Goal: Task Accomplishment & Management: Use online tool/utility

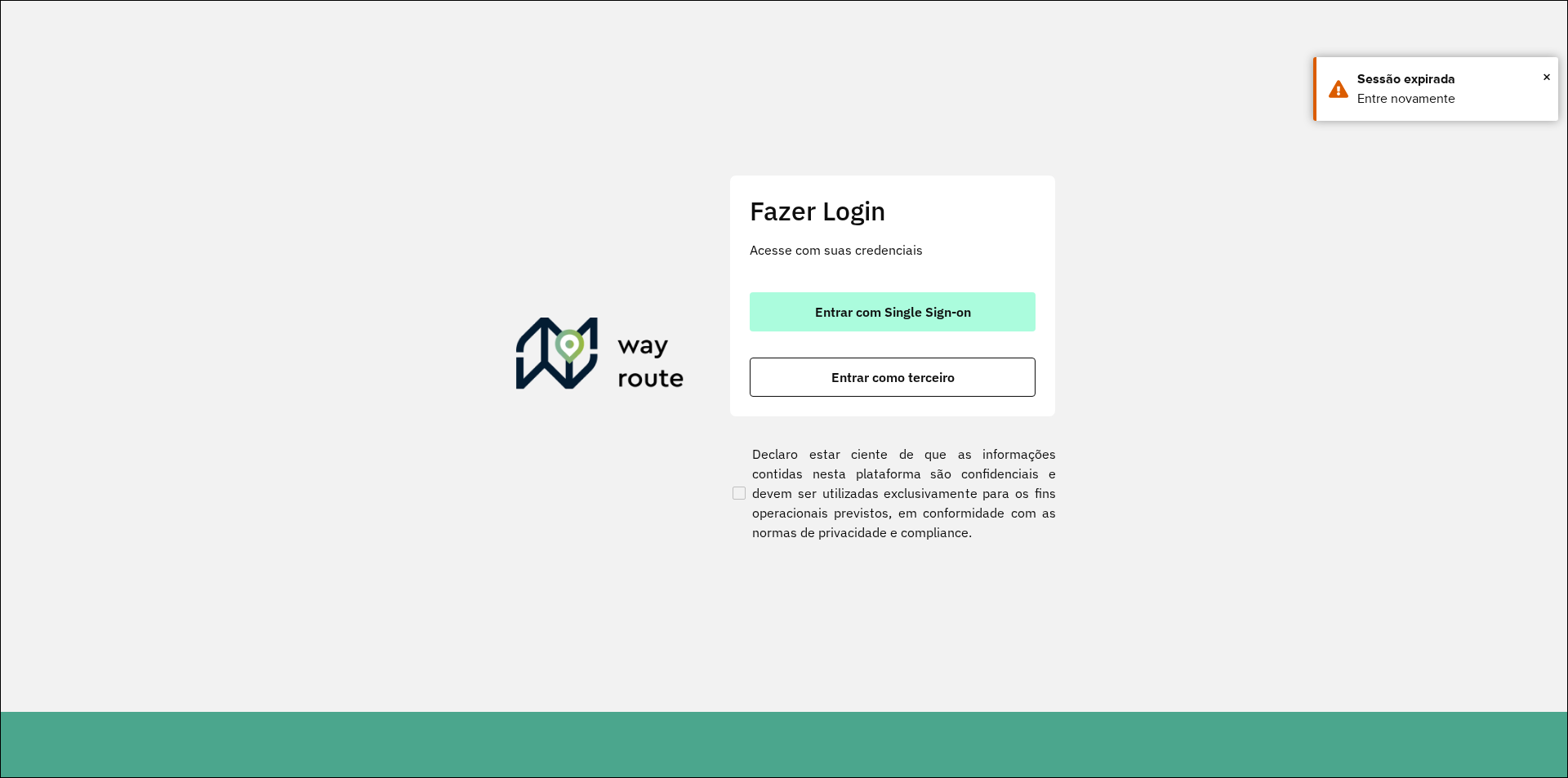
click at [954, 312] on span "Entrar com Single Sign-on" at bounding box center [892, 311] width 156 height 13
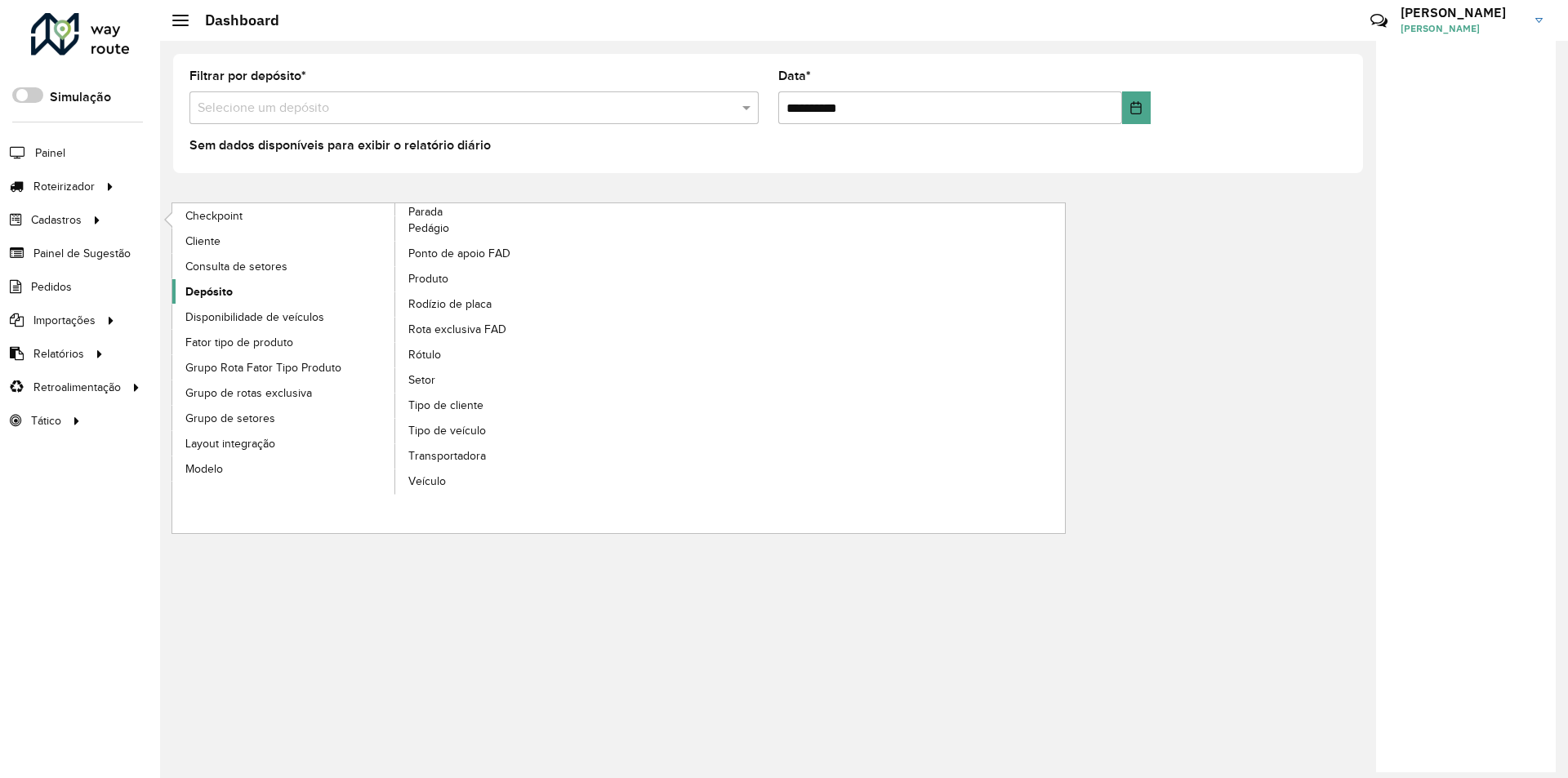
click at [214, 293] on span "Depósito" at bounding box center [210, 291] width 48 height 17
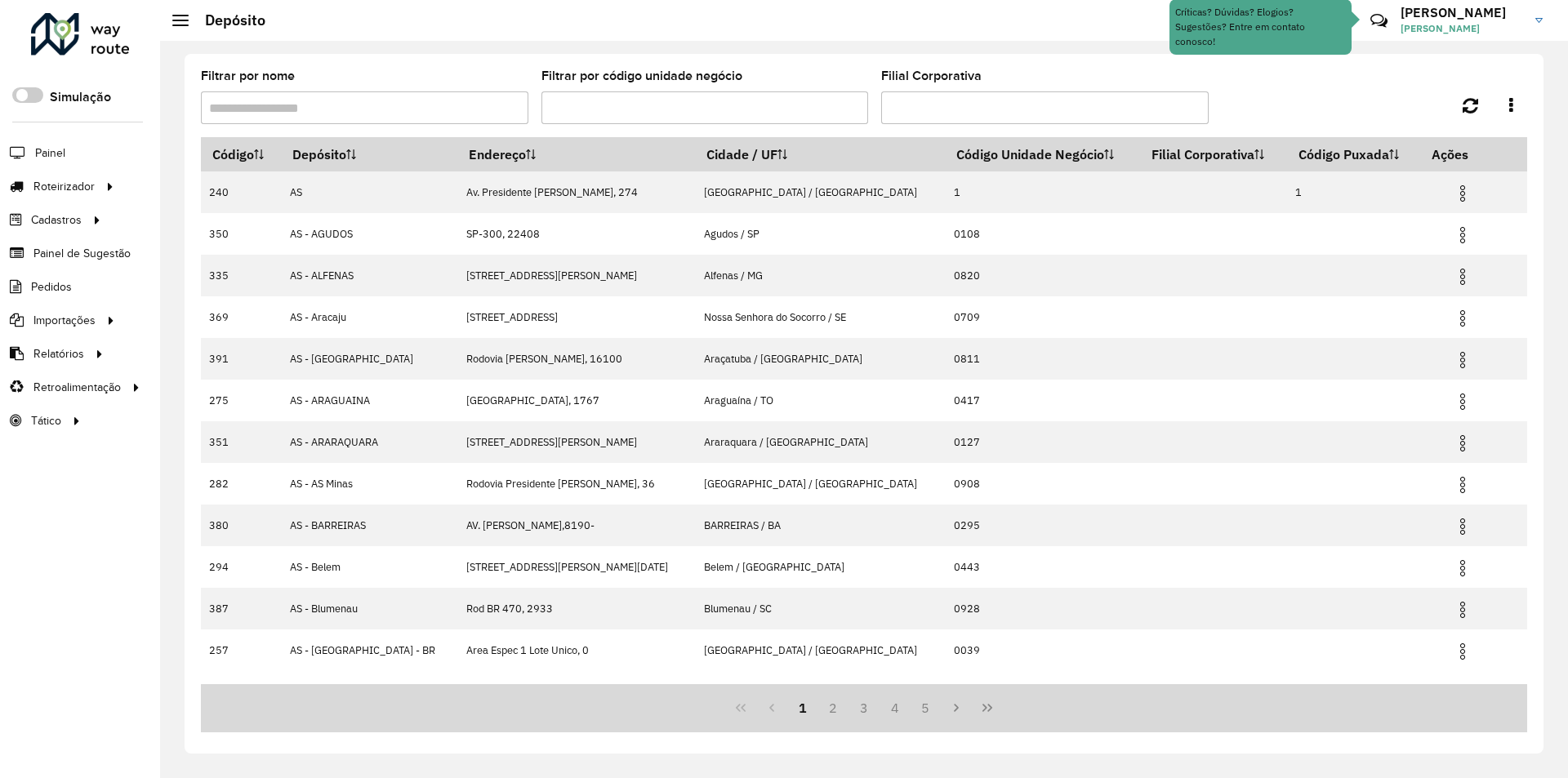
click at [245, 97] on input "Filtrar por nome" at bounding box center [365, 107] width 328 height 33
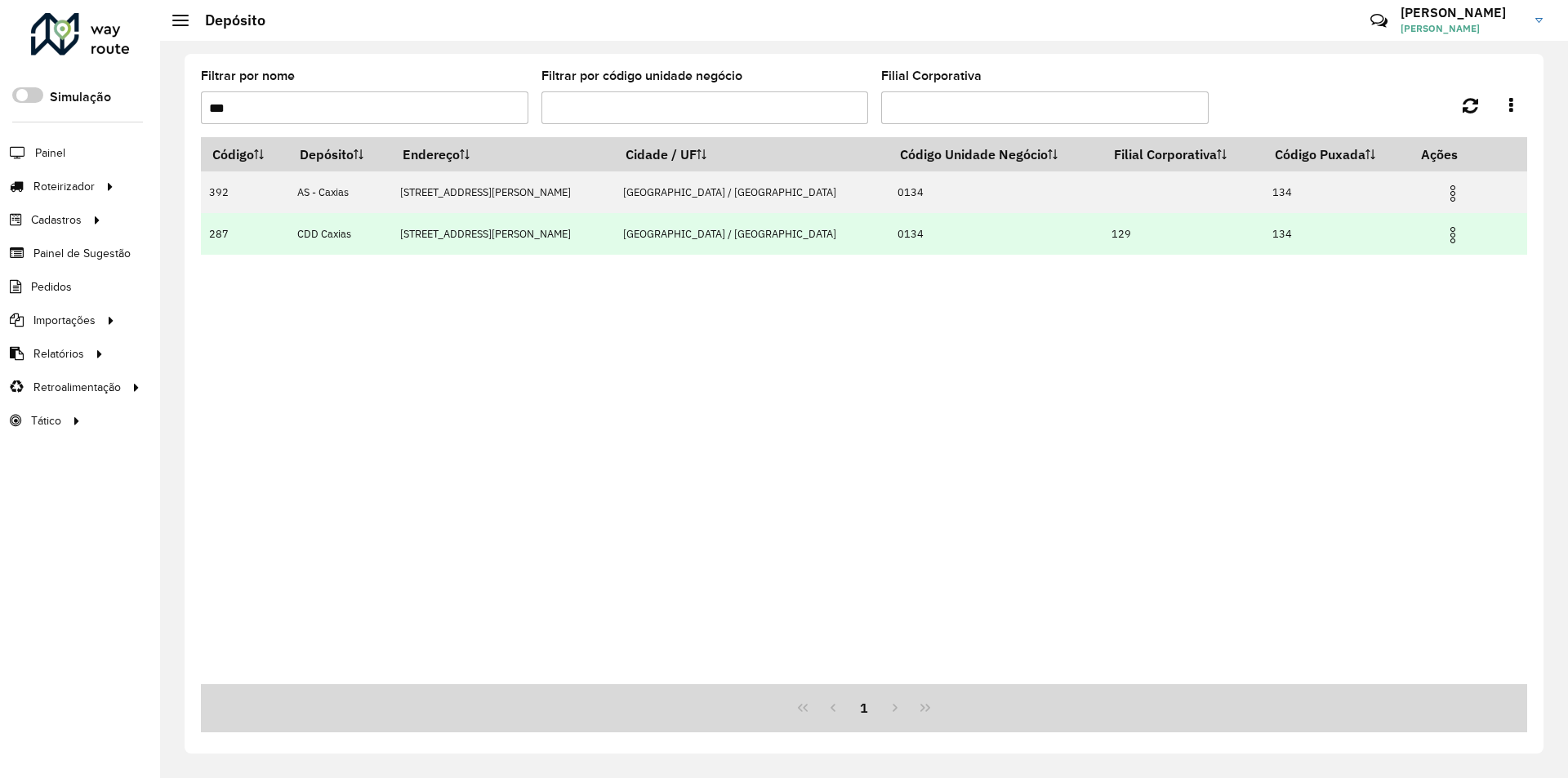
type input "***"
click at [1444, 237] on img at bounding box center [1454, 235] width 20 height 20
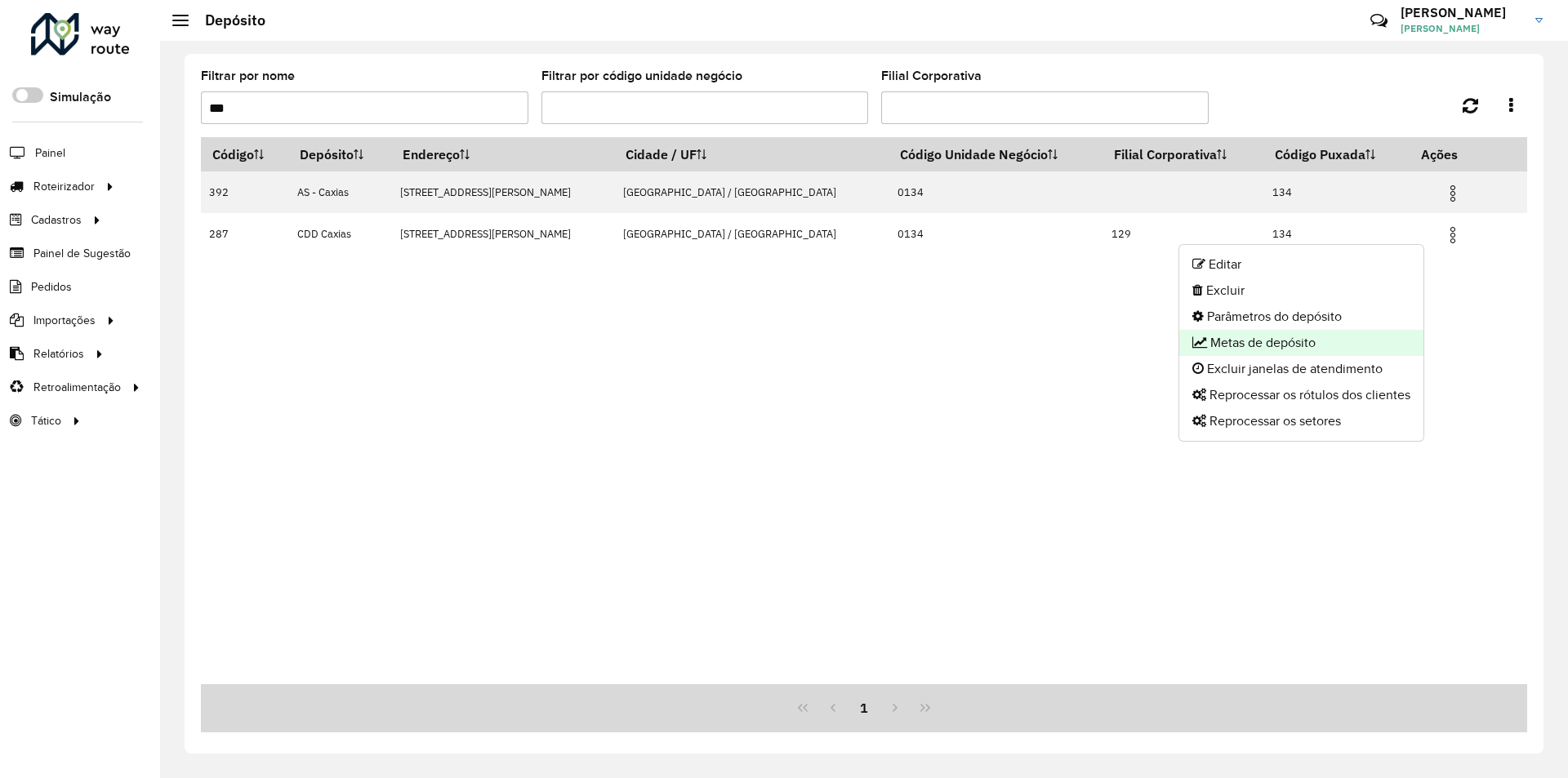
click at [1294, 343] on li "Metas de depósito" at bounding box center [1302, 343] width 244 height 26
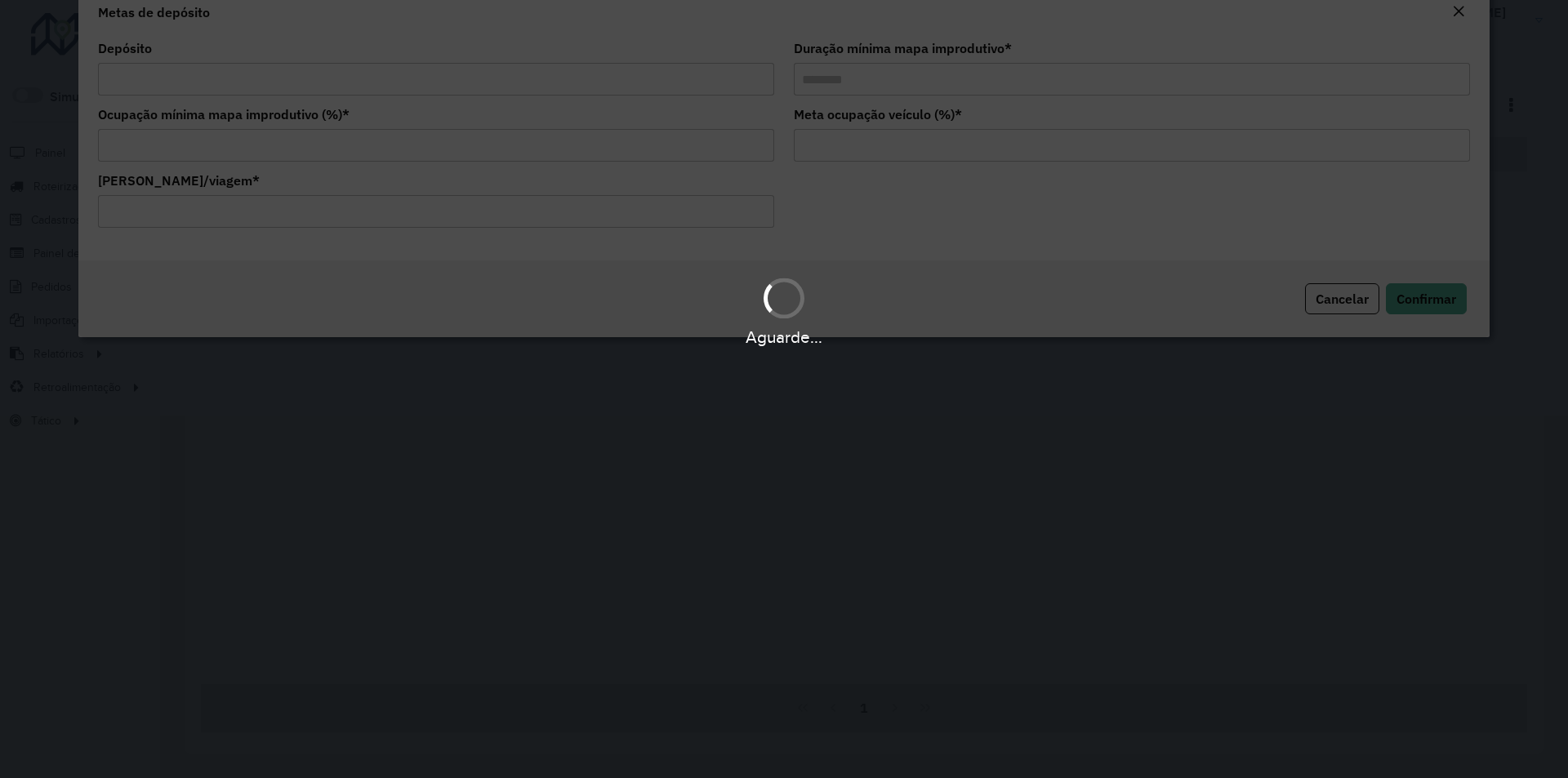
type input "**********"
type input "********"
type input "**"
type input "****"
type input "******"
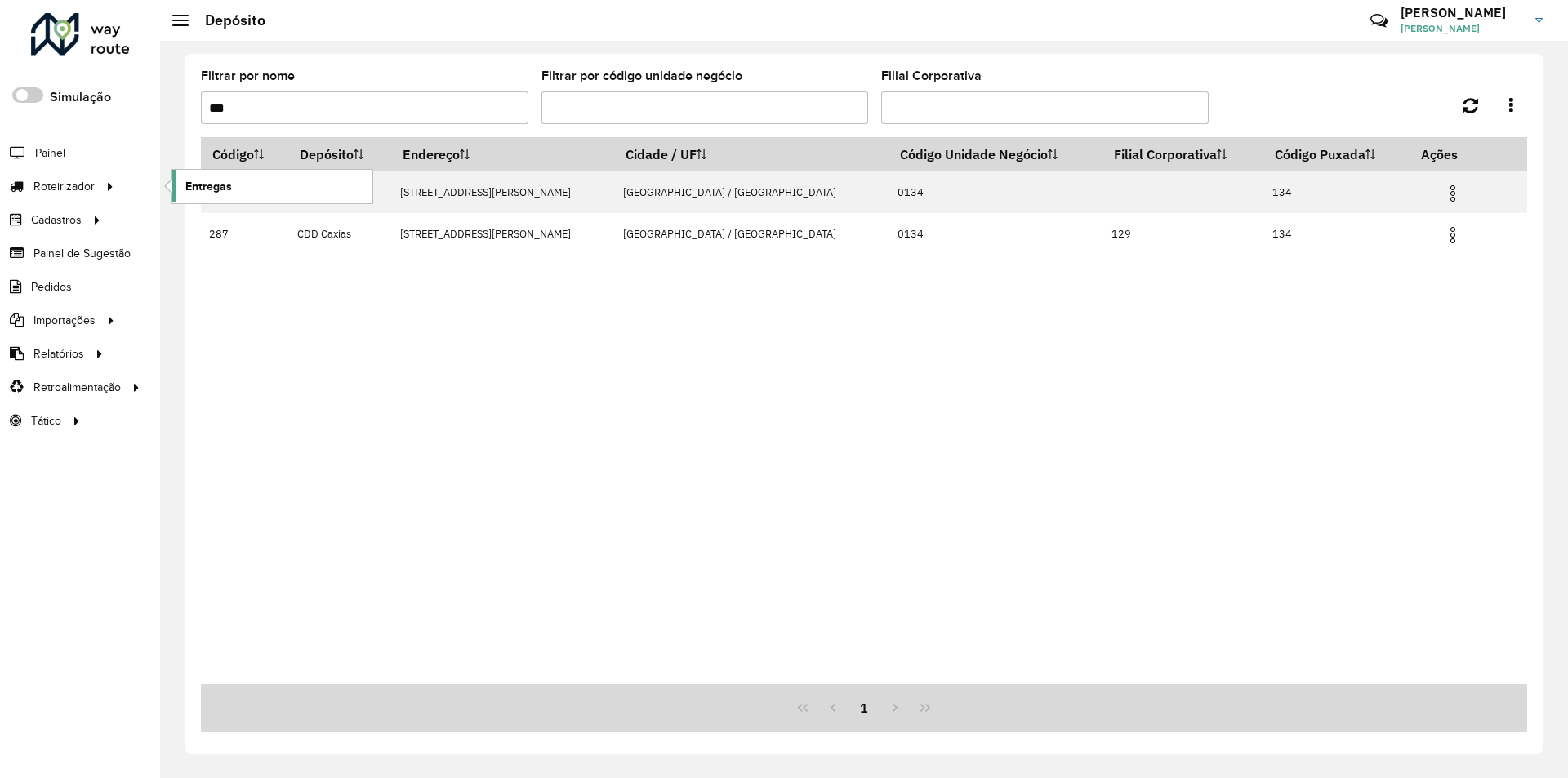
click at [228, 182] on span "Entregas" at bounding box center [209, 186] width 47 height 17
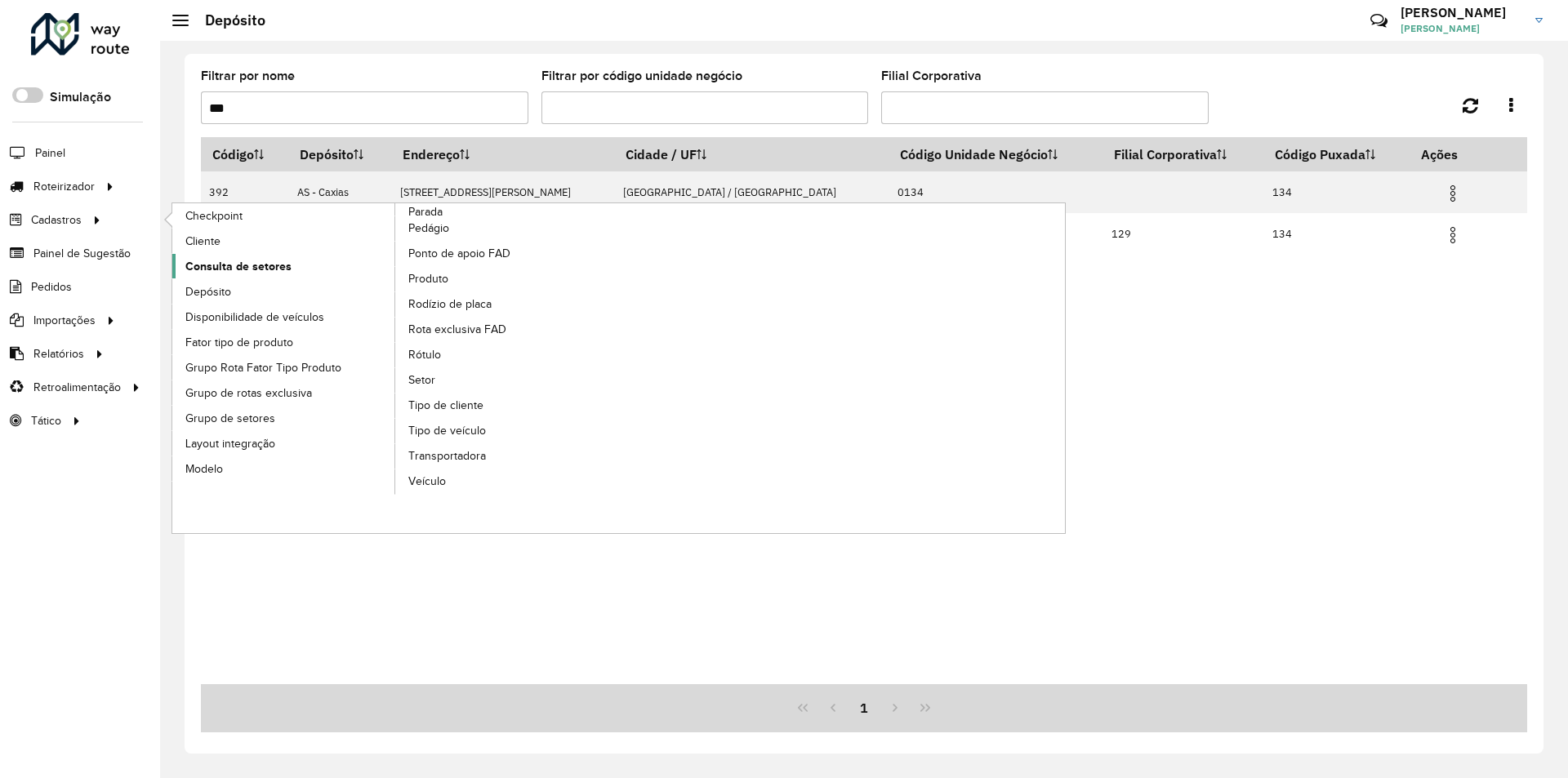
click at [234, 266] on span "Consulta de setores" at bounding box center [238, 266] width 106 height 17
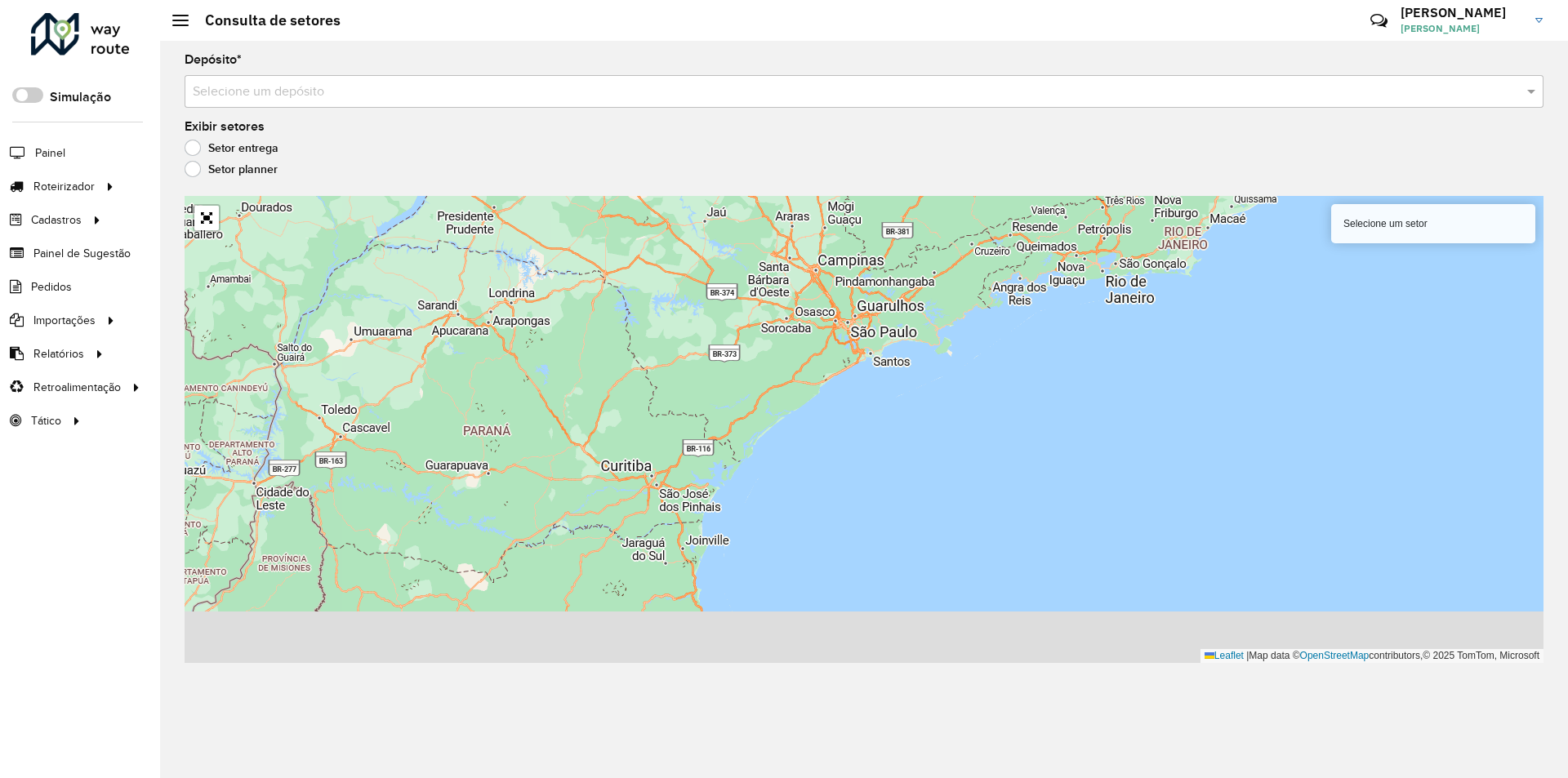
click at [225, 92] on input "text" at bounding box center [848, 92] width 1311 height 20
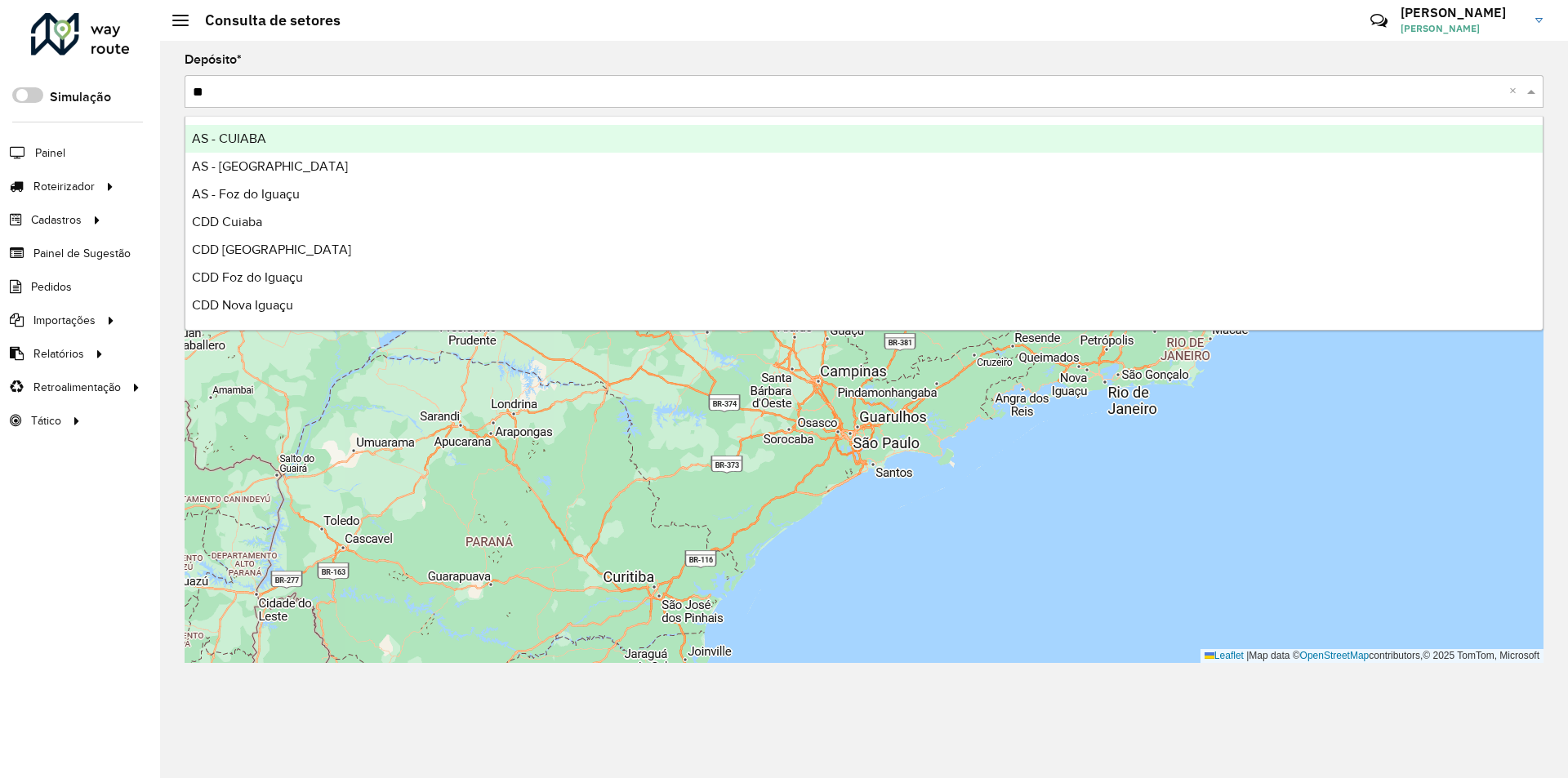
type input "***"
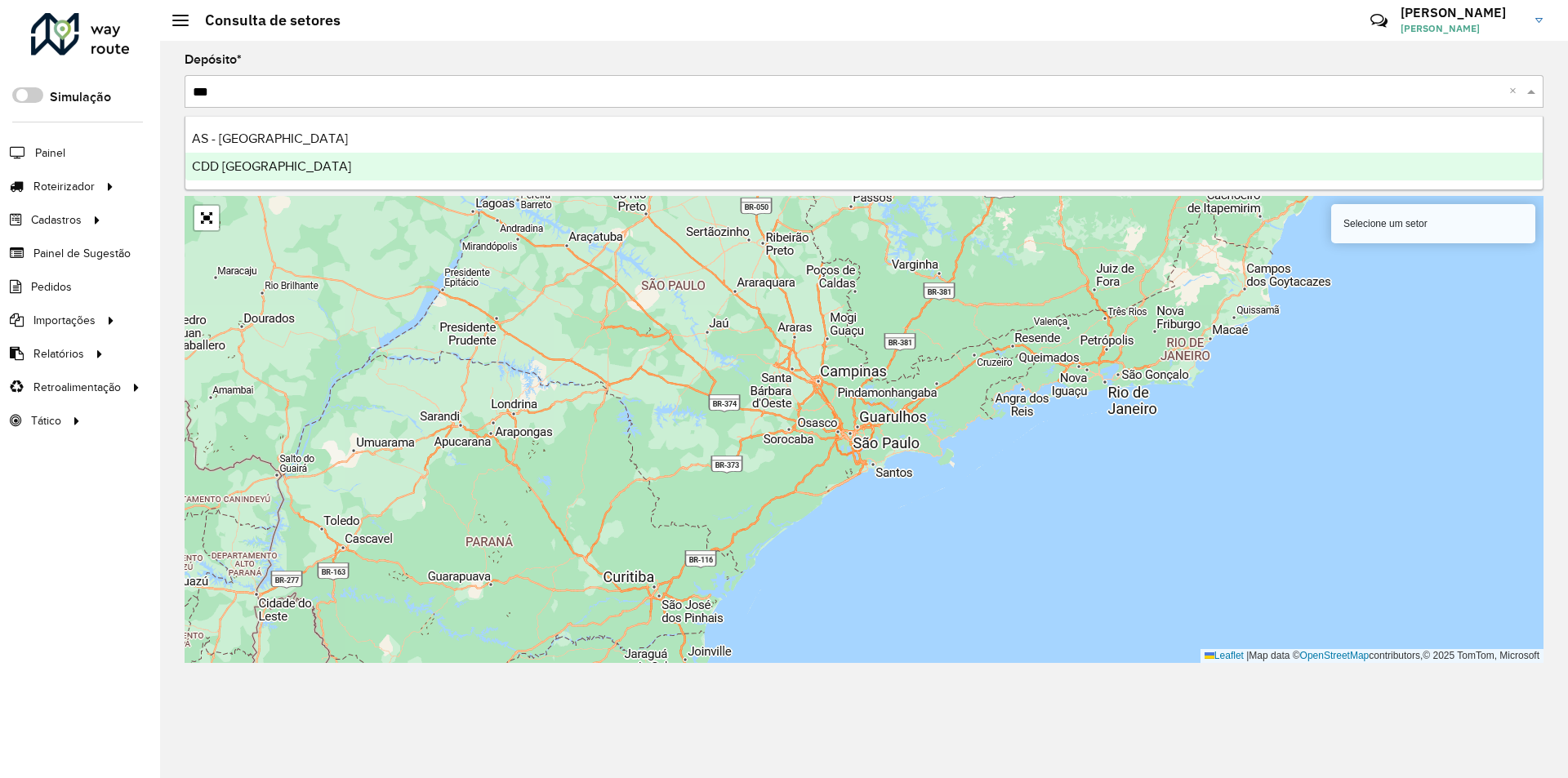
click at [236, 174] on div "CDD Curitiba" at bounding box center [864, 167] width 1357 height 28
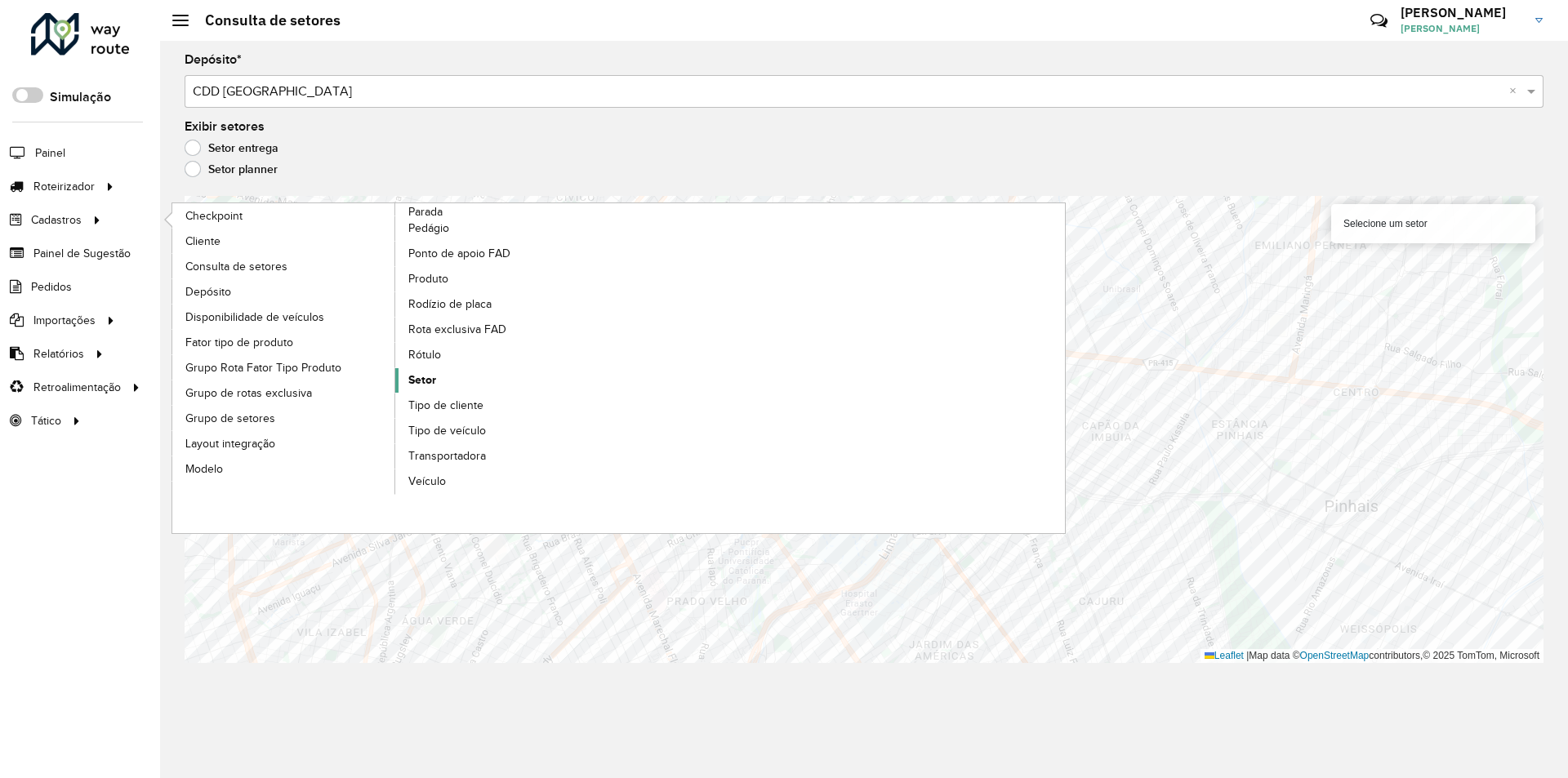
click at [415, 378] on span "Setor" at bounding box center [422, 380] width 28 height 17
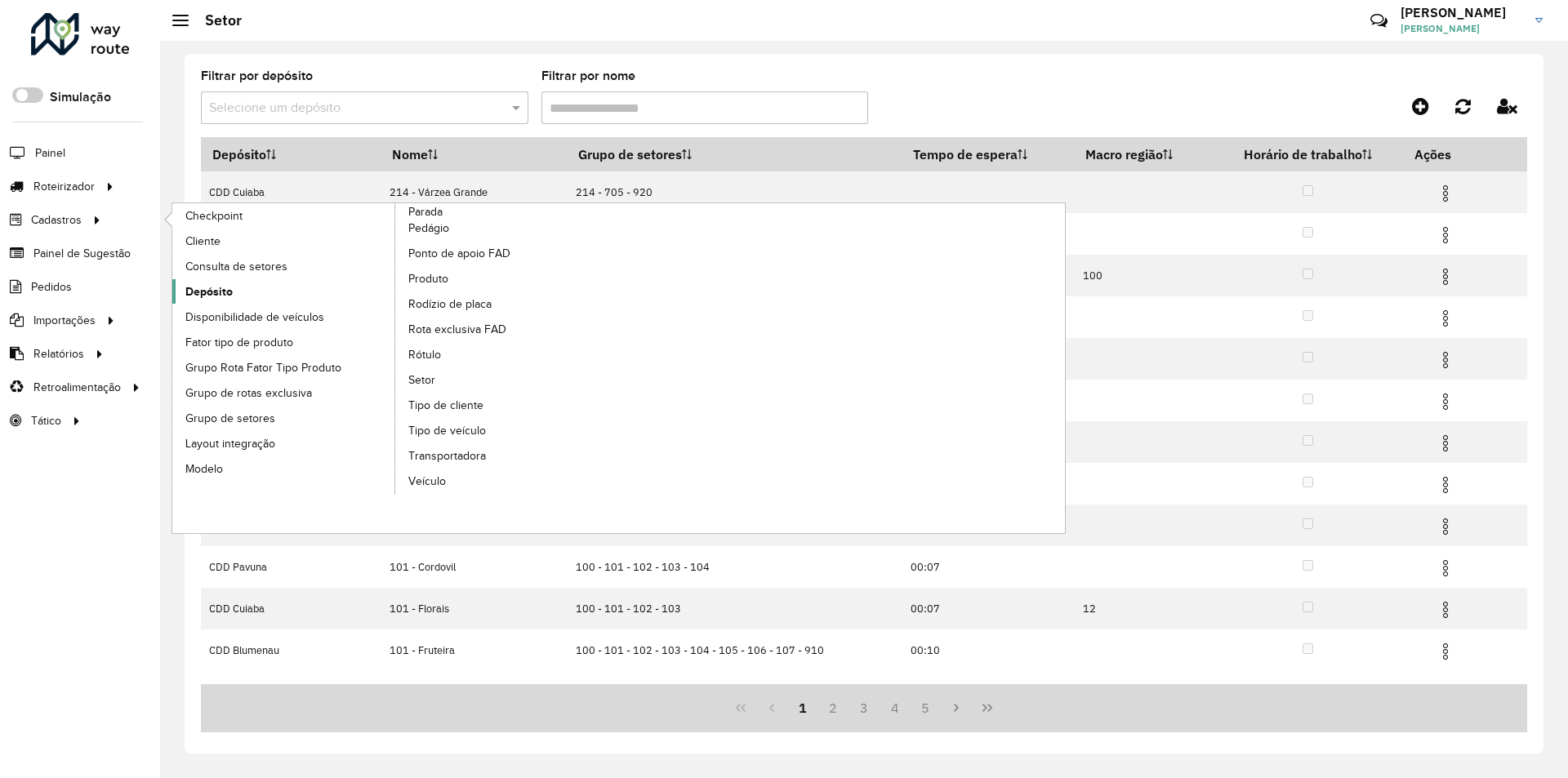
click at [215, 287] on span "Depósito" at bounding box center [210, 291] width 48 height 17
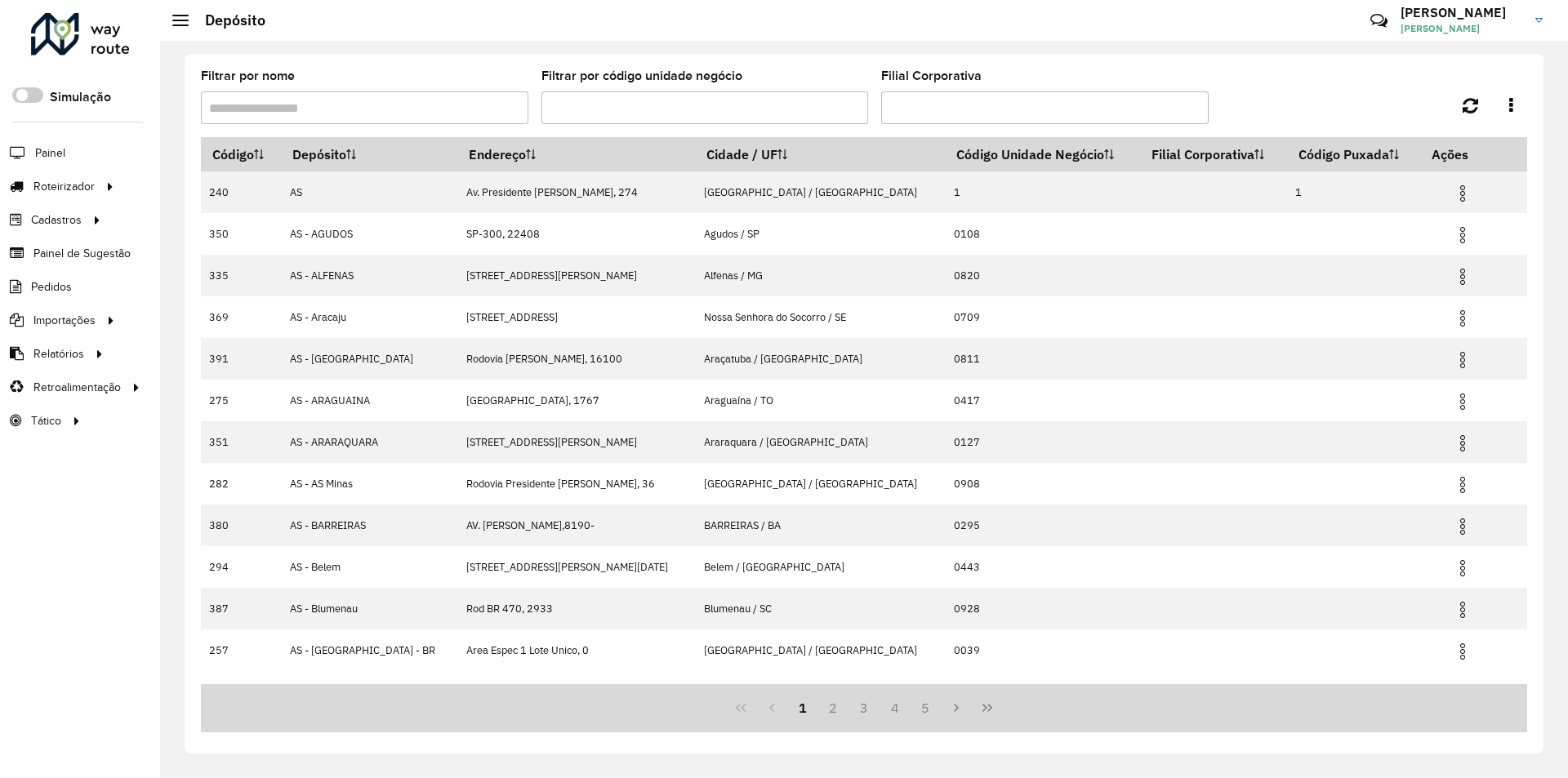
click at [328, 112] on input "Filtrar por nome" at bounding box center [365, 107] width 328 height 33
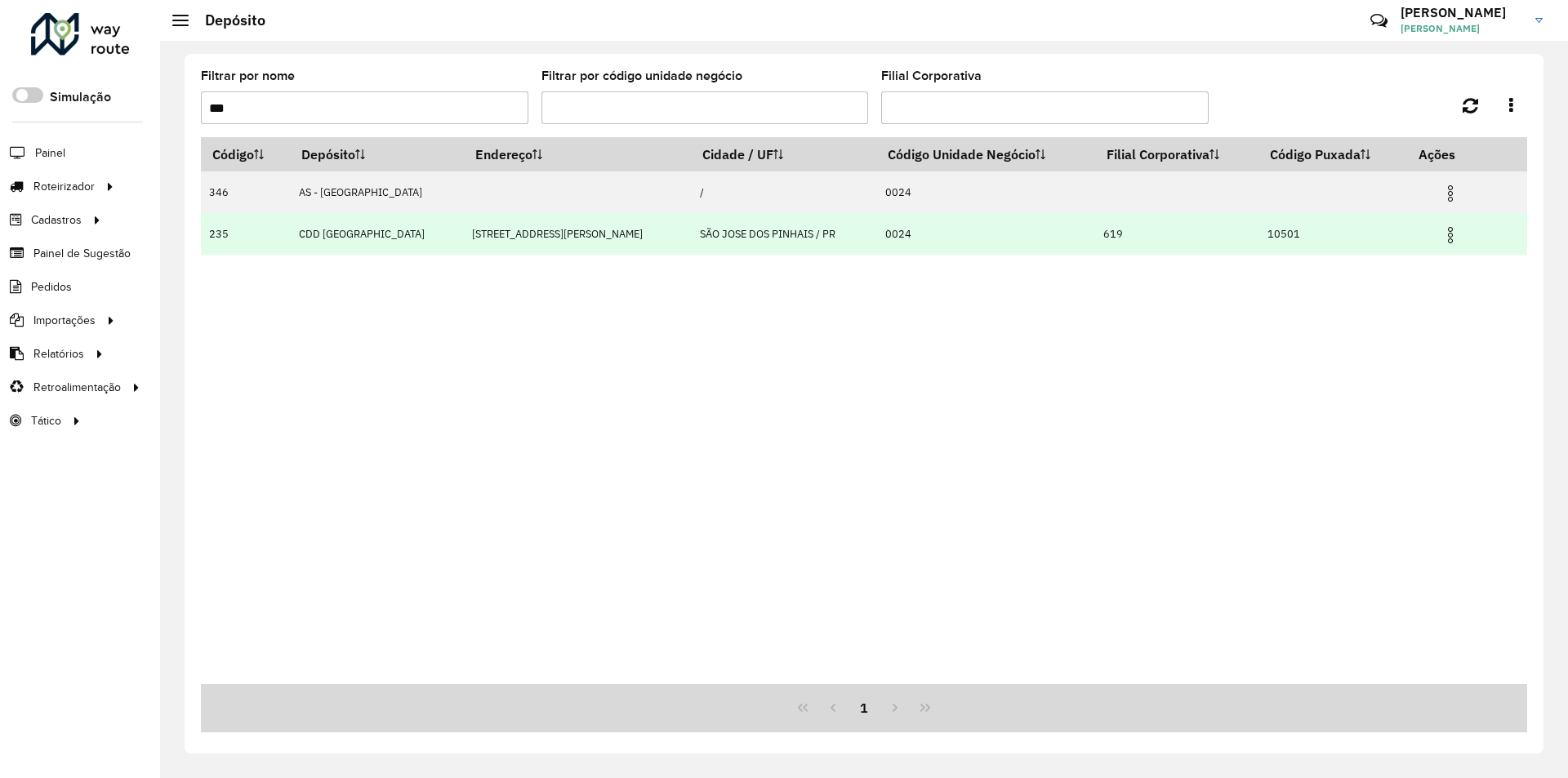
type input "***"
click at [1441, 232] on img at bounding box center [1451, 235] width 20 height 20
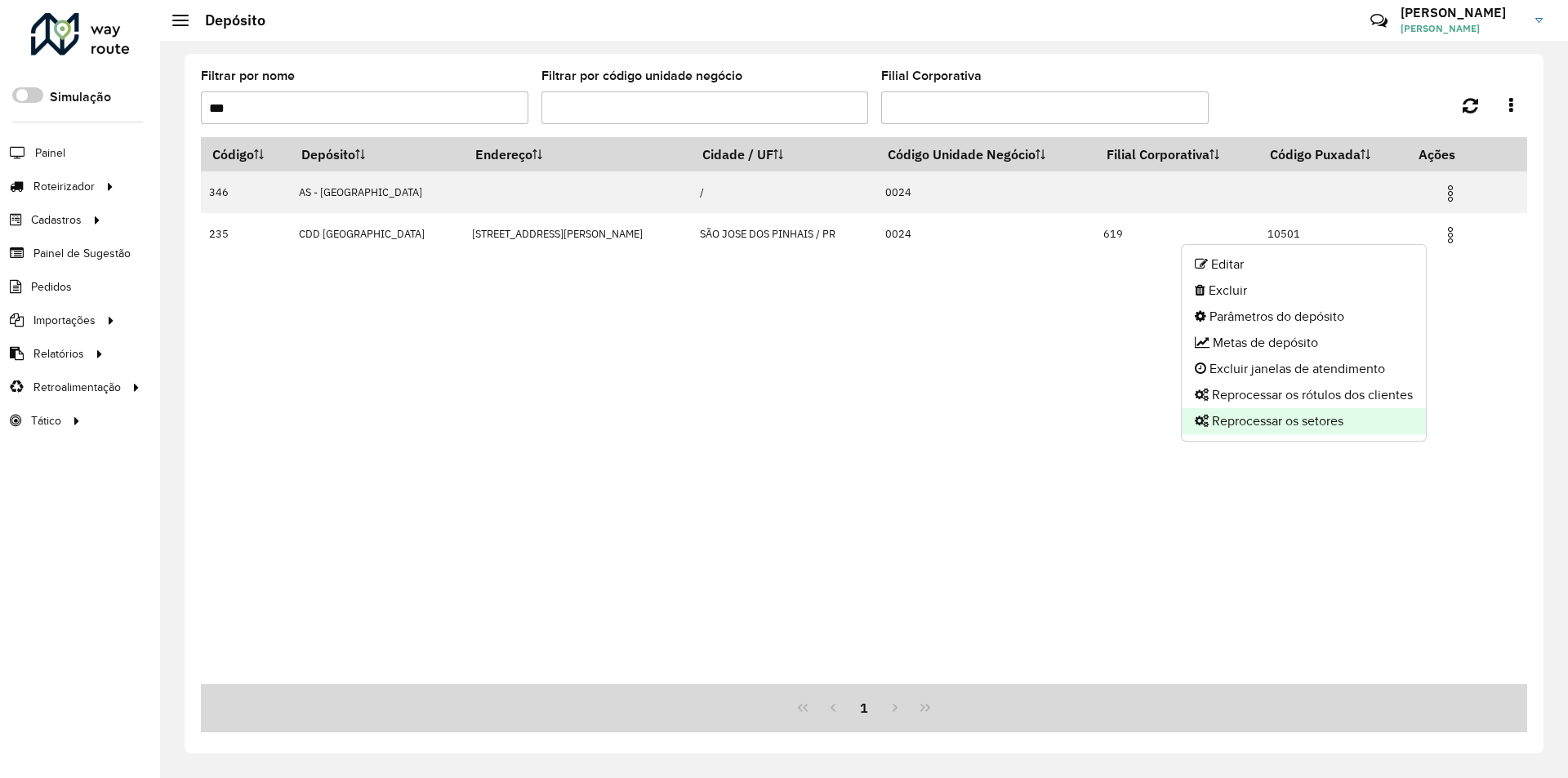
click at [1320, 426] on li "Reprocessar os setores" at bounding box center [1304, 421] width 244 height 26
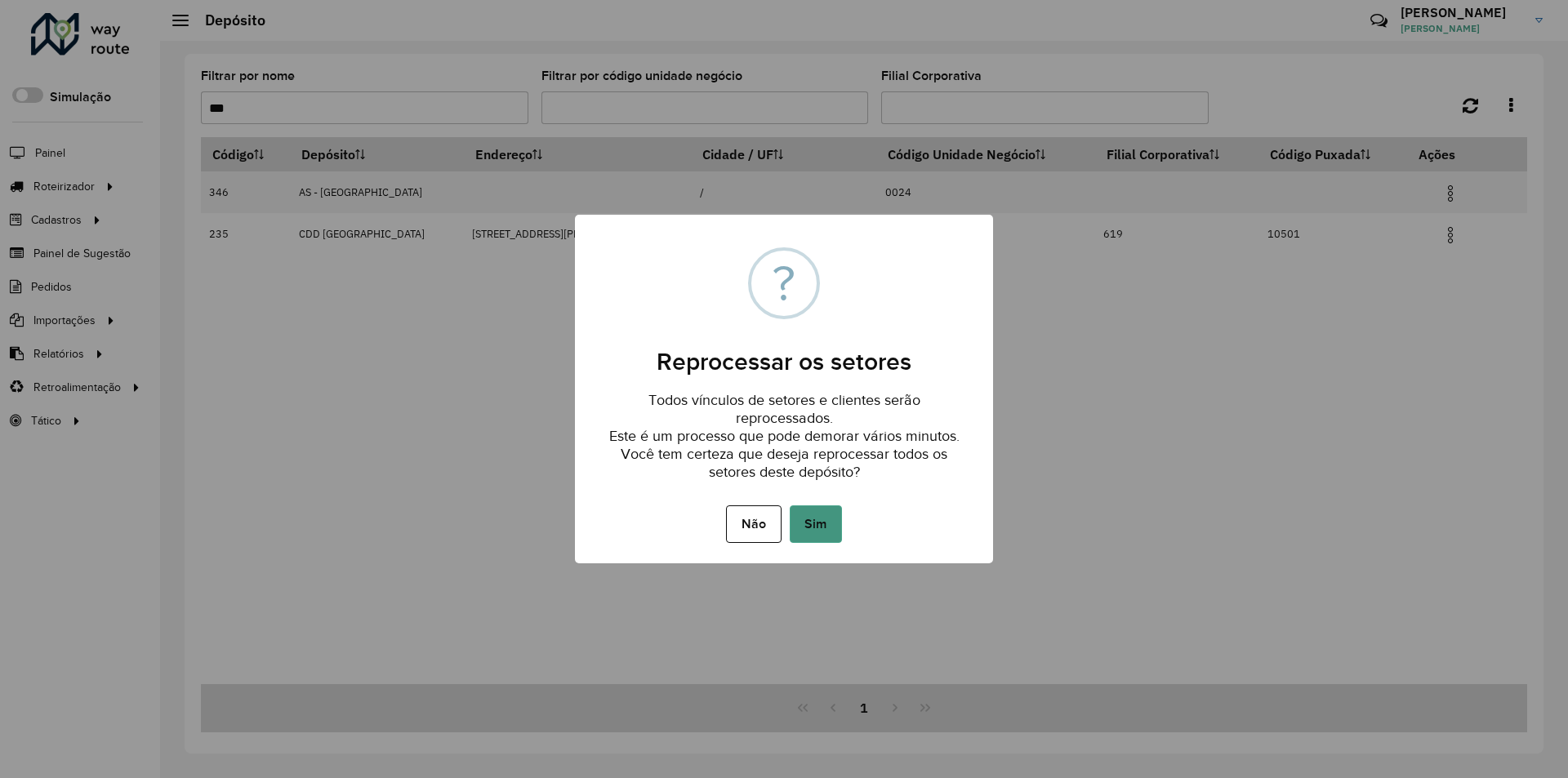
click at [796, 515] on button "Sim" at bounding box center [816, 525] width 53 height 38
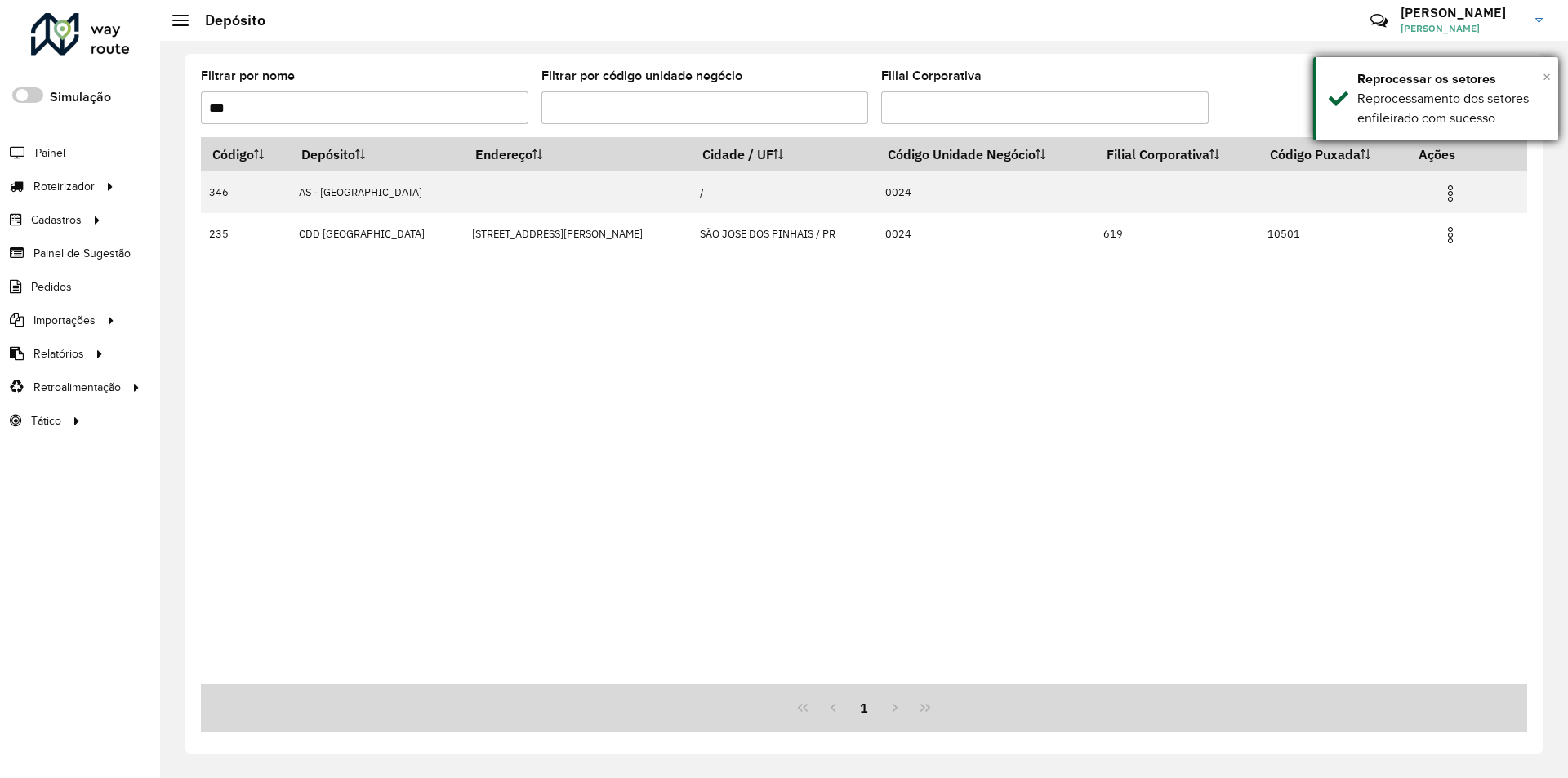
click at [1545, 78] on span "×" at bounding box center [1547, 77] width 8 height 18
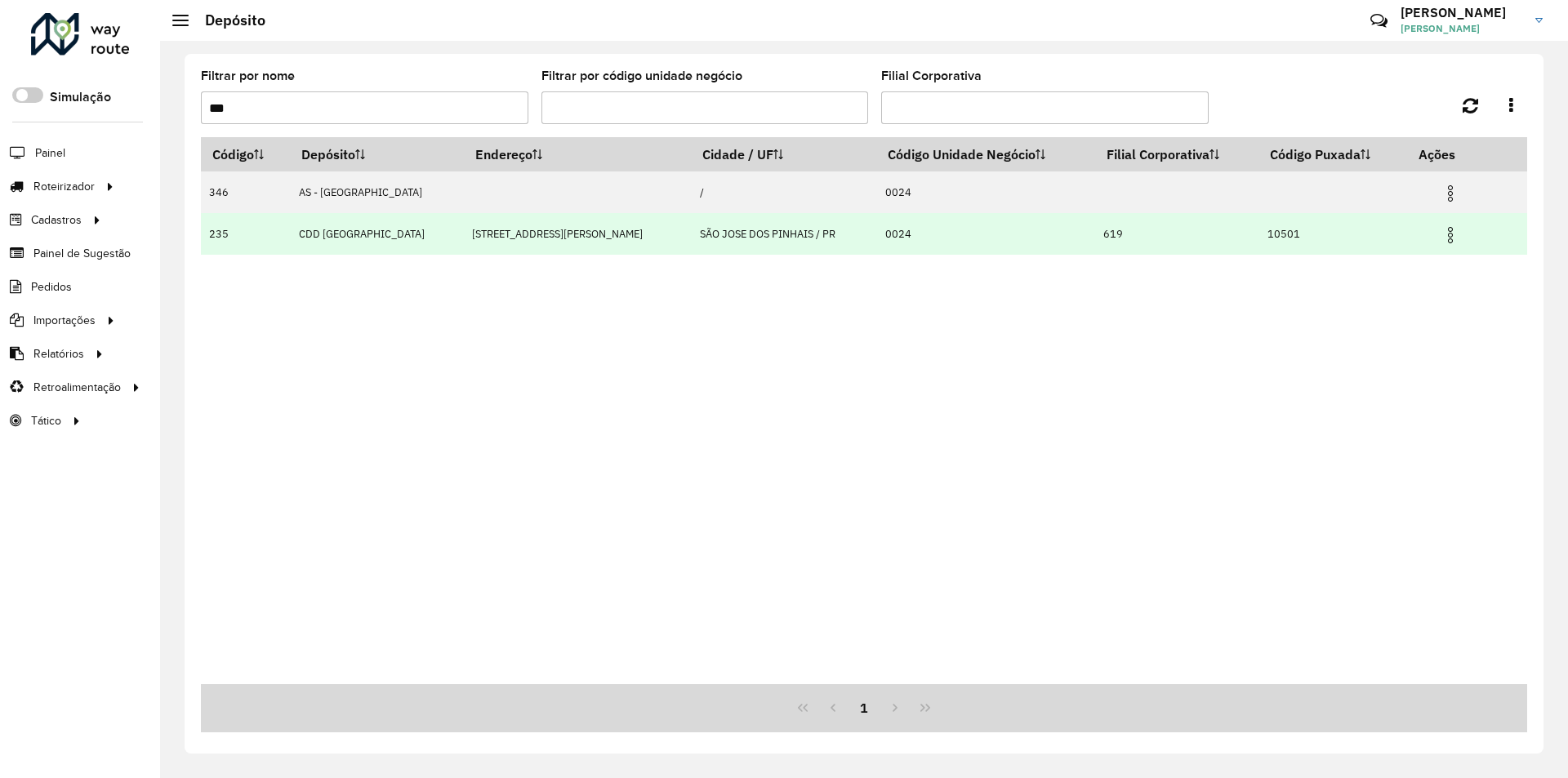
click at [1441, 235] on img at bounding box center [1451, 235] width 20 height 20
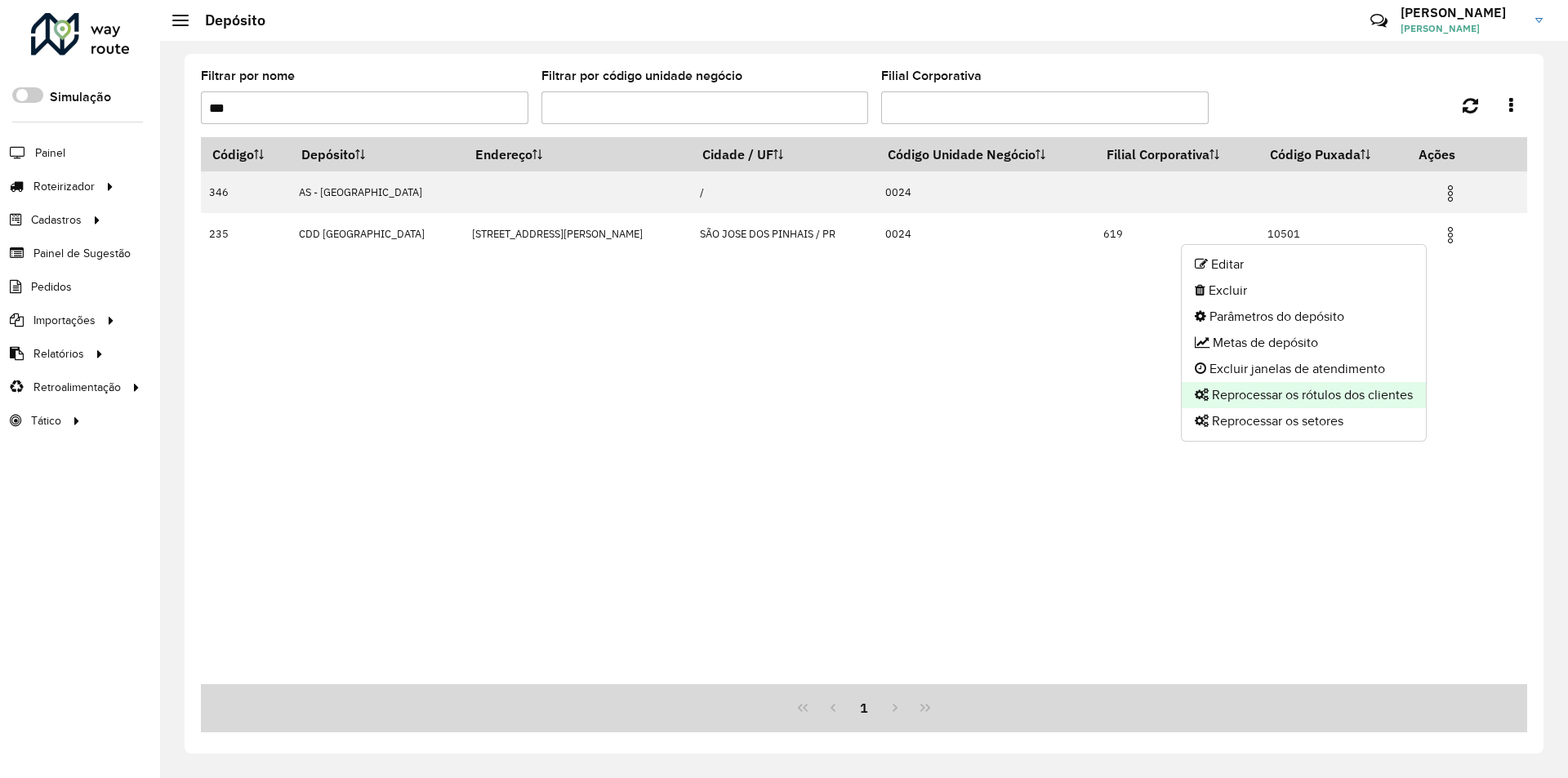
click at [1264, 391] on li "Reprocessar os rótulos dos clientes" at bounding box center [1304, 395] width 244 height 26
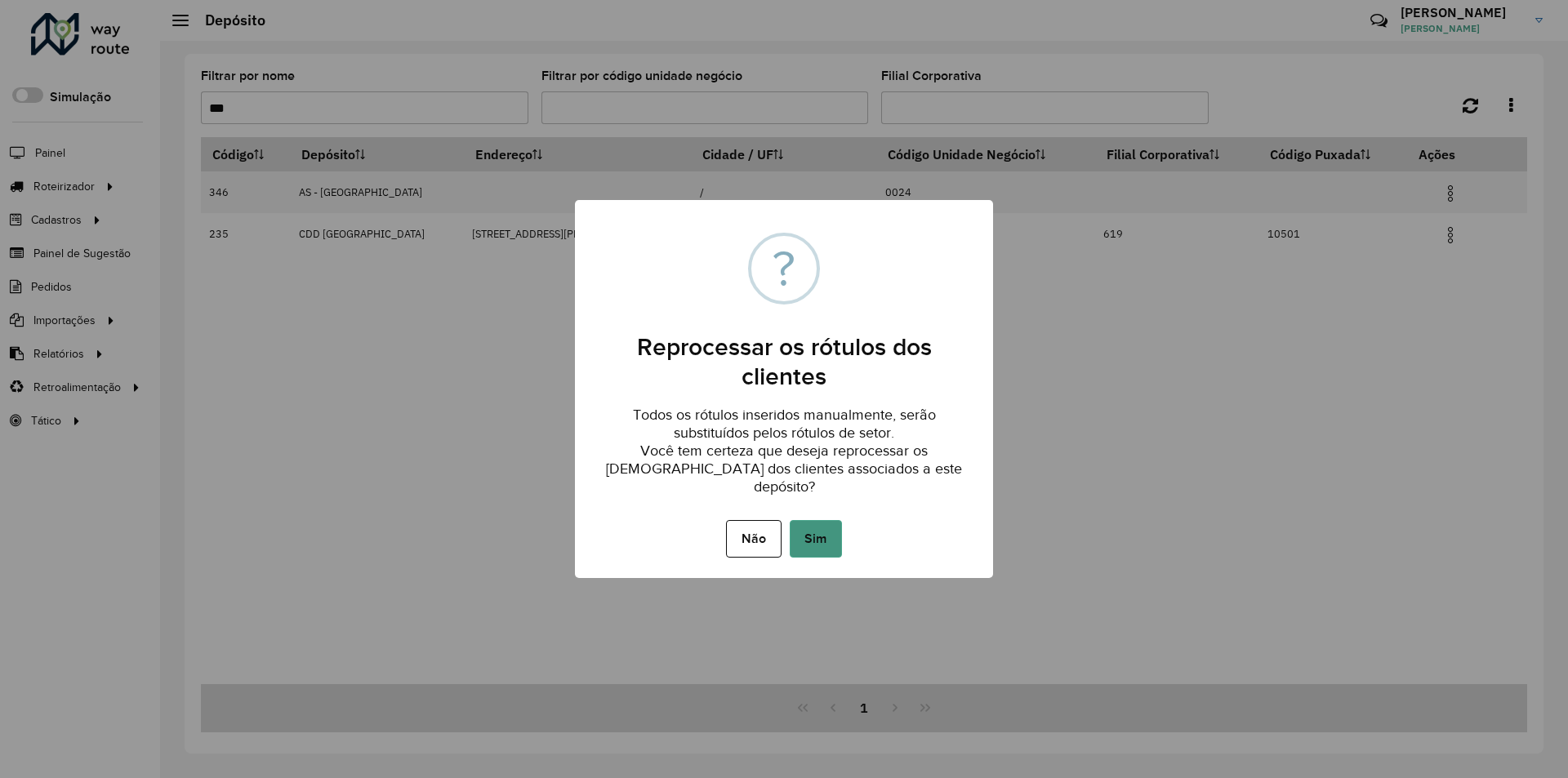
click at [807, 522] on button "Sim" at bounding box center [816, 540] width 53 height 38
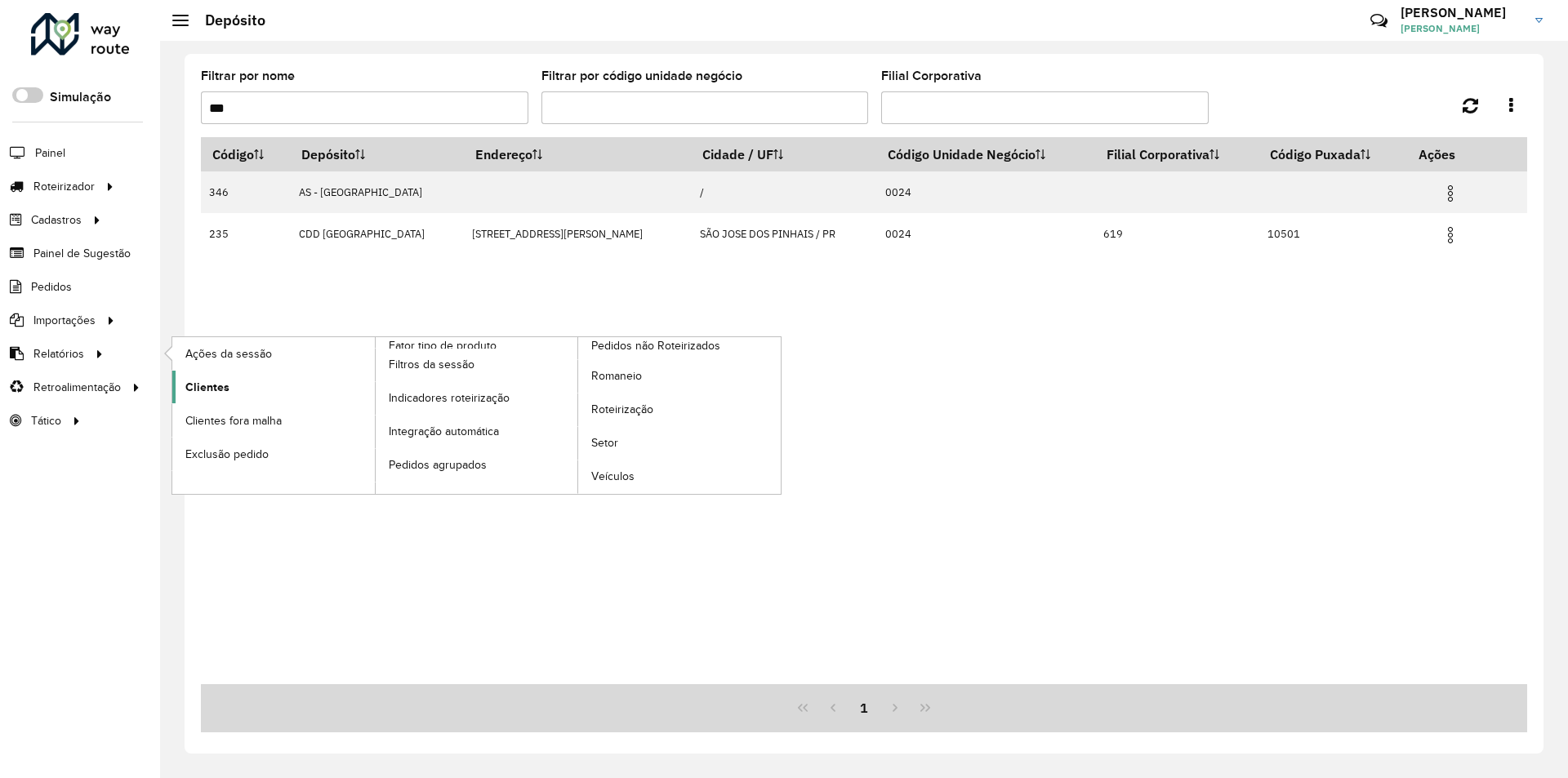
drag, startPoint x: 202, startPoint y: 387, endPoint x: 321, endPoint y: 374, distance: 119.7
click at [204, 386] on span "Clientes" at bounding box center [208, 387] width 44 height 17
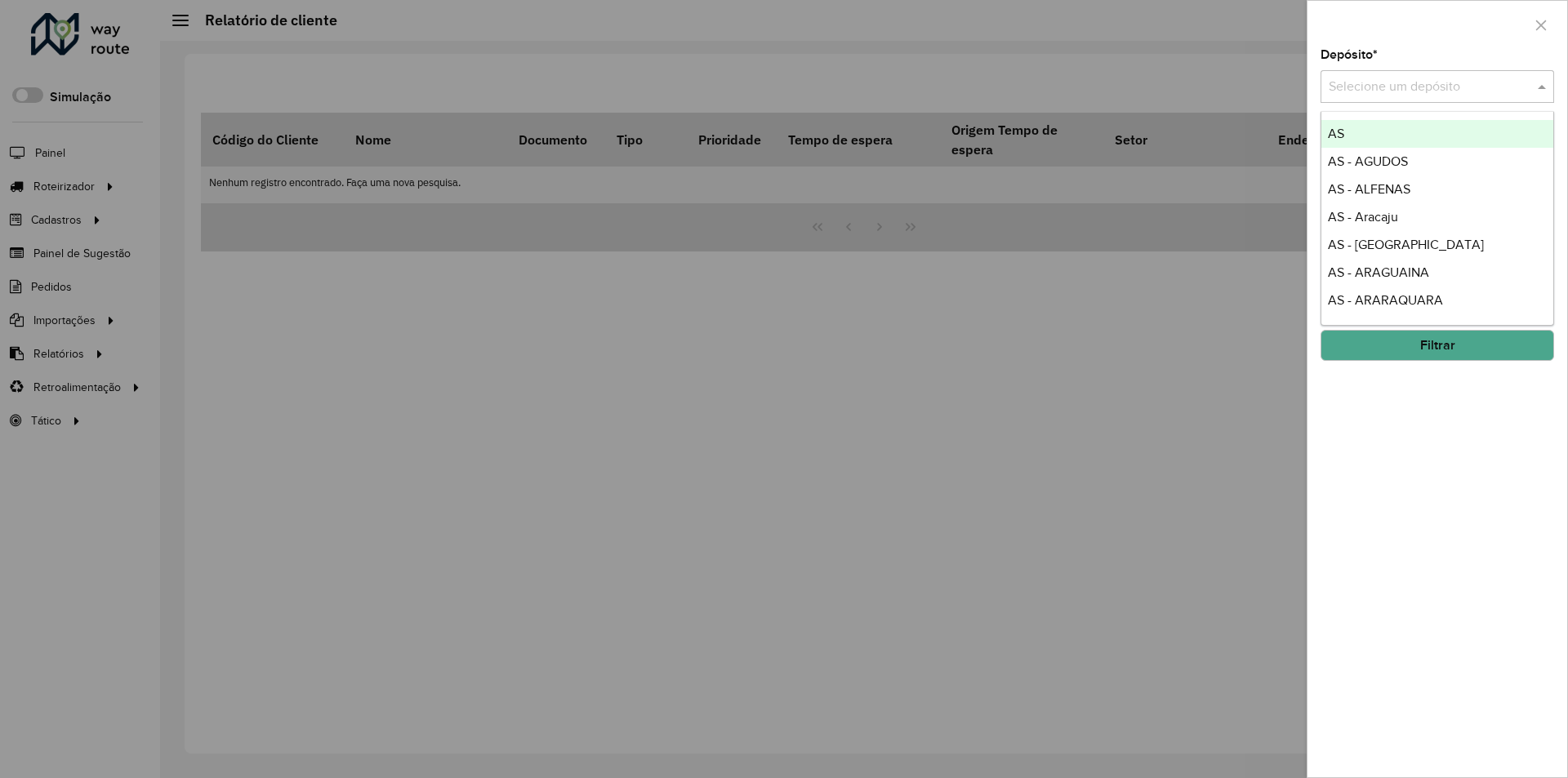
click at [1367, 84] on input "text" at bounding box center [1421, 87] width 185 height 20
type input "**"
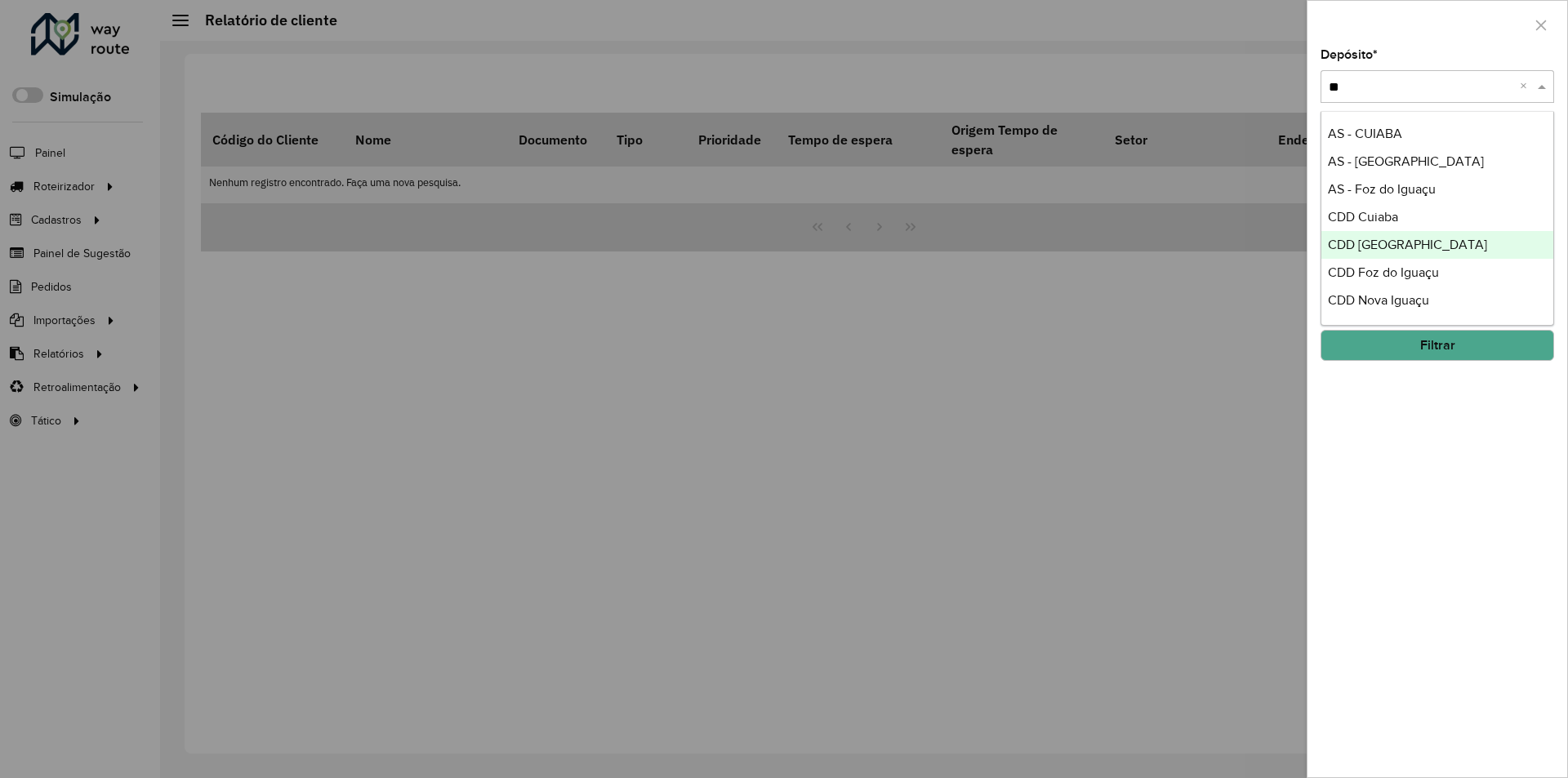
click at [1368, 242] on span "CDD Curitiba" at bounding box center [1408, 244] width 159 height 14
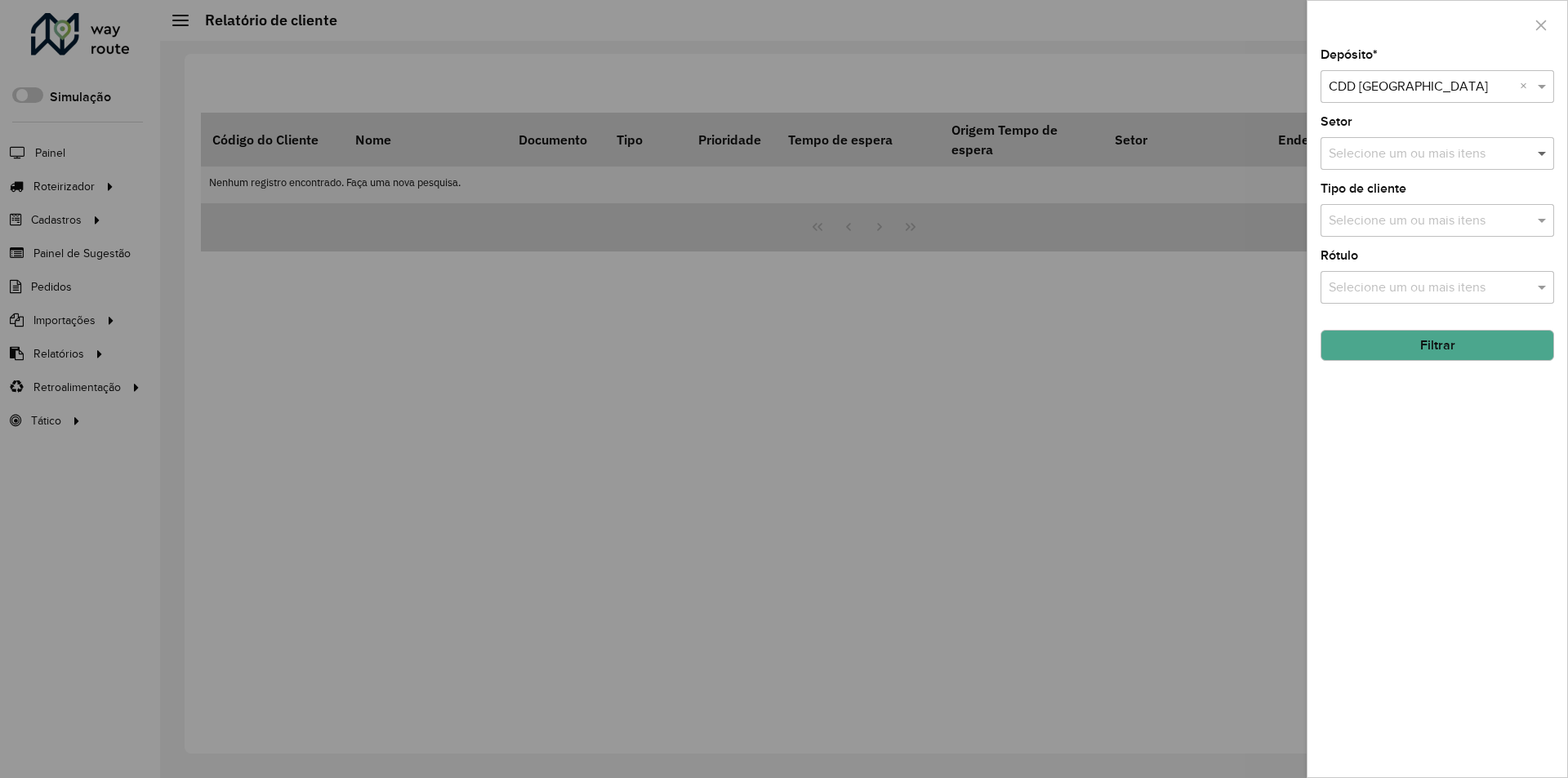
click at [1538, 159] on span at bounding box center [1544, 154] width 21 height 20
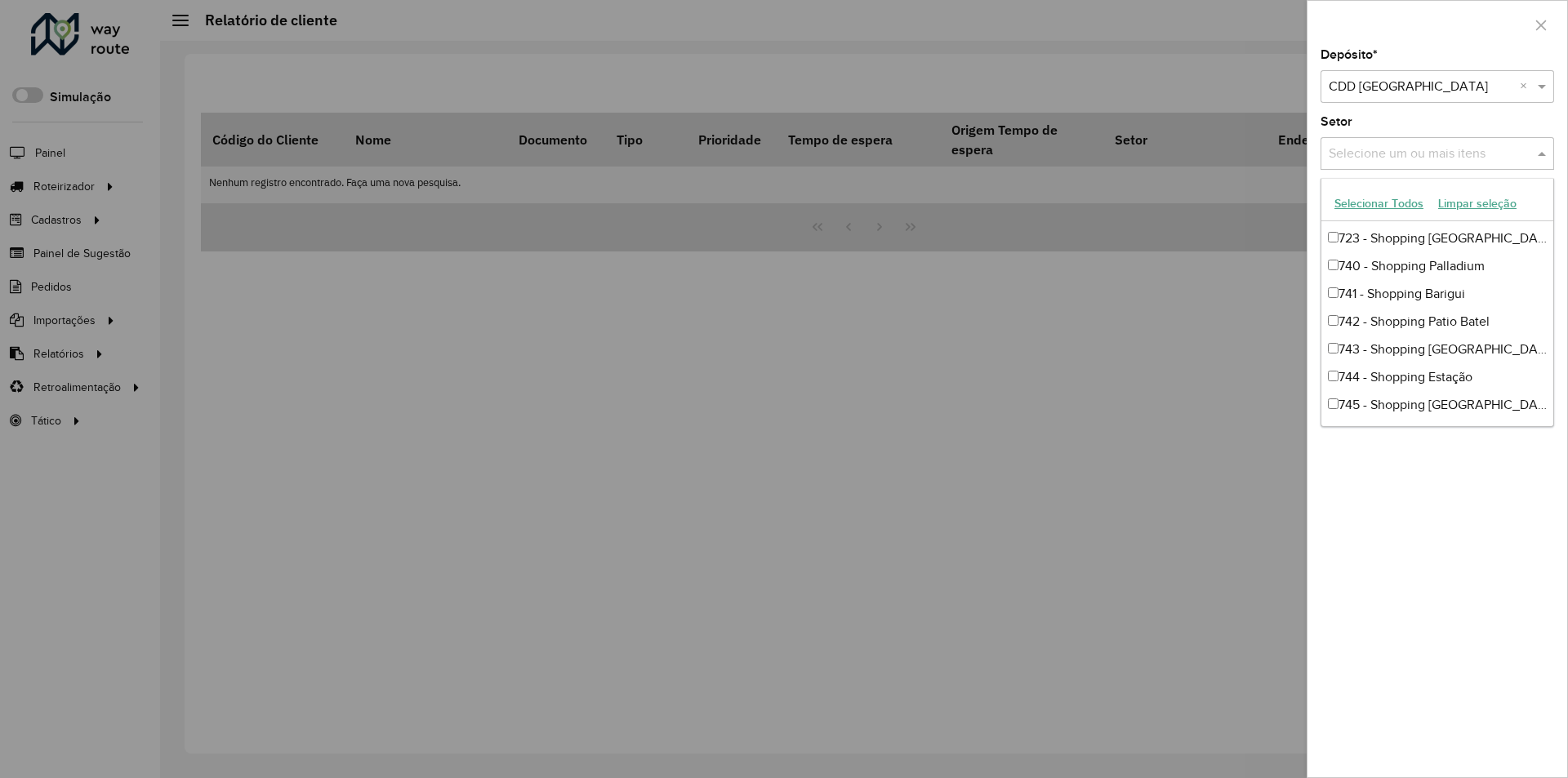
scroll to position [2478, 0]
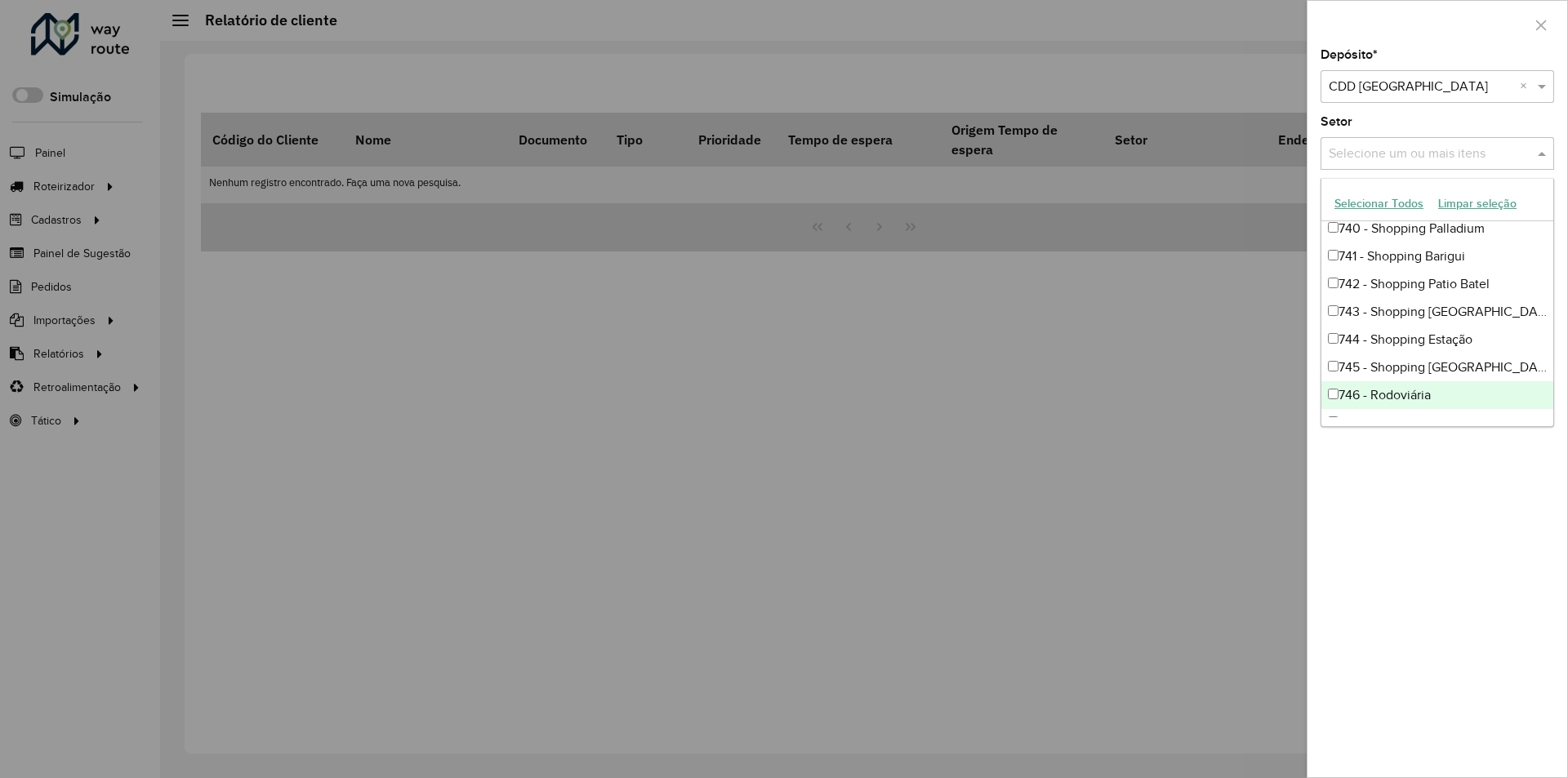
click at [1430, 399] on div "746 - Rodoviária" at bounding box center [1437, 395] width 232 height 28
click at [1507, 468] on div "Depósito * Selecione um depósito × CDD Curitiba × Setor Selecione um ou mais it…" at bounding box center [1437, 412] width 259 height 728
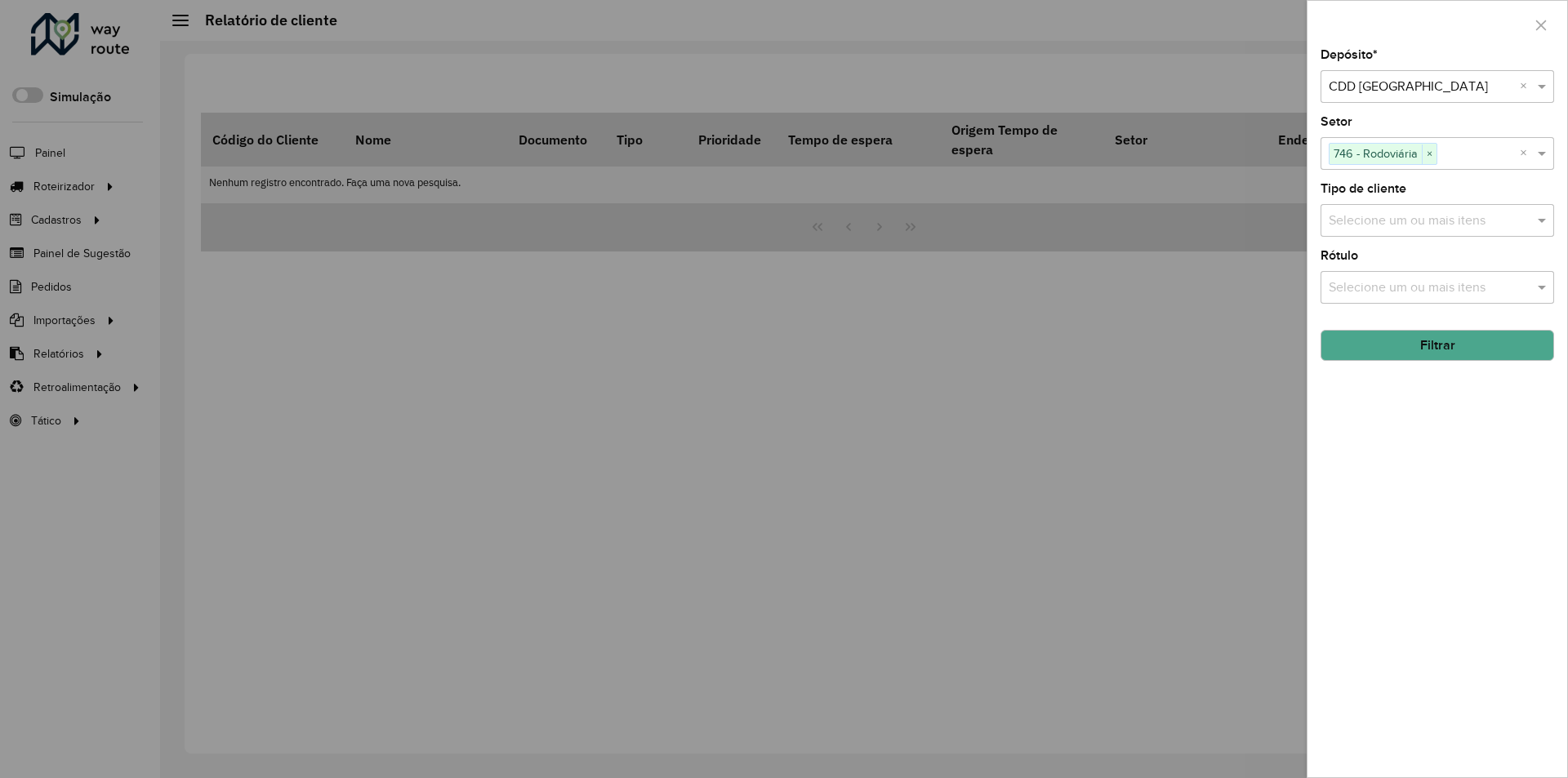
click at [1439, 351] on button "Filtrar" at bounding box center [1437, 345] width 234 height 31
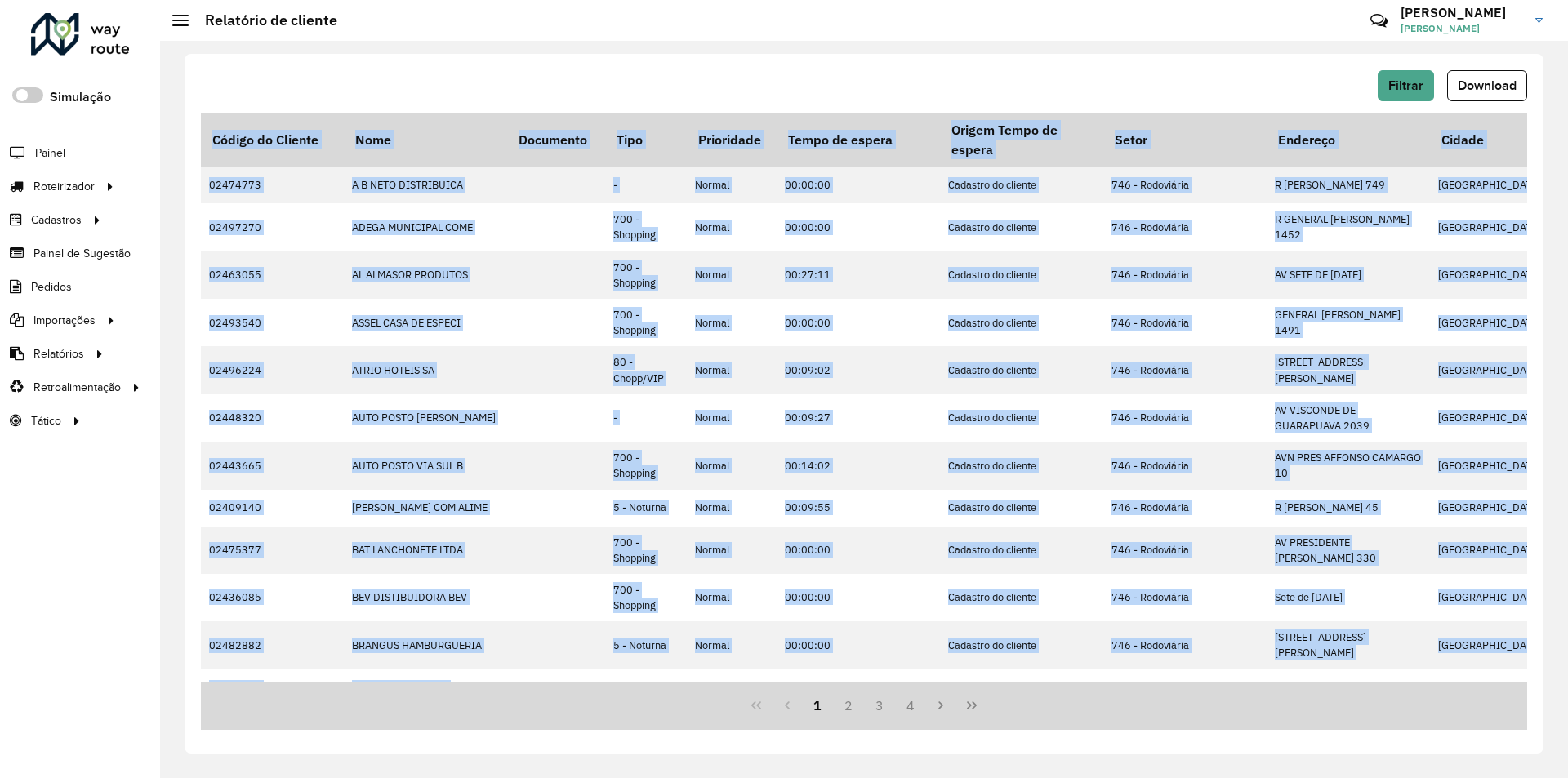
drag, startPoint x: 568, startPoint y: 676, endPoint x: 791, endPoint y: 688, distance: 223.3
click at [791, 688] on div "Código do Cliente Nome Documento Tipo Prioridade Tempo de espera Origem Tempo d…" at bounding box center [863, 420] width 1327 height 617
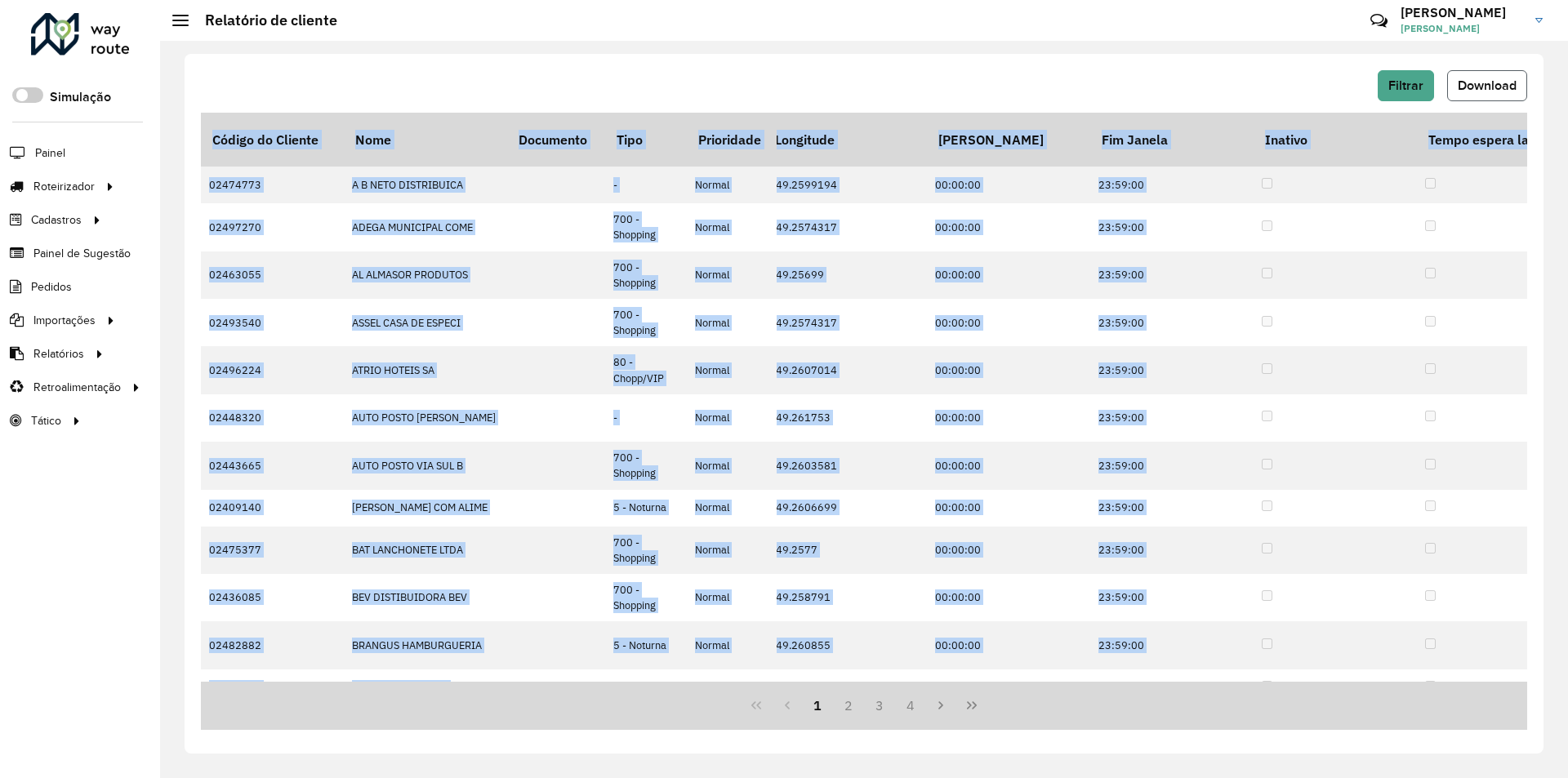
click at [1490, 92] on button "Download" at bounding box center [1488, 85] width 80 height 31
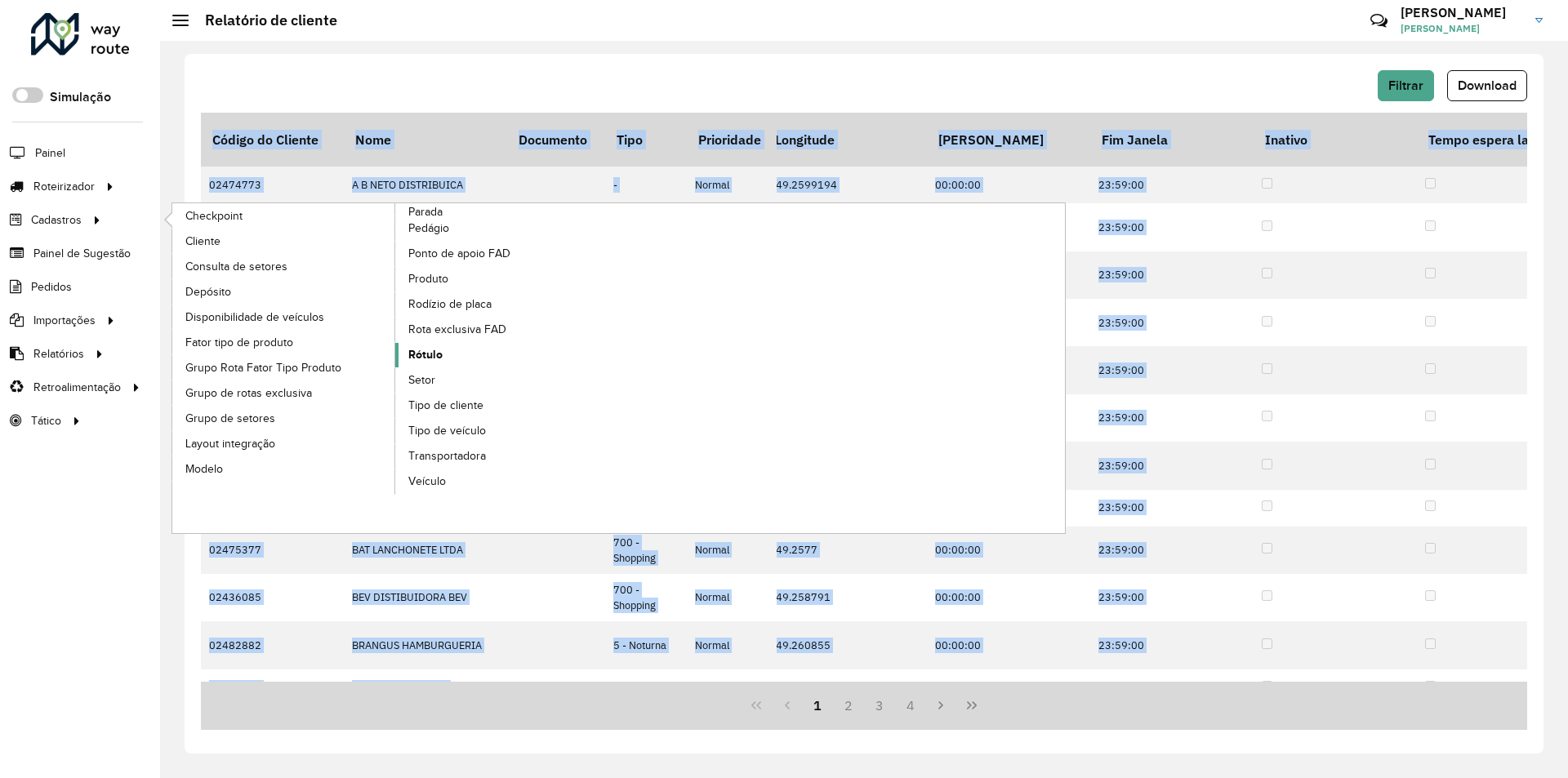
click at [430, 356] on span "Rótulo" at bounding box center [425, 355] width 35 height 17
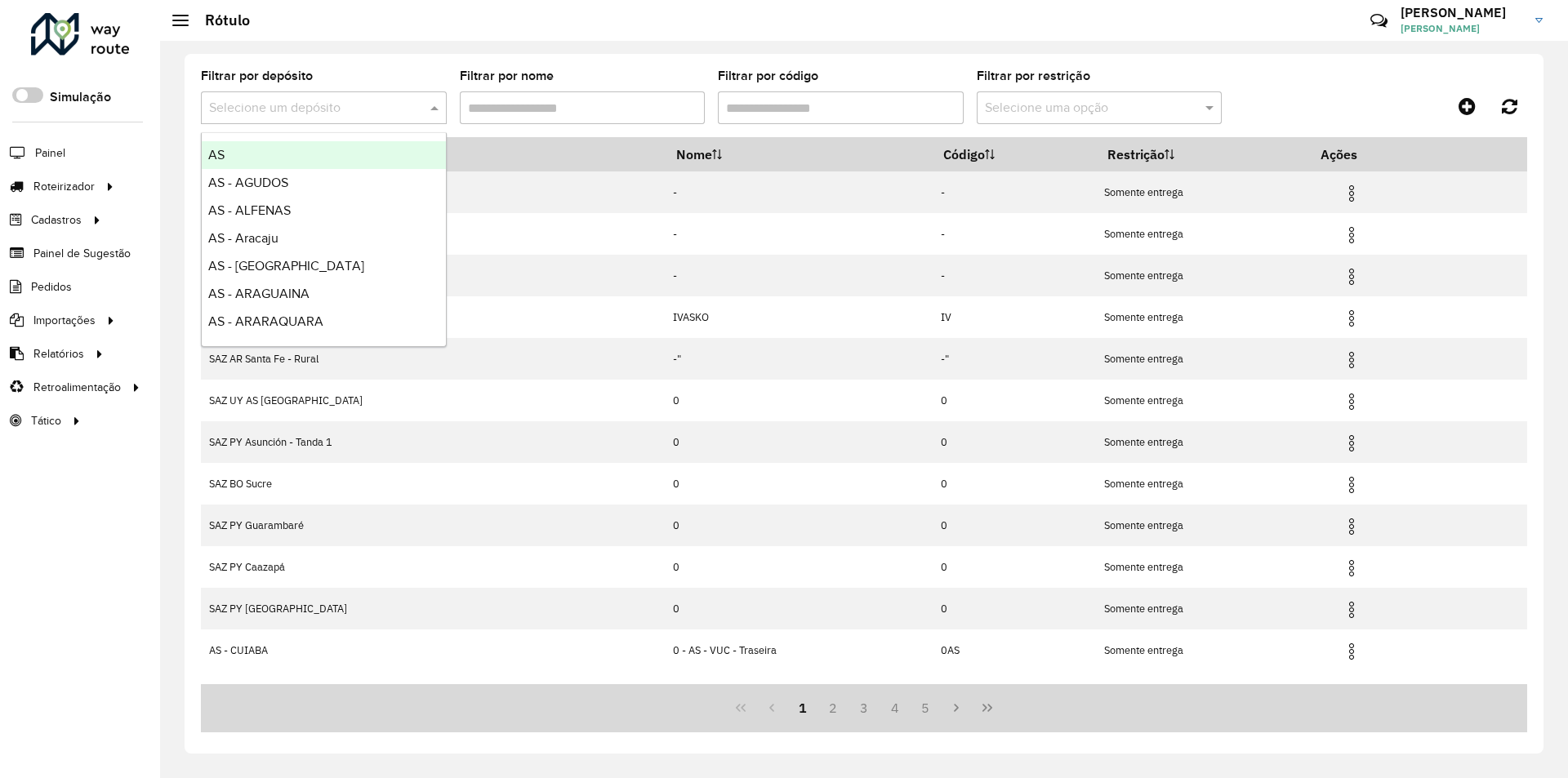
click at [285, 103] on input "text" at bounding box center [307, 108] width 197 height 20
type input "***"
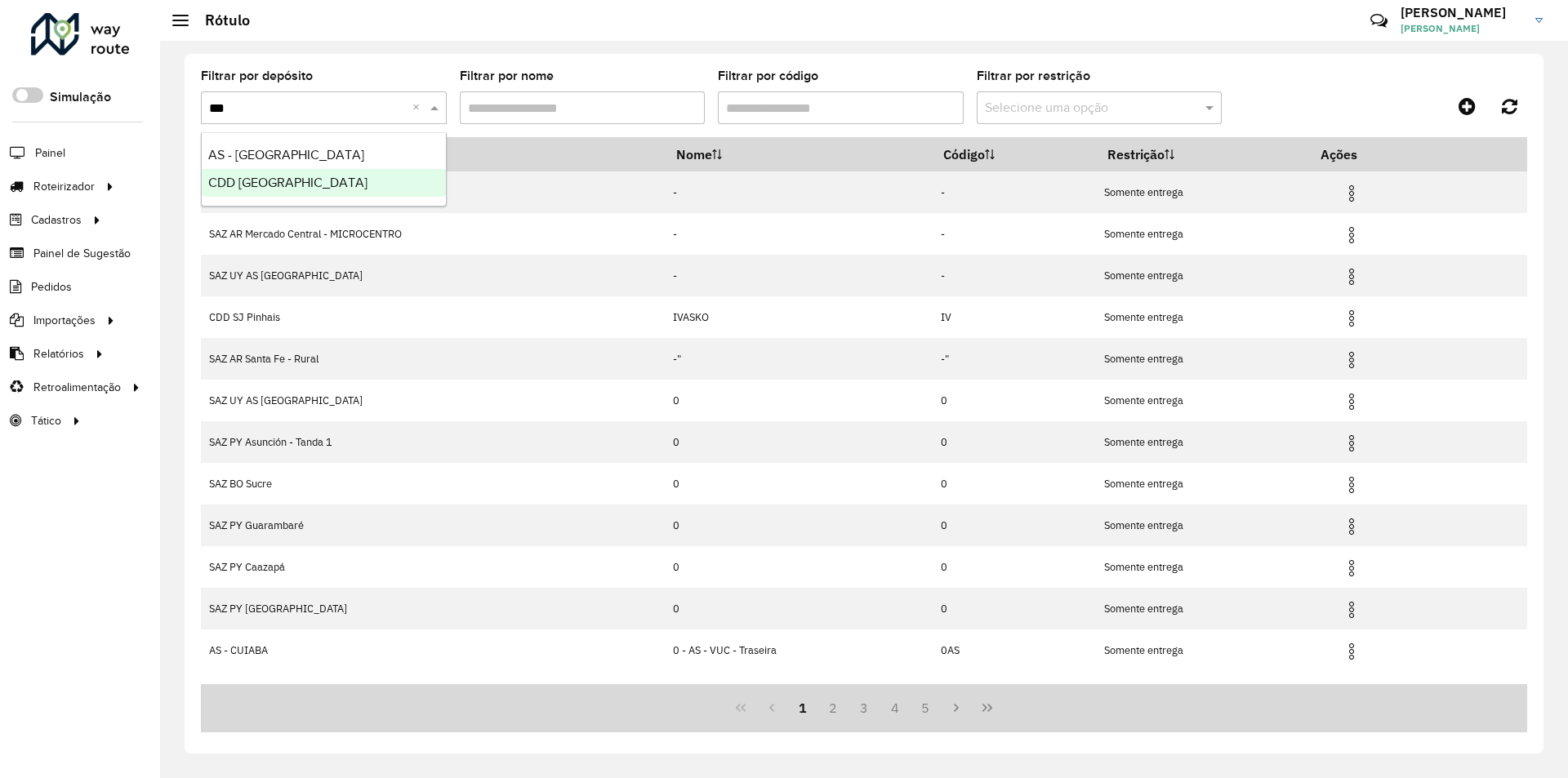
click at [267, 181] on span "CDD Curitiba" at bounding box center [288, 183] width 159 height 14
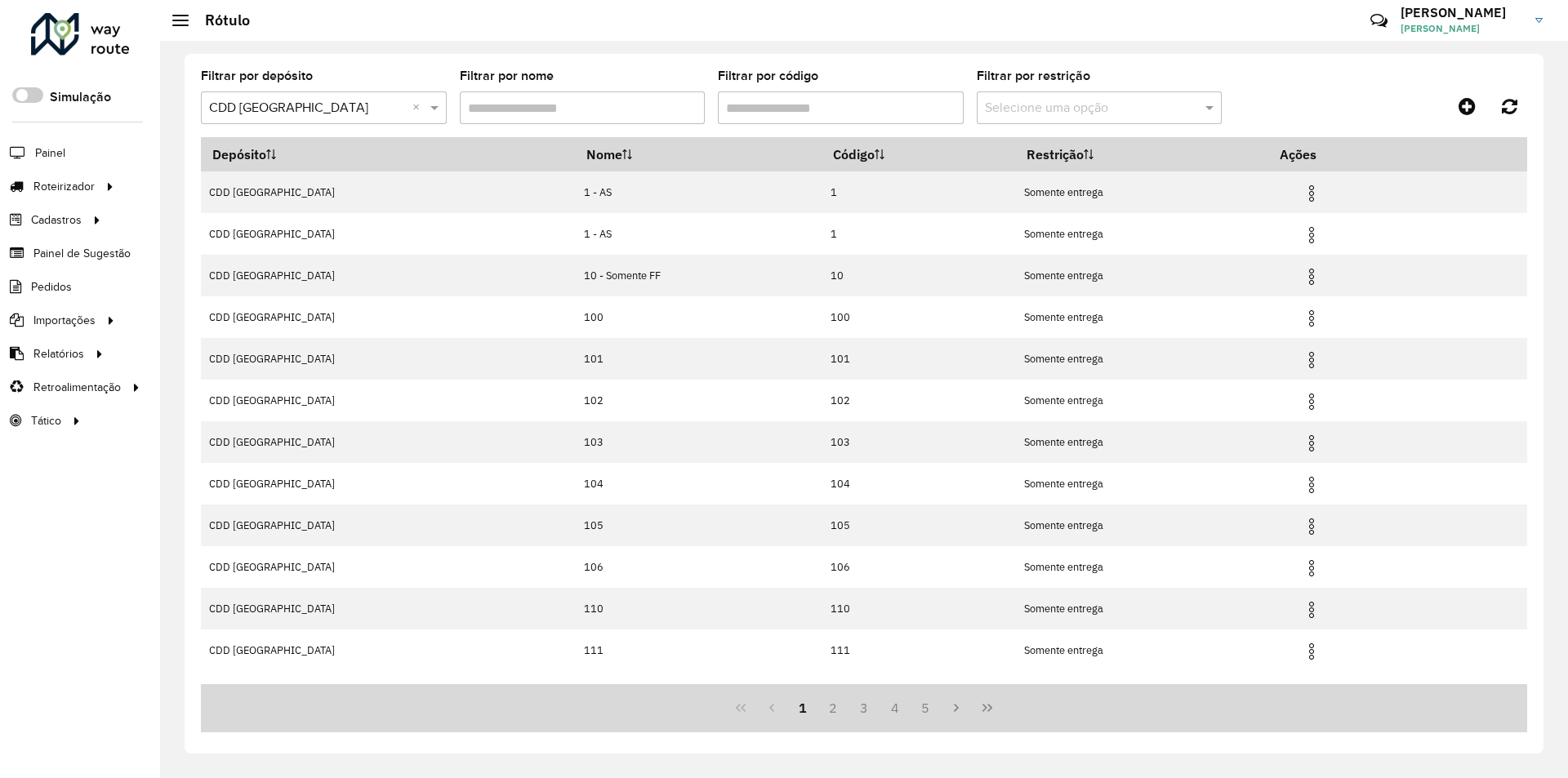
click at [823, 107] on input "Filtrar por código" at bounding box center [841, 107] width 245 height 33
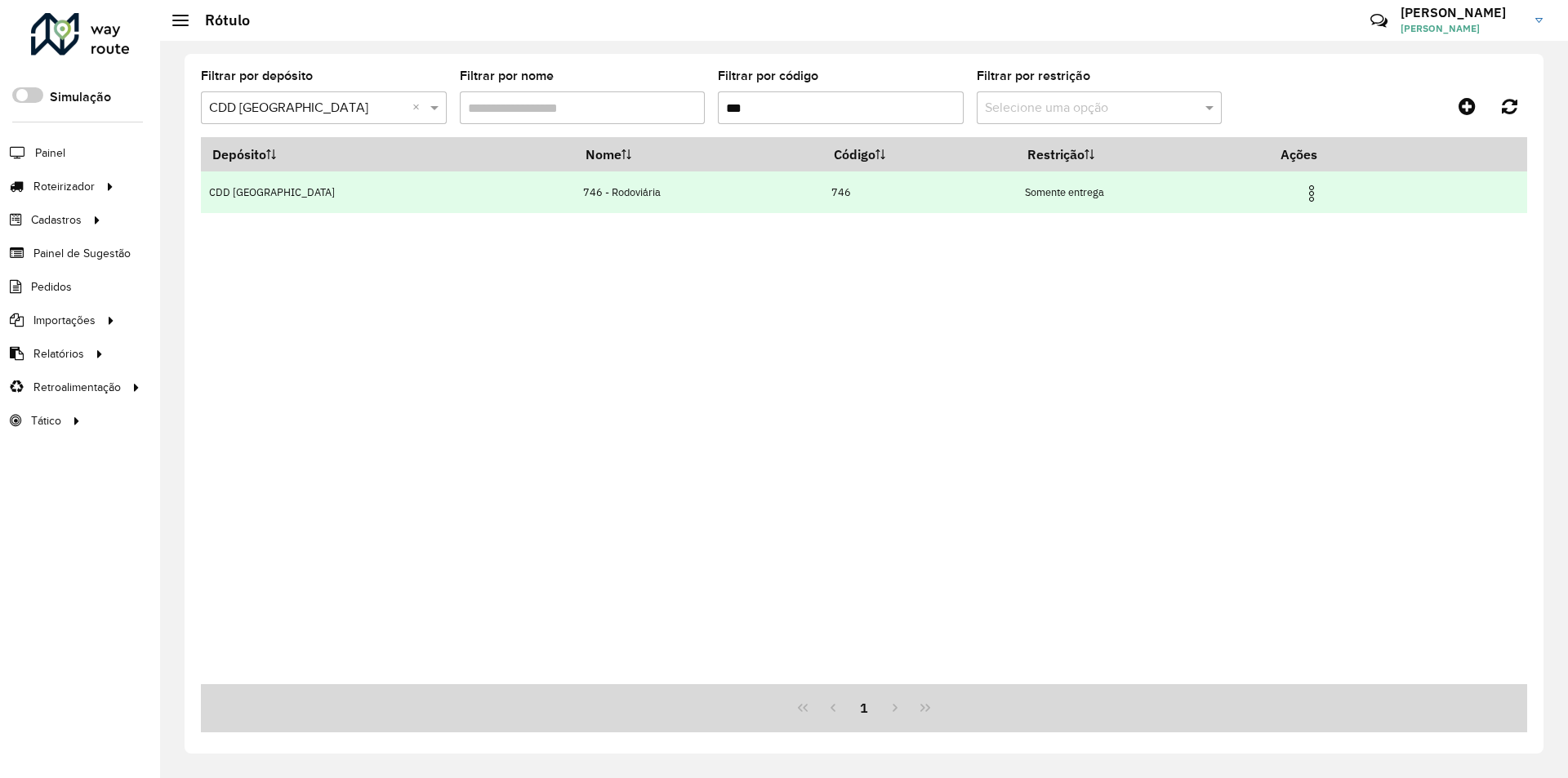
type input "***"
click at [1302, 192] on img at bounding box center [1312, 194] width 20 height 20
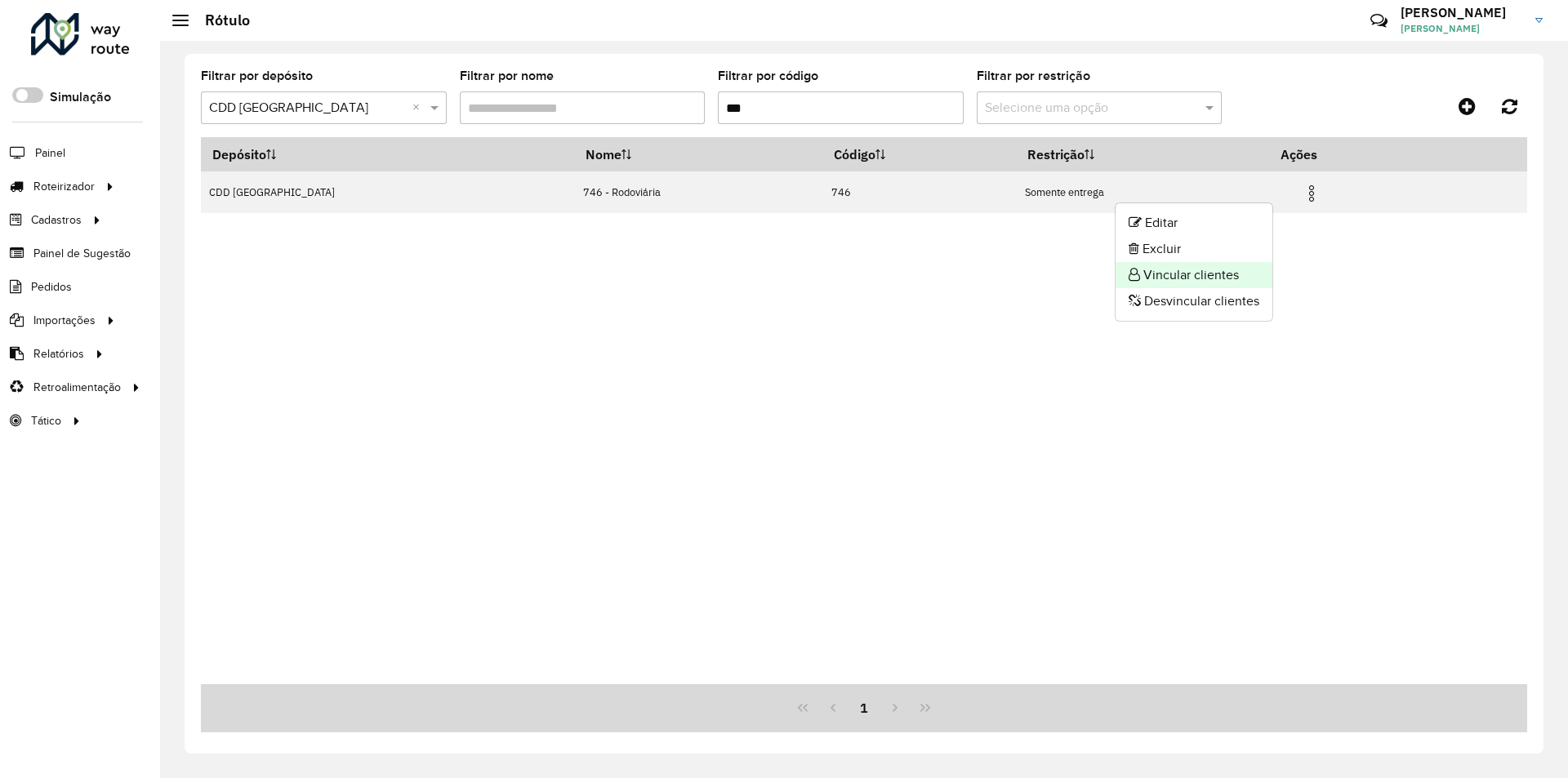
click at [1190, 272] on li "Vincular clientes" at bounding box center [1194, 275] width 157 height 26
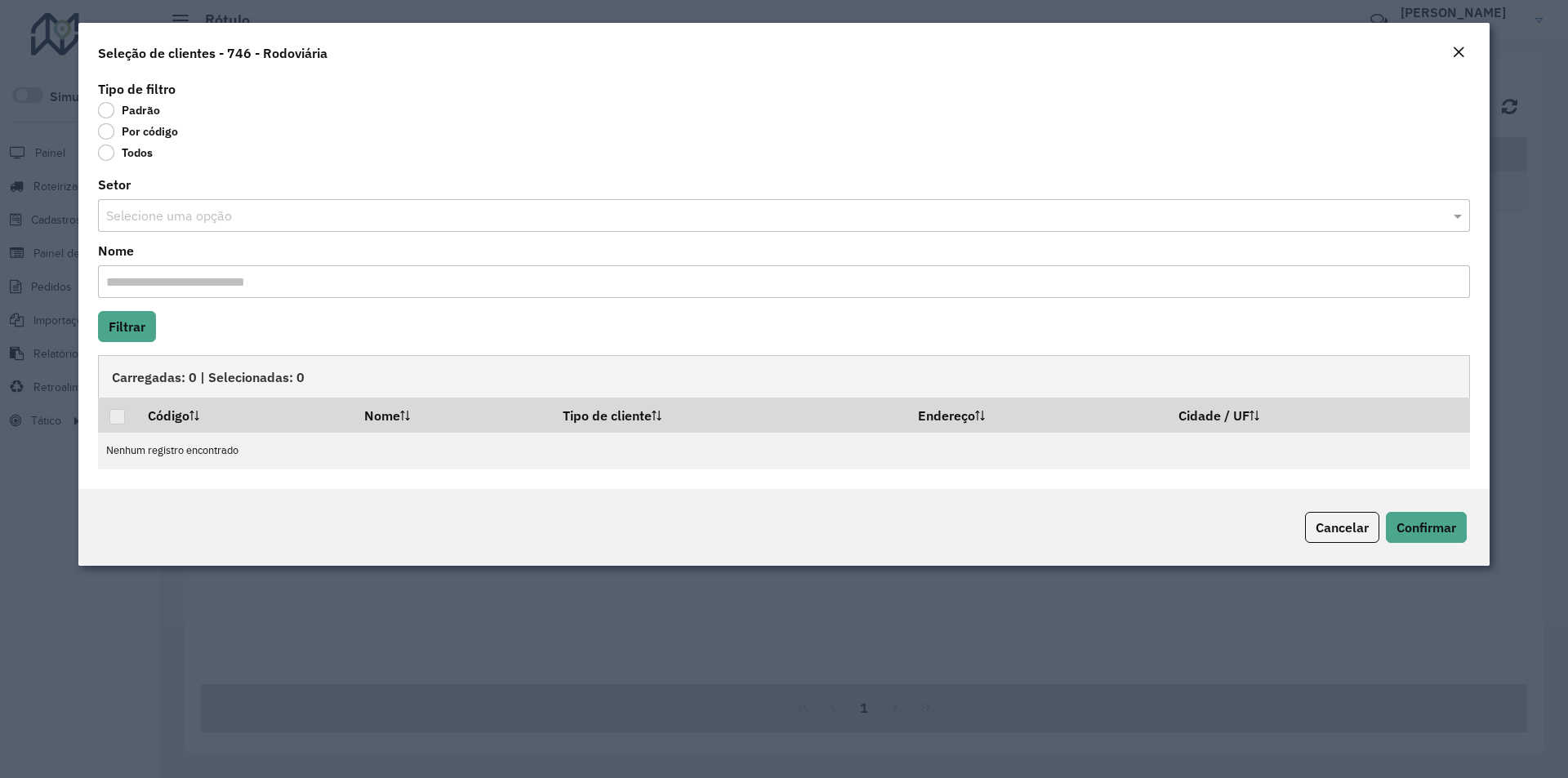
click at [139, 131] on label "Por código" at bounding box center [138, 131] width 80 height 16
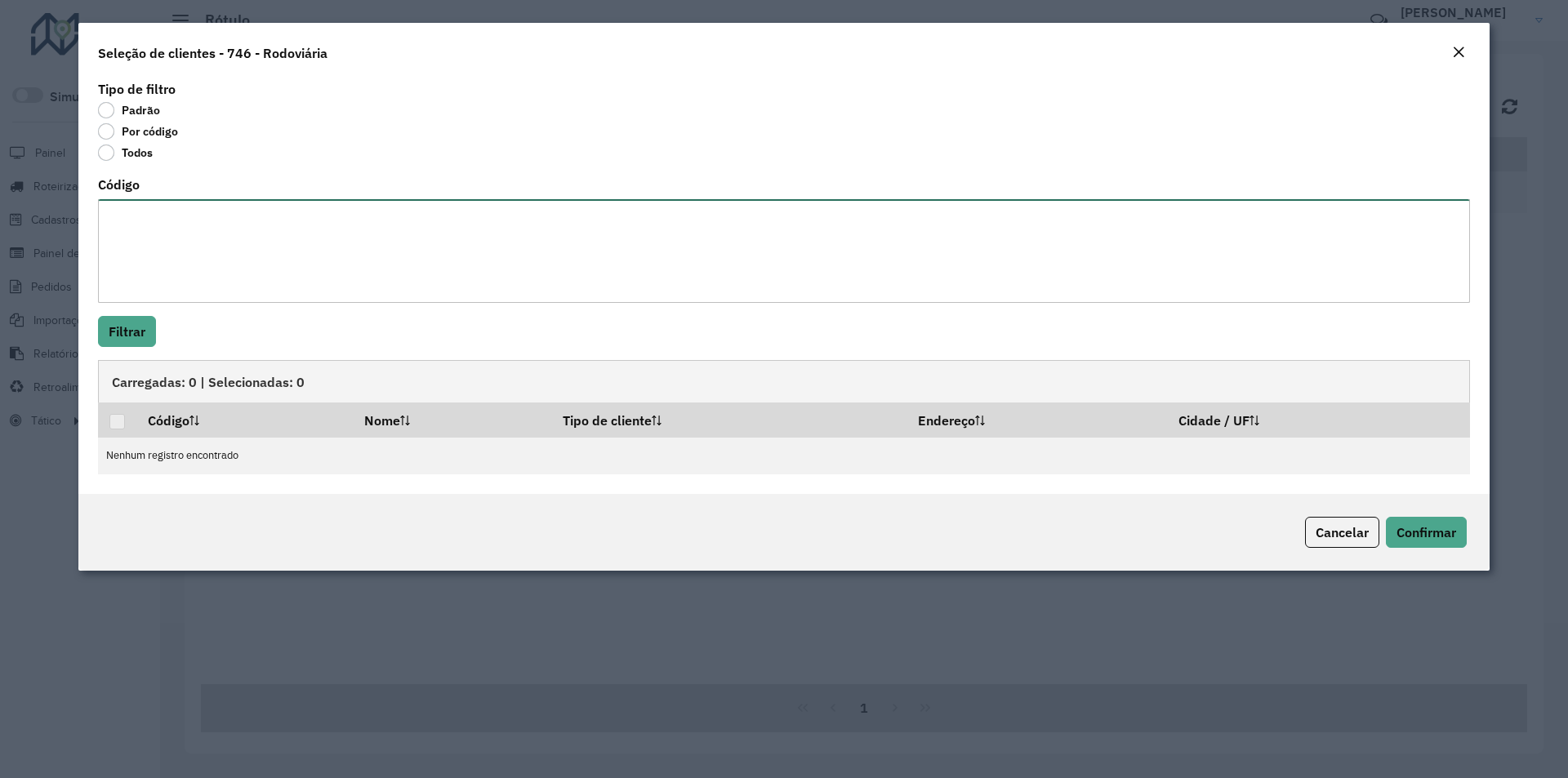
click at [140, 217] on textarea "Código" at bounding box center [784, 251] width 1372 height 103
paste textarea "******** ******** ******** ******** ******** ******** ******** ******** *******…"
type textarea "******** ******** ******** ******** ******** ******** ******** ******** *******…"
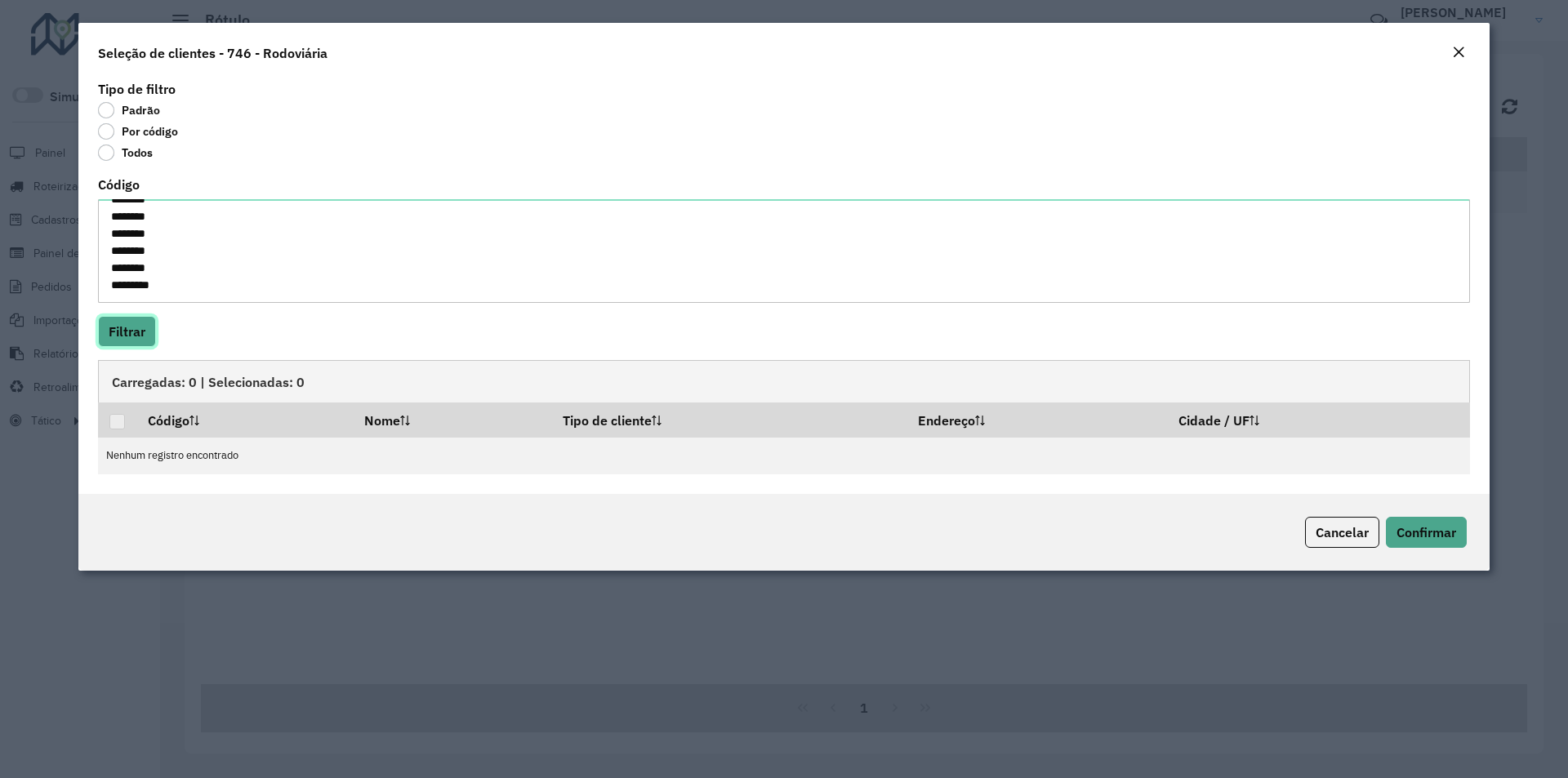
click at [131, 331] on button "Filtrar" at bounding box center [127, 331] width 58 height 31
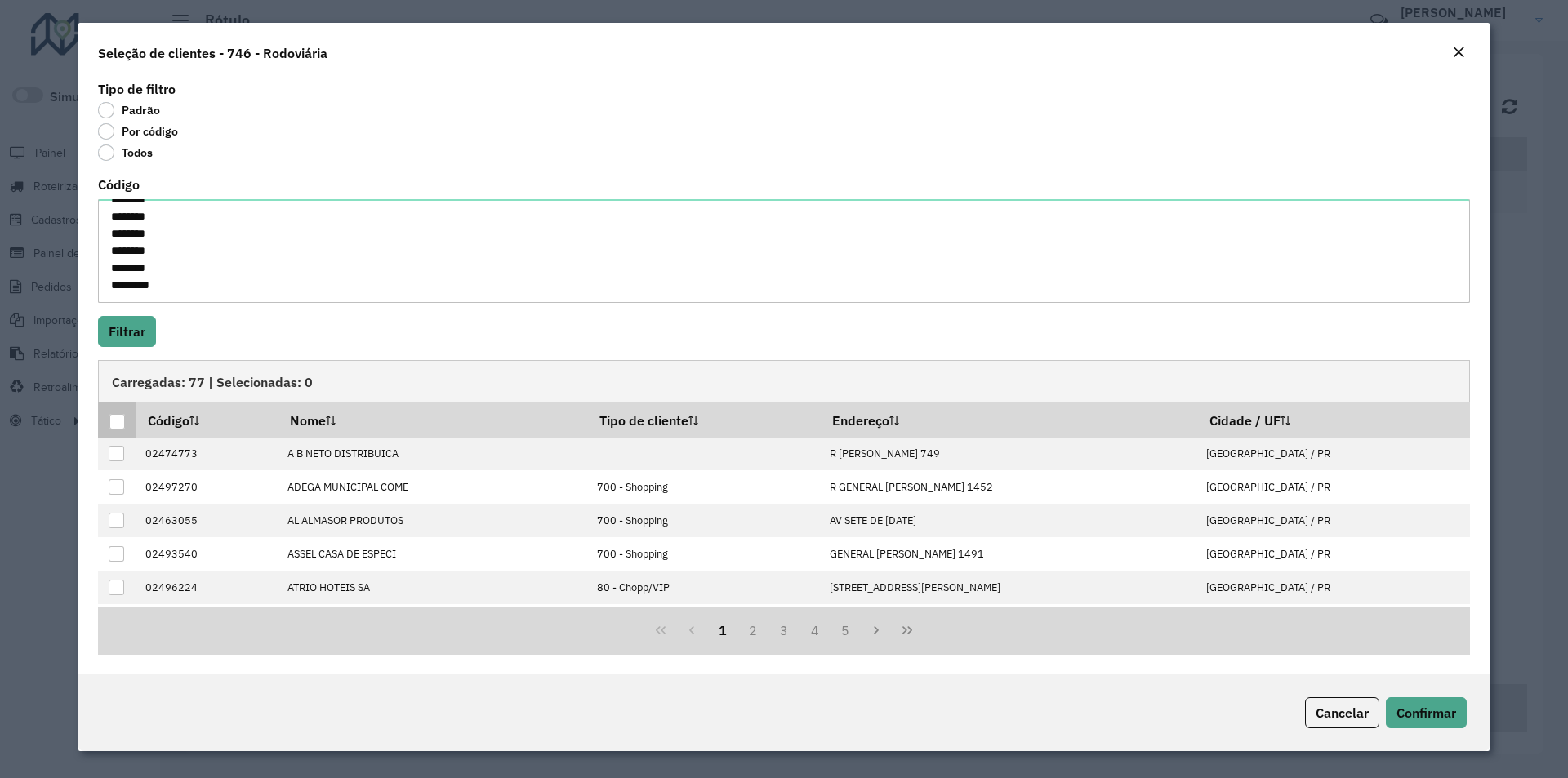
click at [112, 417] on div at bounding box center [117, 422] width 16 height 16
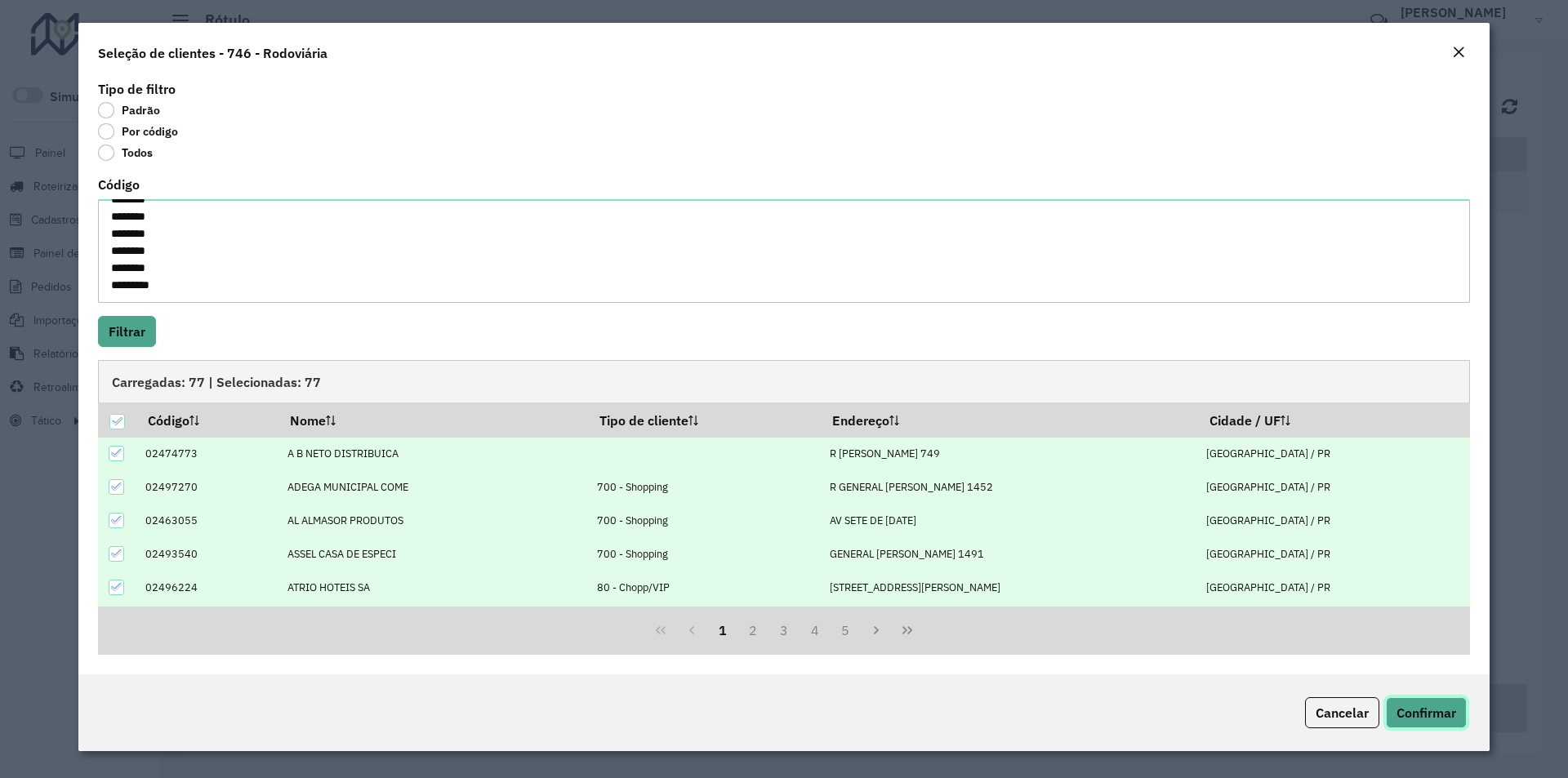
click at [1438, 713] on span "Confirmar" at bounding box center [1427, 712] width 60 height 16
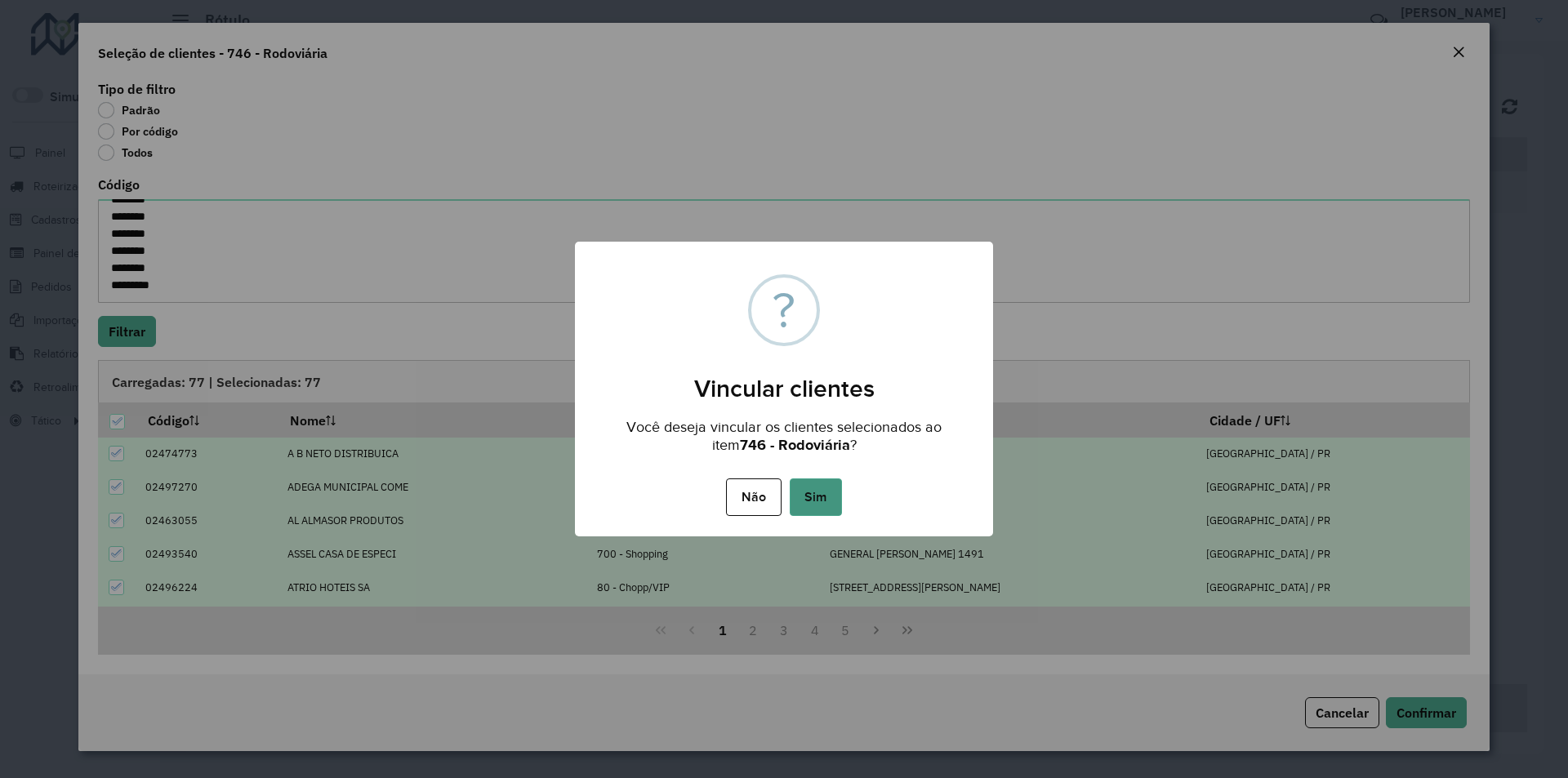
click at [811, 497] on button "Sim" at bounding box center [816, 498] width 53 height 38
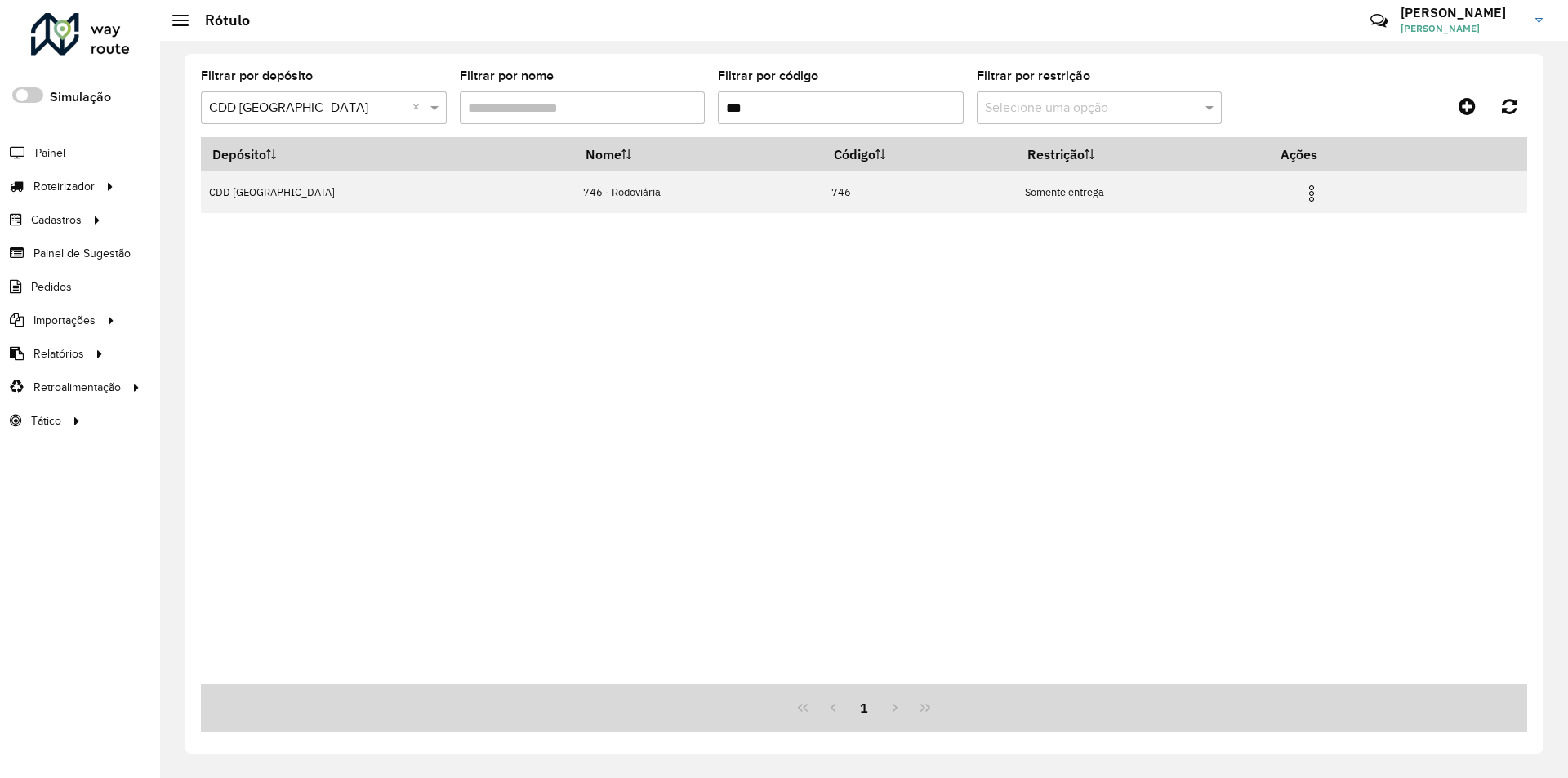
click at [849, 108] on input "***" at bounding box center [841, 107] width 245 height 33
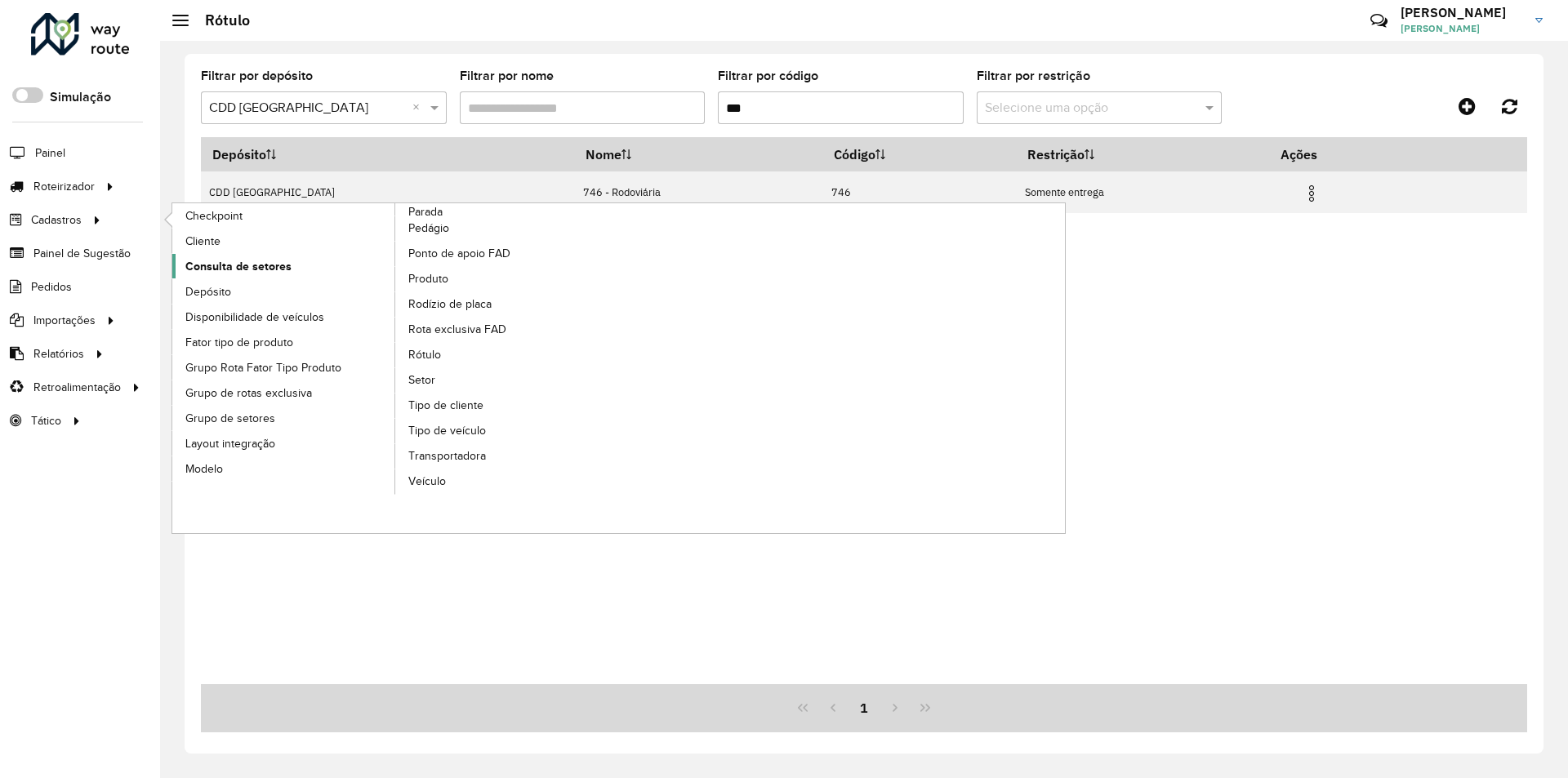
click at [249, 264] on span "Consulta de setores" at bounding box center [238, 266] width 106 height 17
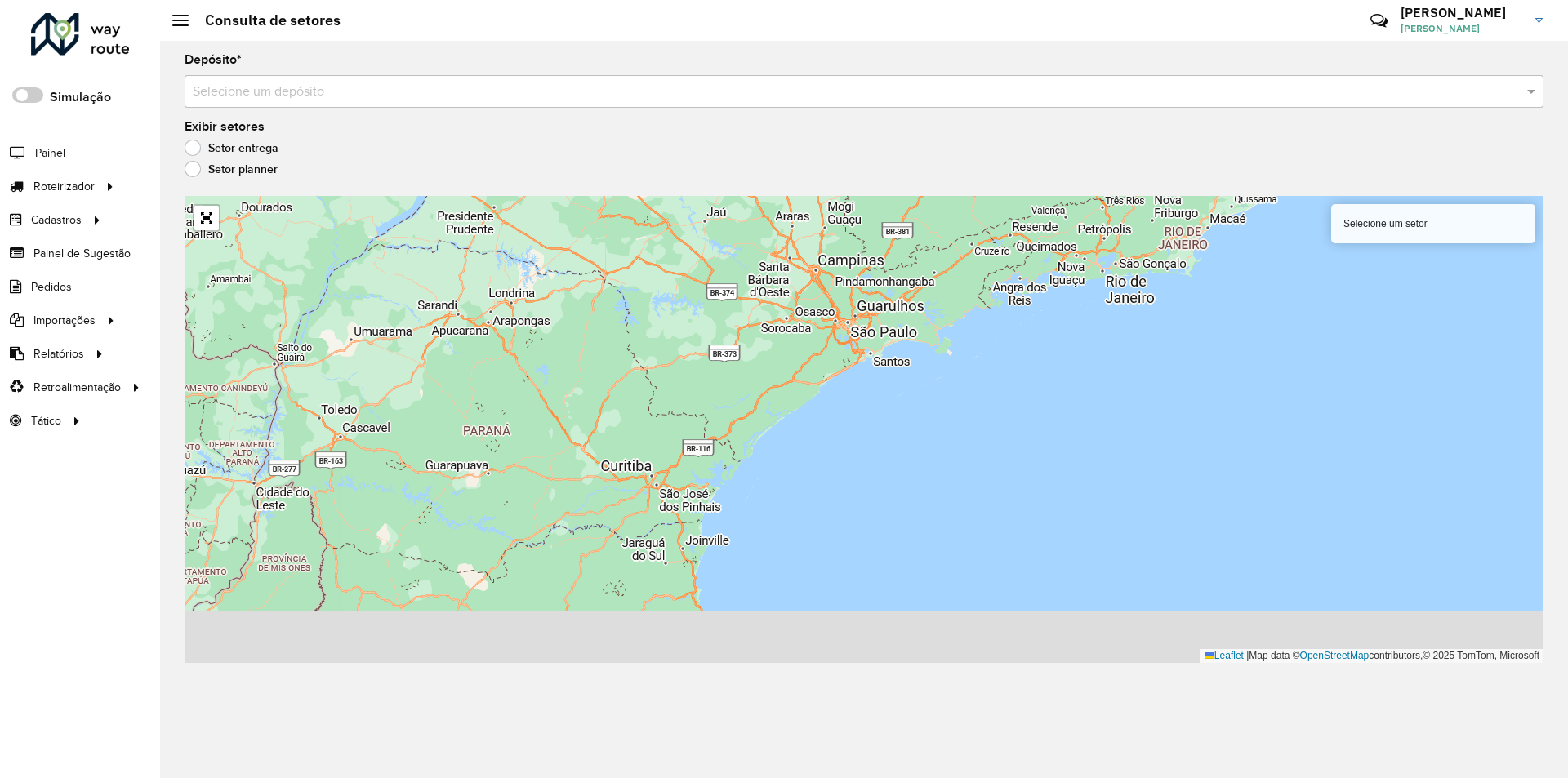
click at [241, 90] on input "text" at bounding box center [848, 92] width 1311 height 20
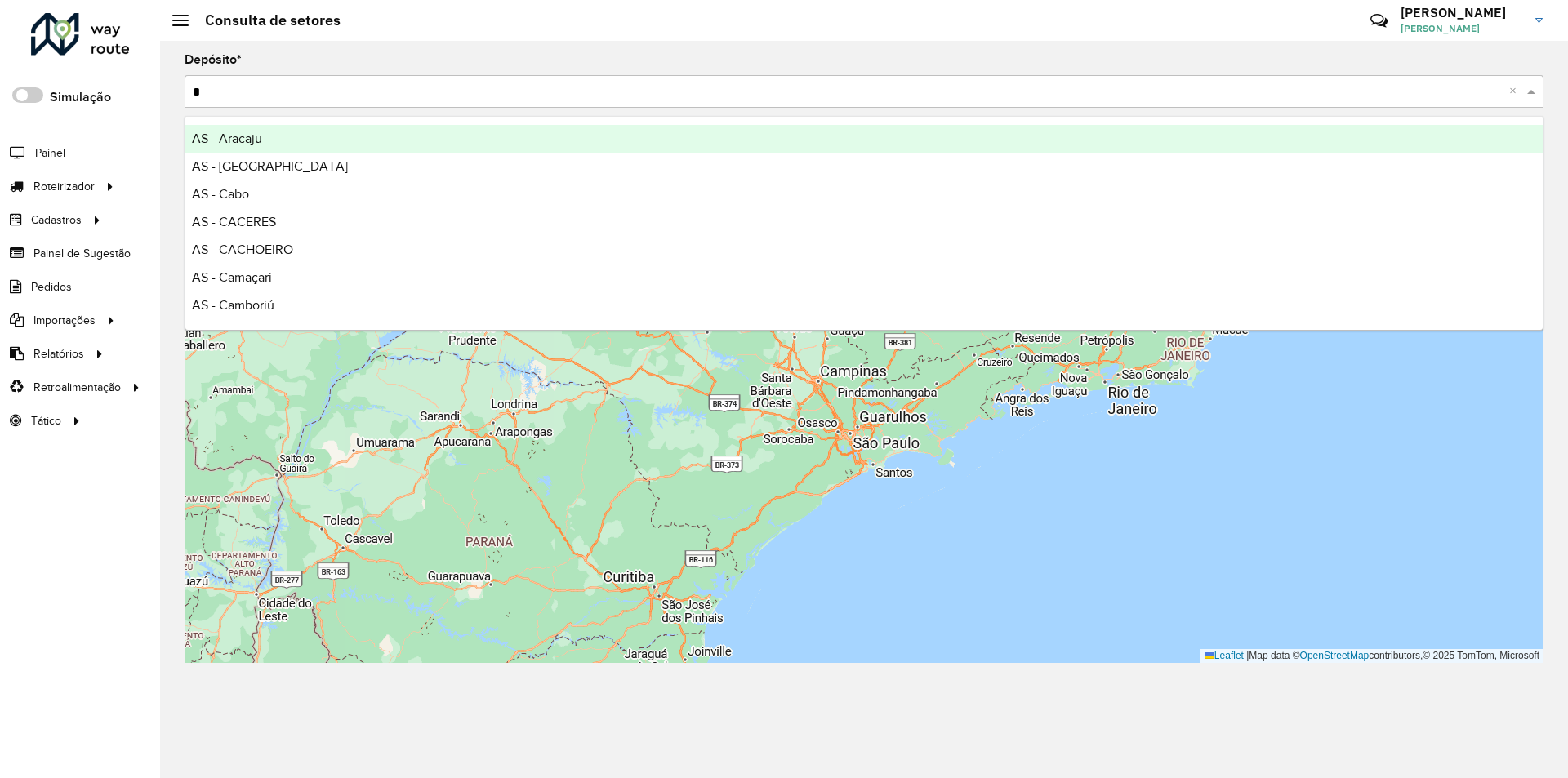
type input "**"
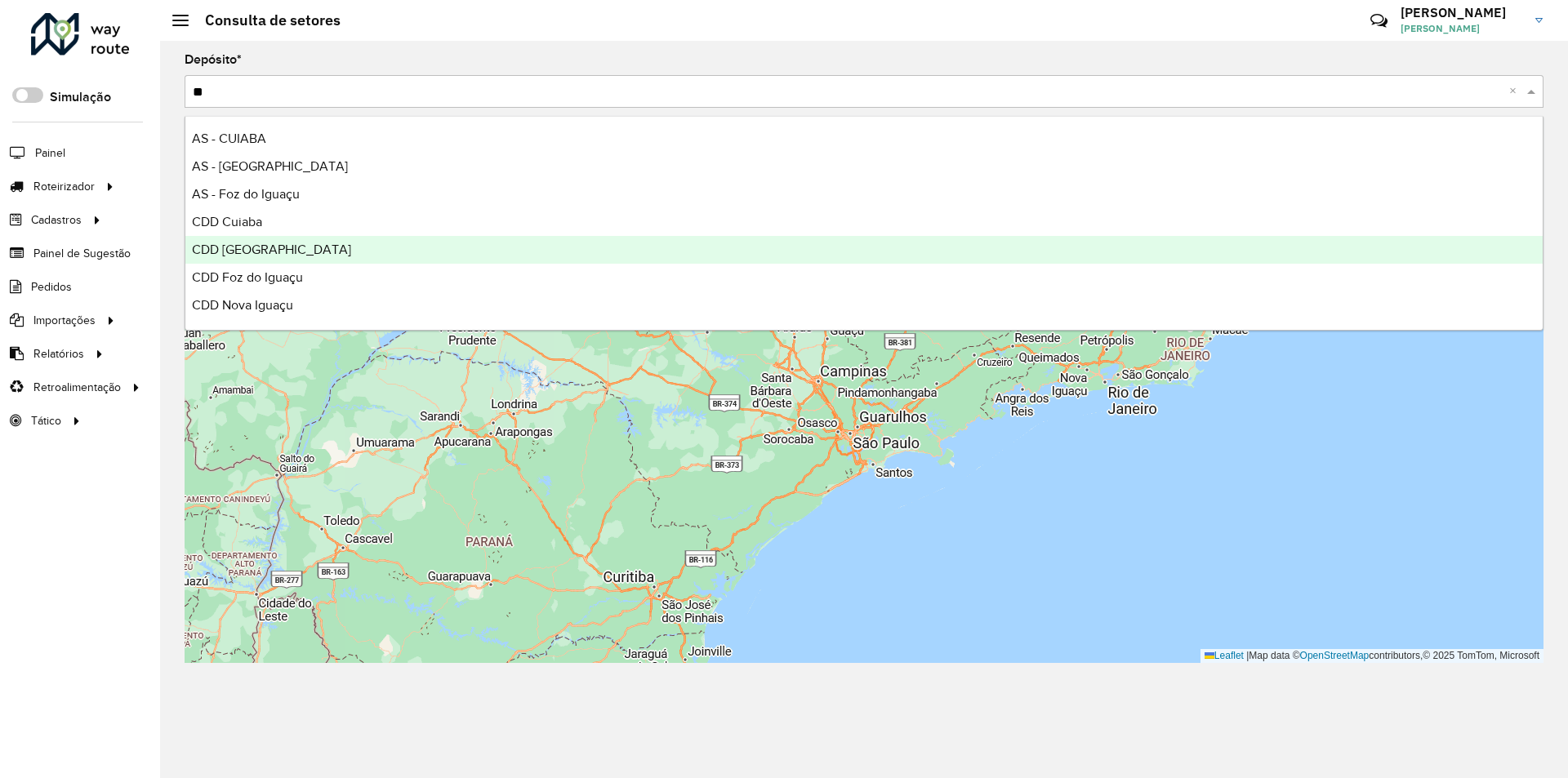
click at [228, 255] on span "CDD Curitiba" at bounding box center [271, 249] width 159 height 14
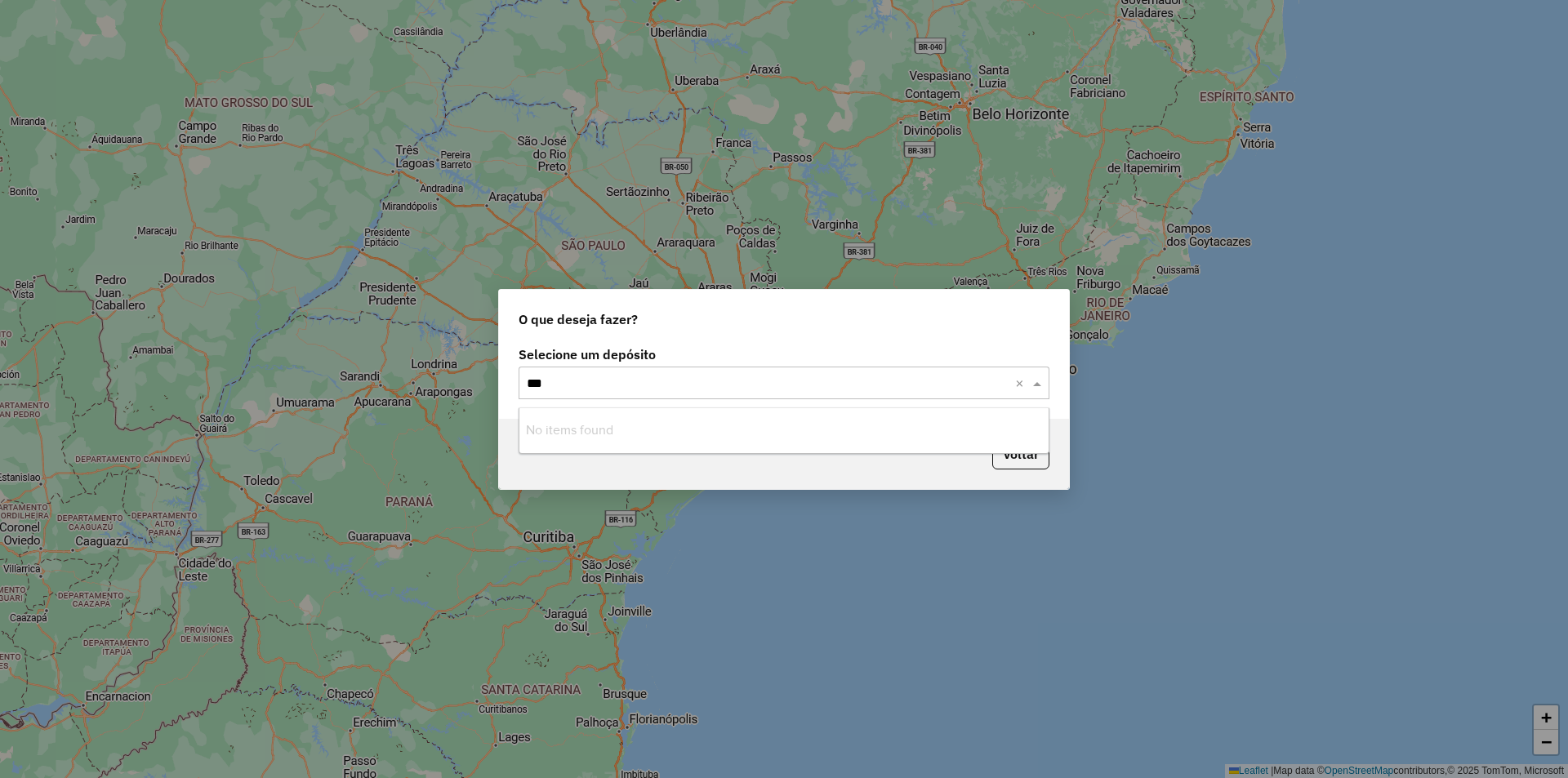
type input "**"
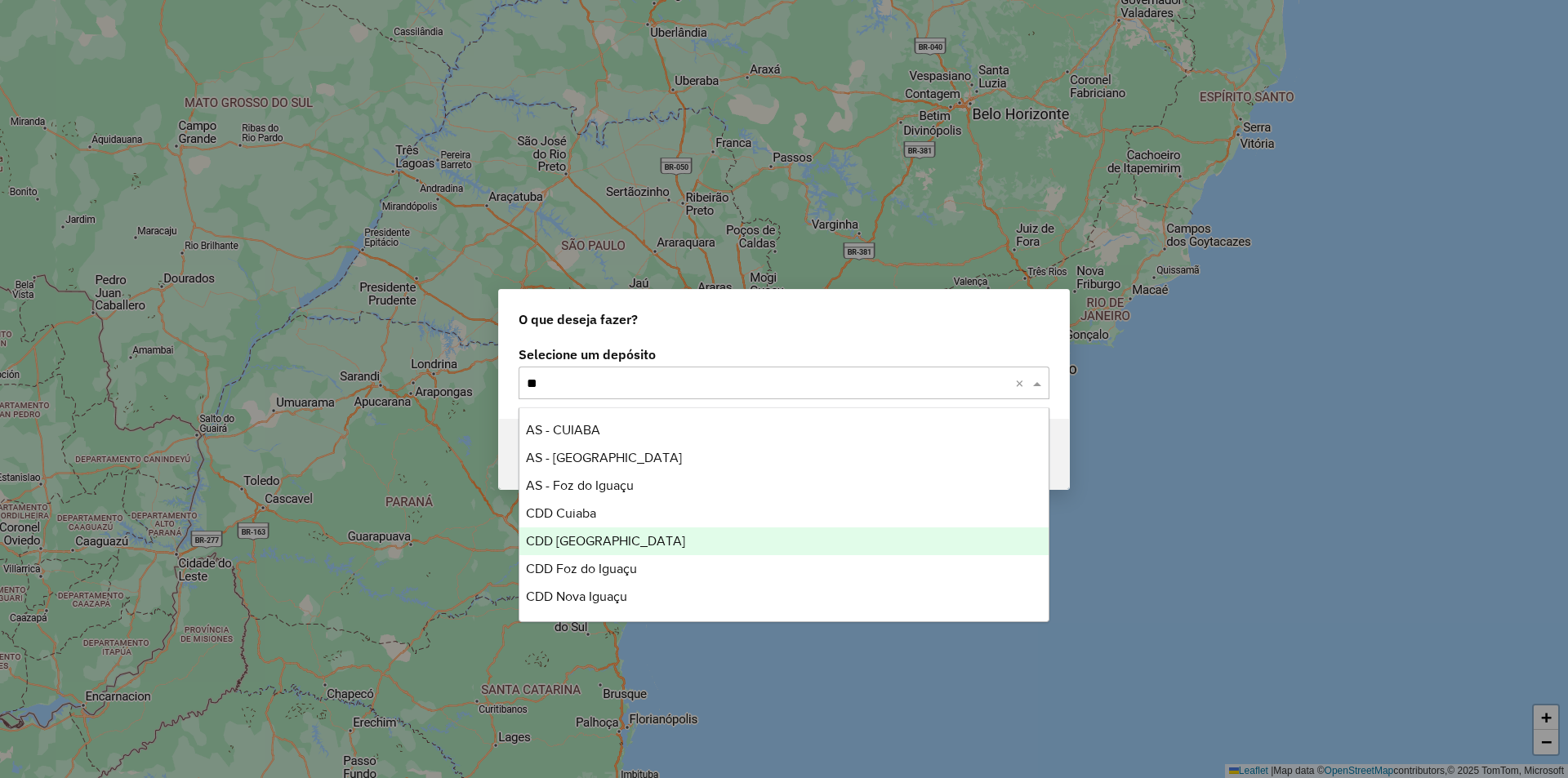
click at [584, 540] on span "CDD [GEOGRAPHIC_DATA]" at bounding box center [605, 542] width 159 height 14
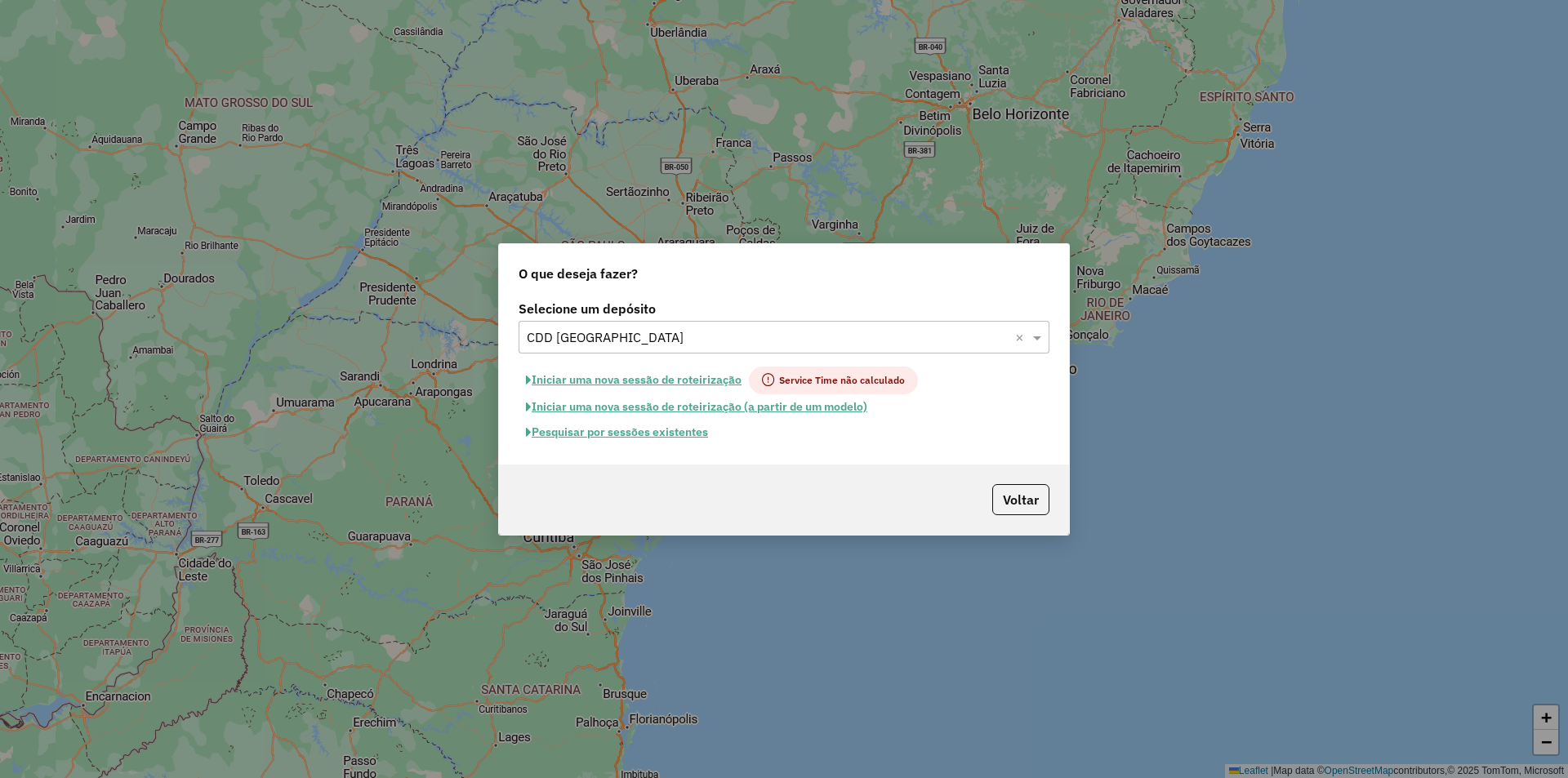
click at [589, 430] on button "Pesquisar por sessões existentes" at bounding box center [617, 432] width 197 height 25
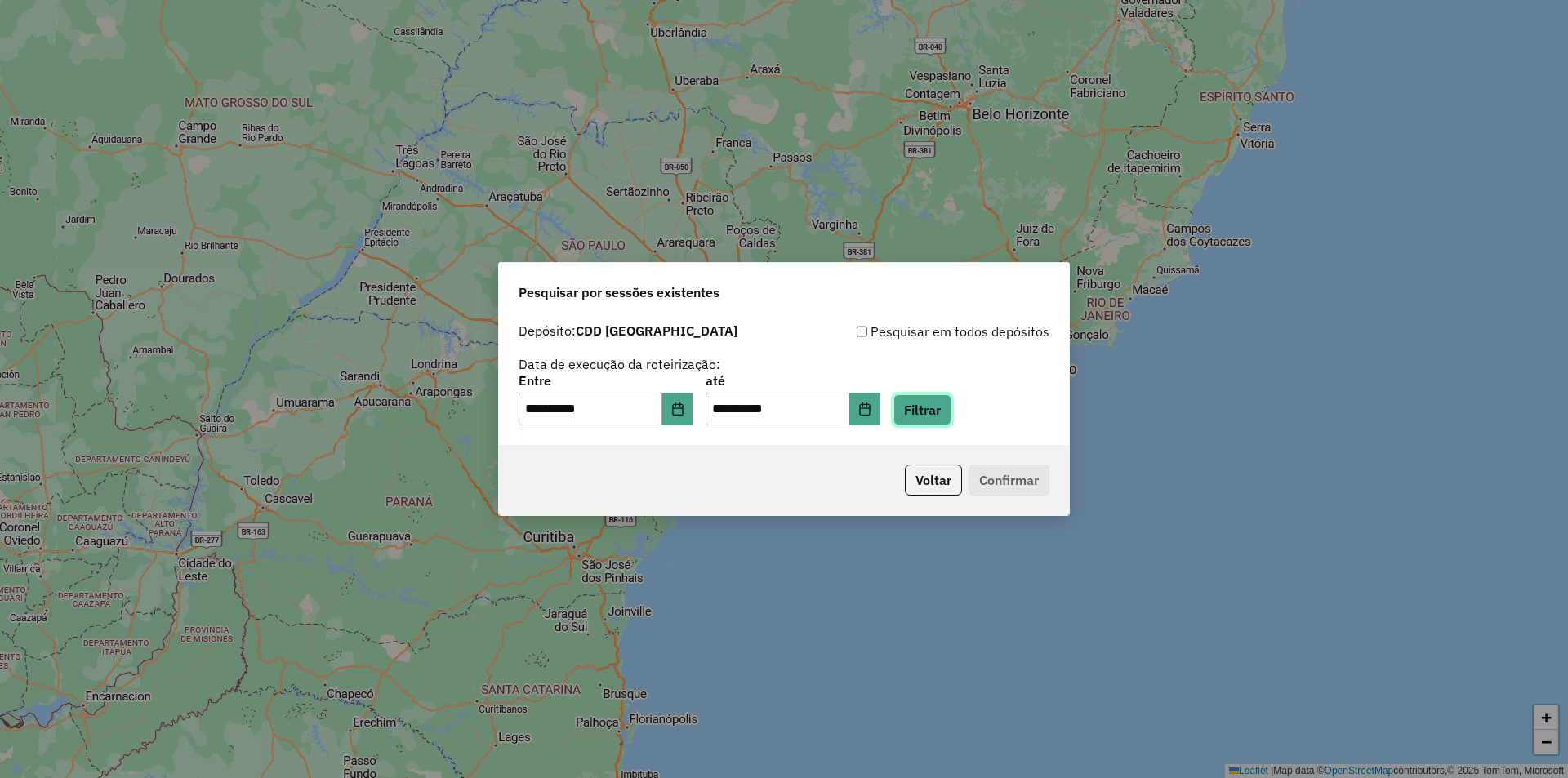
click at [942, 403] on button "Filtrar" at bounding box center [922, 409] width 58 height 31
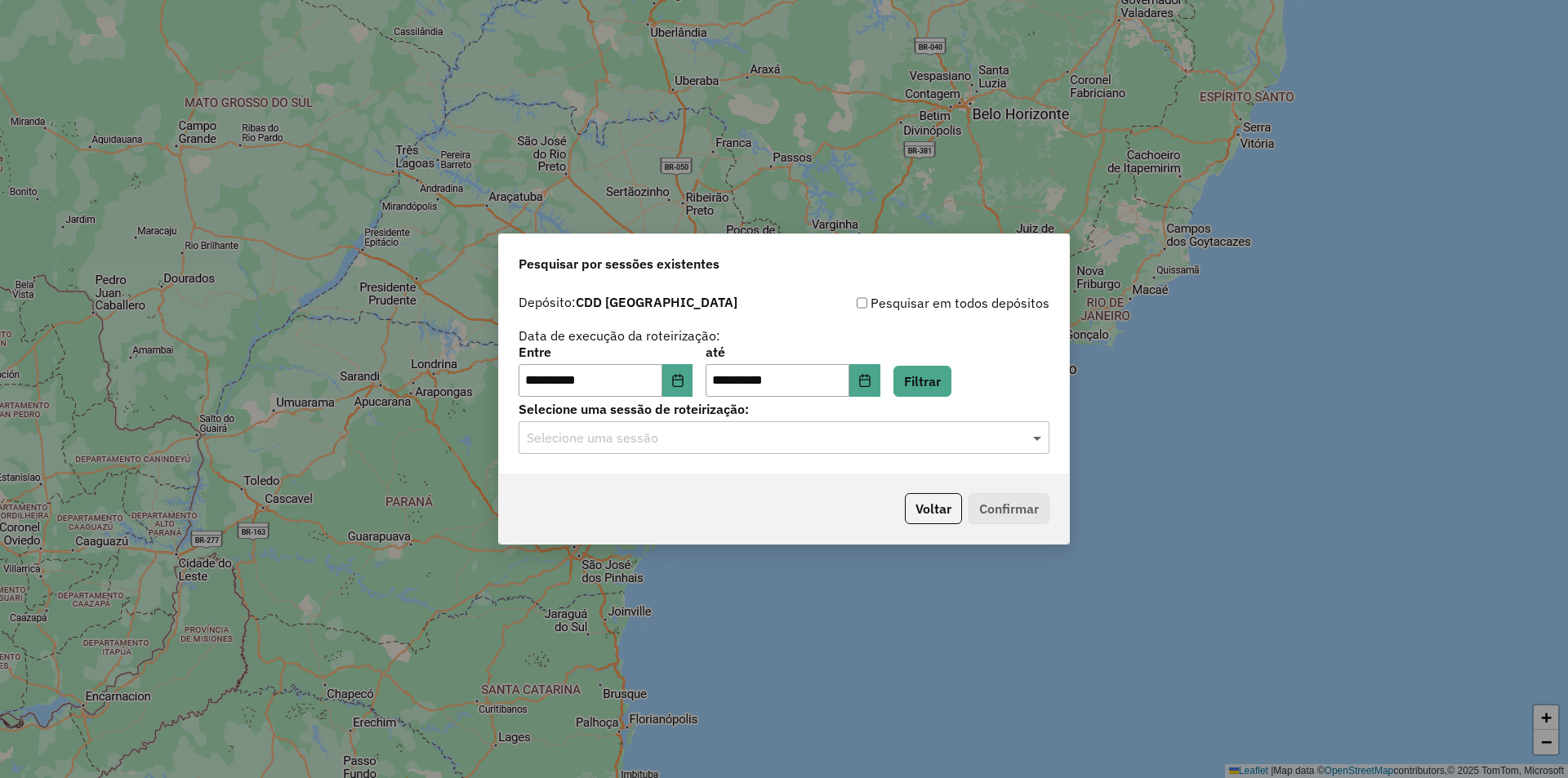
click at [1036, 434] on span at bounding box center [1039, 438] width 21 height 20
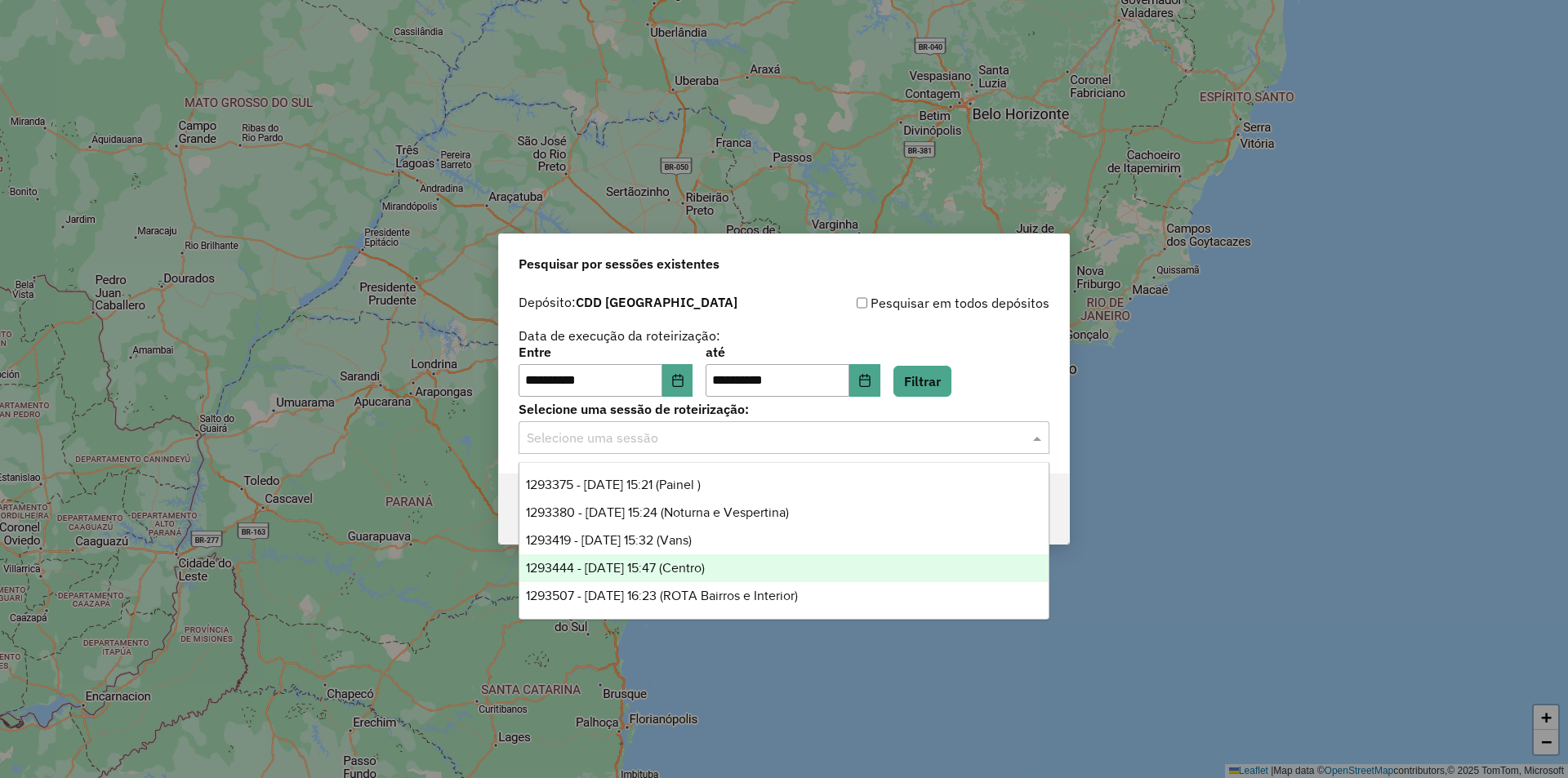
click at [705, 570] on span "1293444 - 13/10/2025 15:47 (Centro)" at bounding box center [615, 568] width 179 height 14
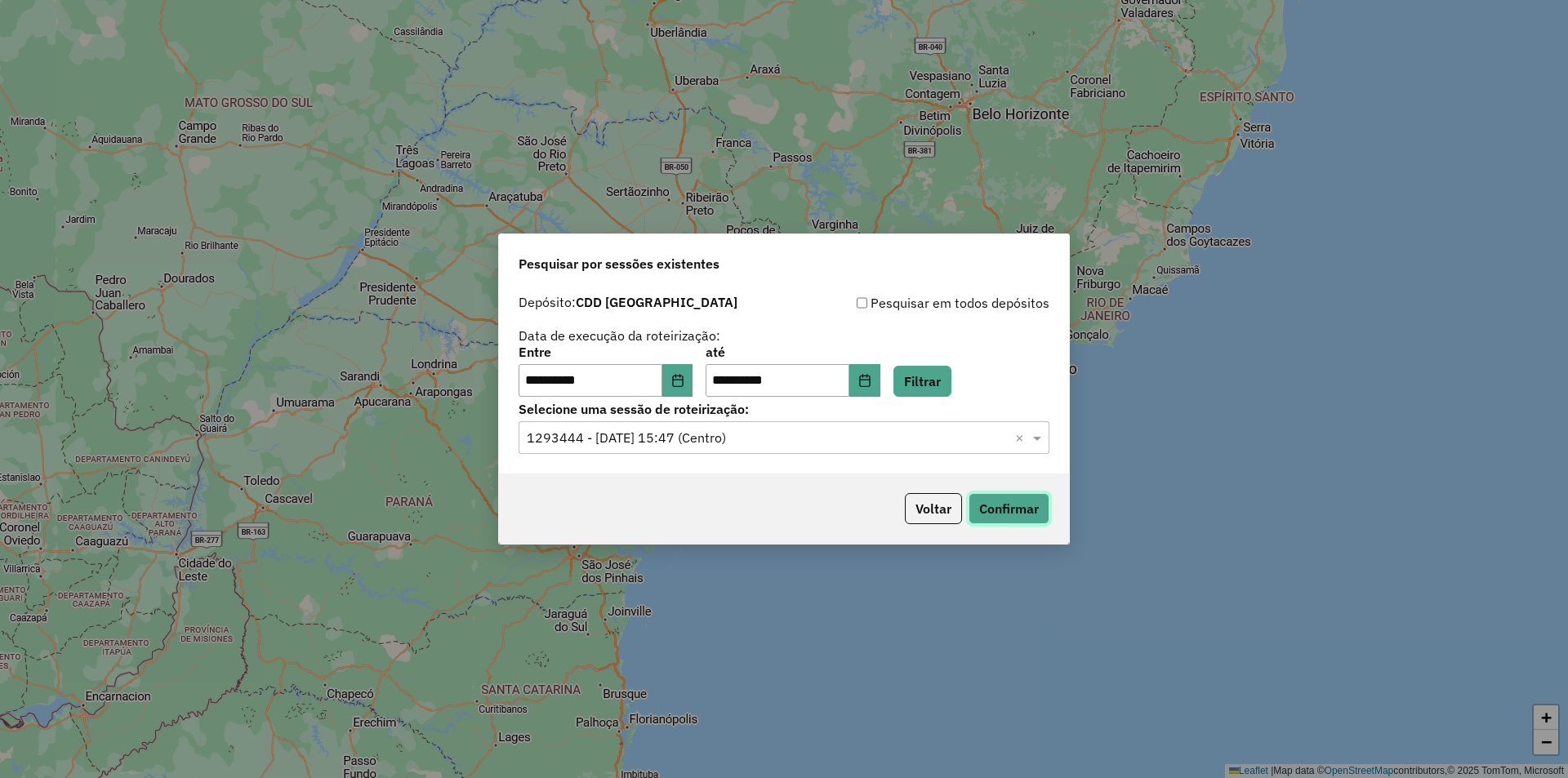
click at [1017, 500] on button "Confirmar" at bounding box center [1009, 509] width 80 height 31
click at [929, 507] on button "Voltar" at bounding box center [934, 509] width 58 height 31
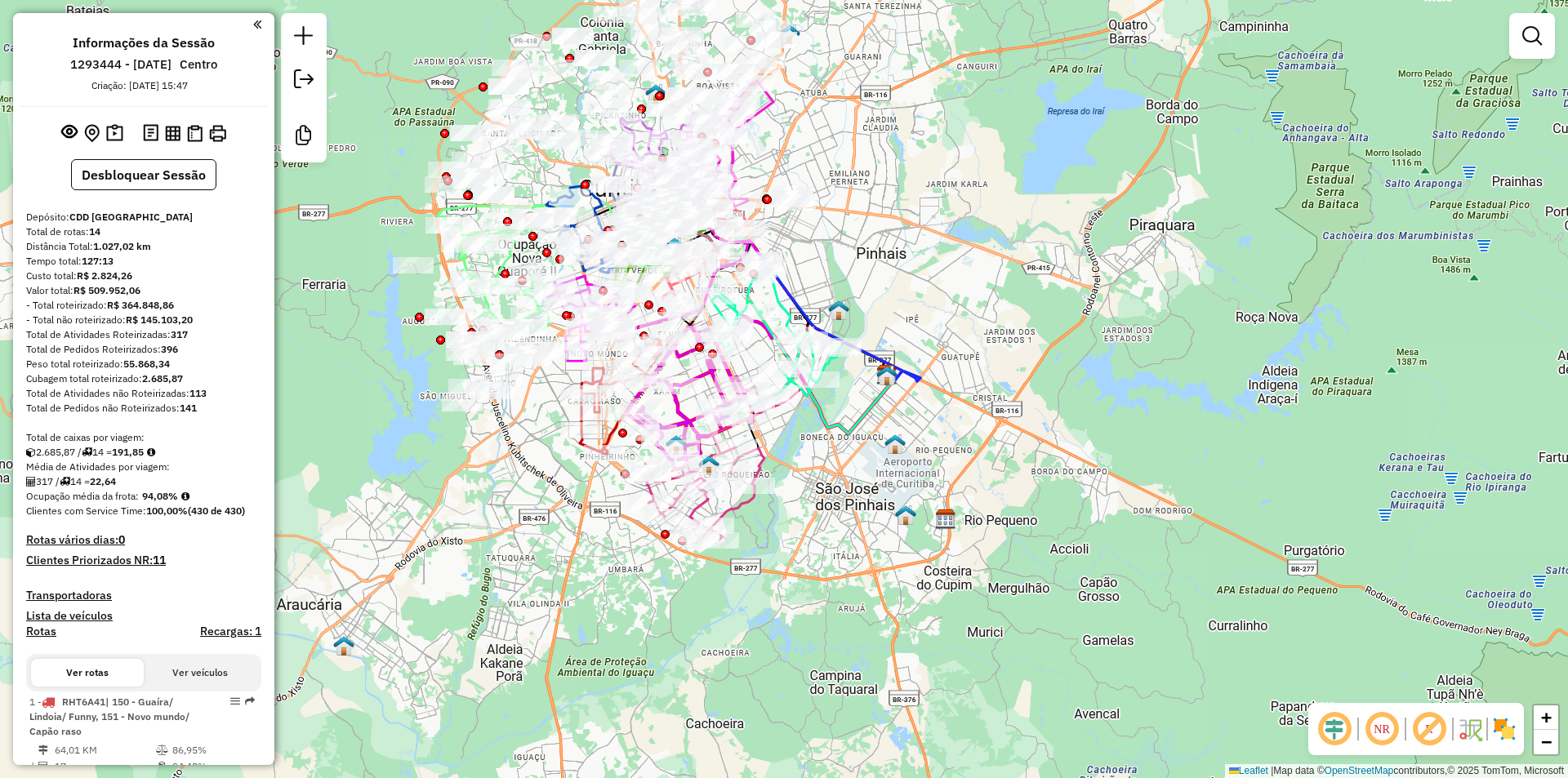
click at [1339, 728] on em at bounding box center [1333, 728] width 39 height 39
click at [1439, 718] on em at bounding box center [1429, 728] width 39 height 39
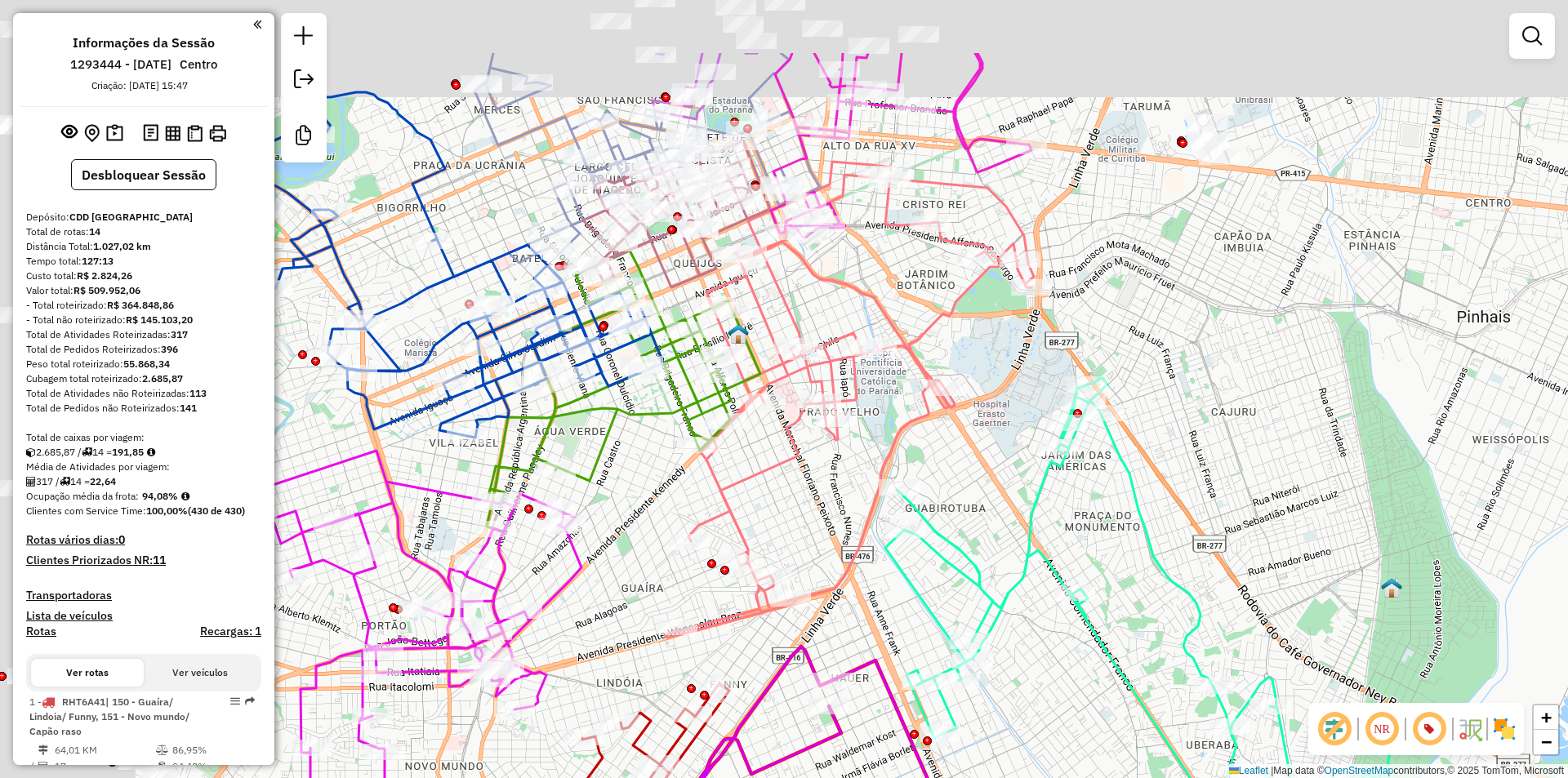
drag, startPoint x: 600, startPoint y: 145, endPoint x: 874, endPoint y: 282, distance: 306.3
click at [874, 282] on div "Janela de atendimento Grade de atendimento Capacidade Transportadoras Veículos …" at bounding box center [784, 389] width 1568 height 778
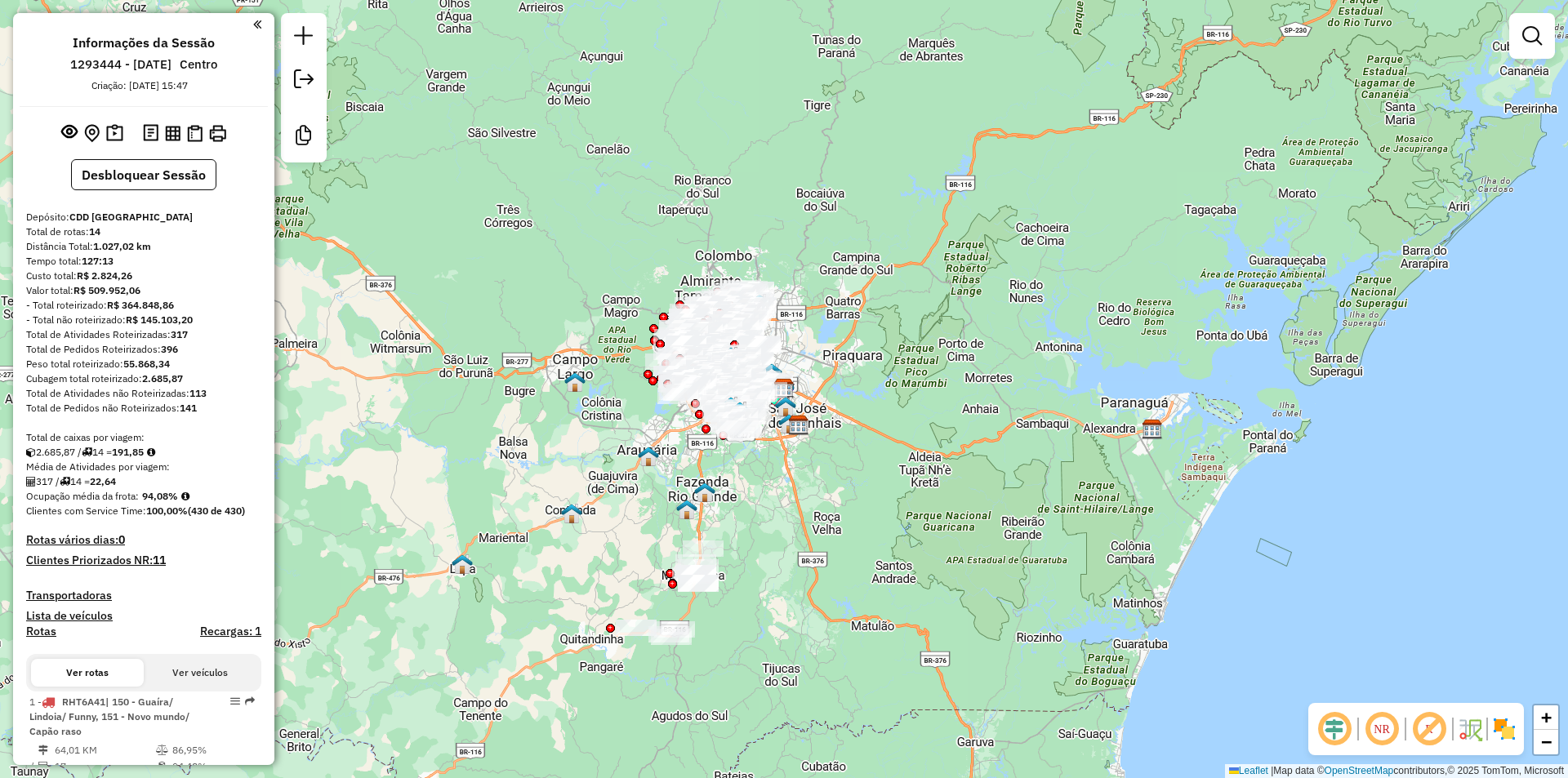
drag, startPoint x: 1333, startPoint y: 730, endPoint x: 1354, endPoint y: 730, distance: 21.0
click at [1333, 730] on em at bounding box center [1333, 728] width 39 height 39
click at [1428, 727] on em at bounding box center [1429, 728] width 39 height 39
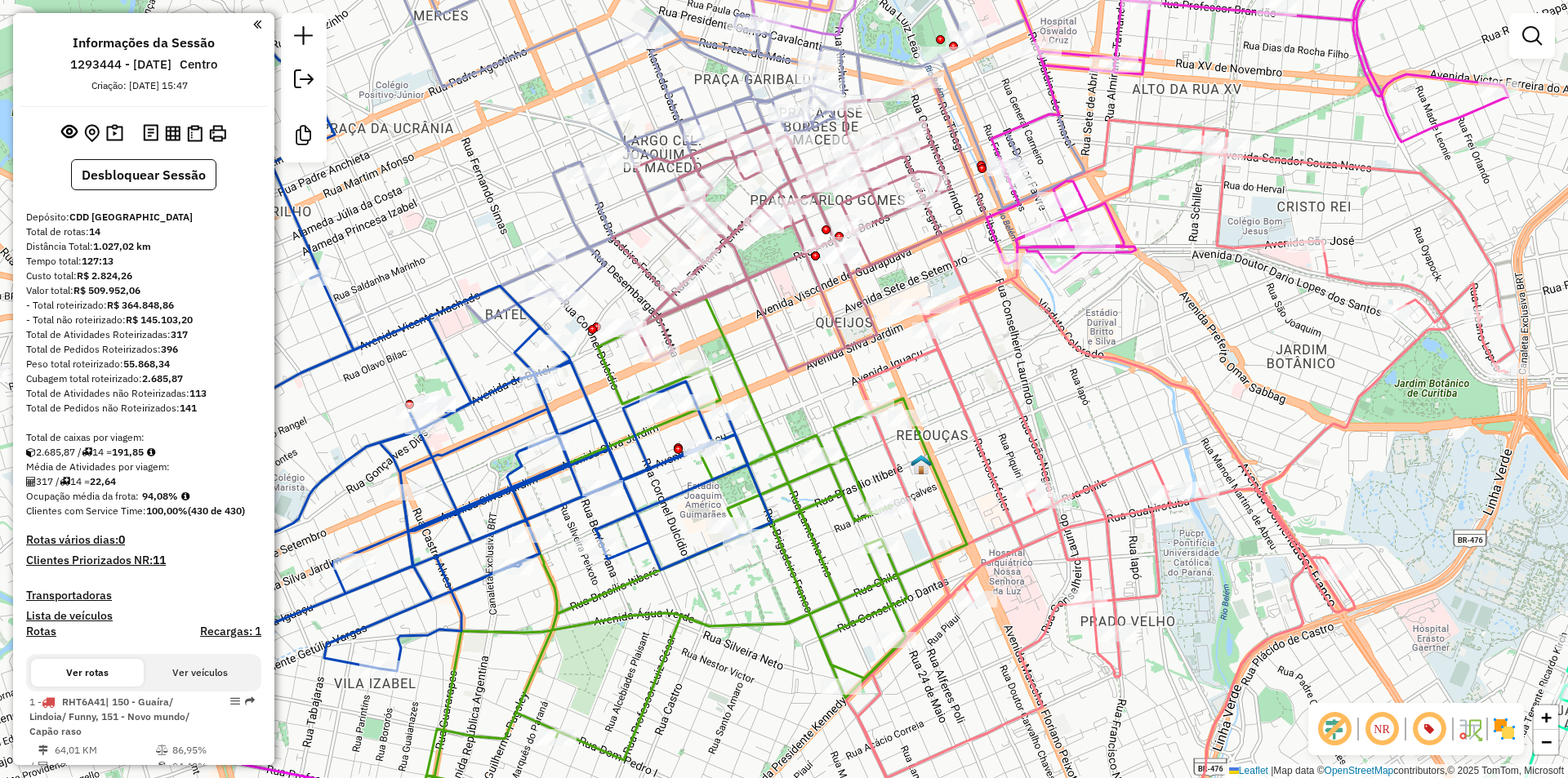
drag, startPoint x: 740, startPoint y: 330, endPoint x: 1108, endPoint y: 329, distance: 368.0
click at [1108, 329] on div "Janela de atendimento Grade de atendimento Capacidade Transportadoras Veículos …" at bounding box center [784, 389] width 1568 height 778
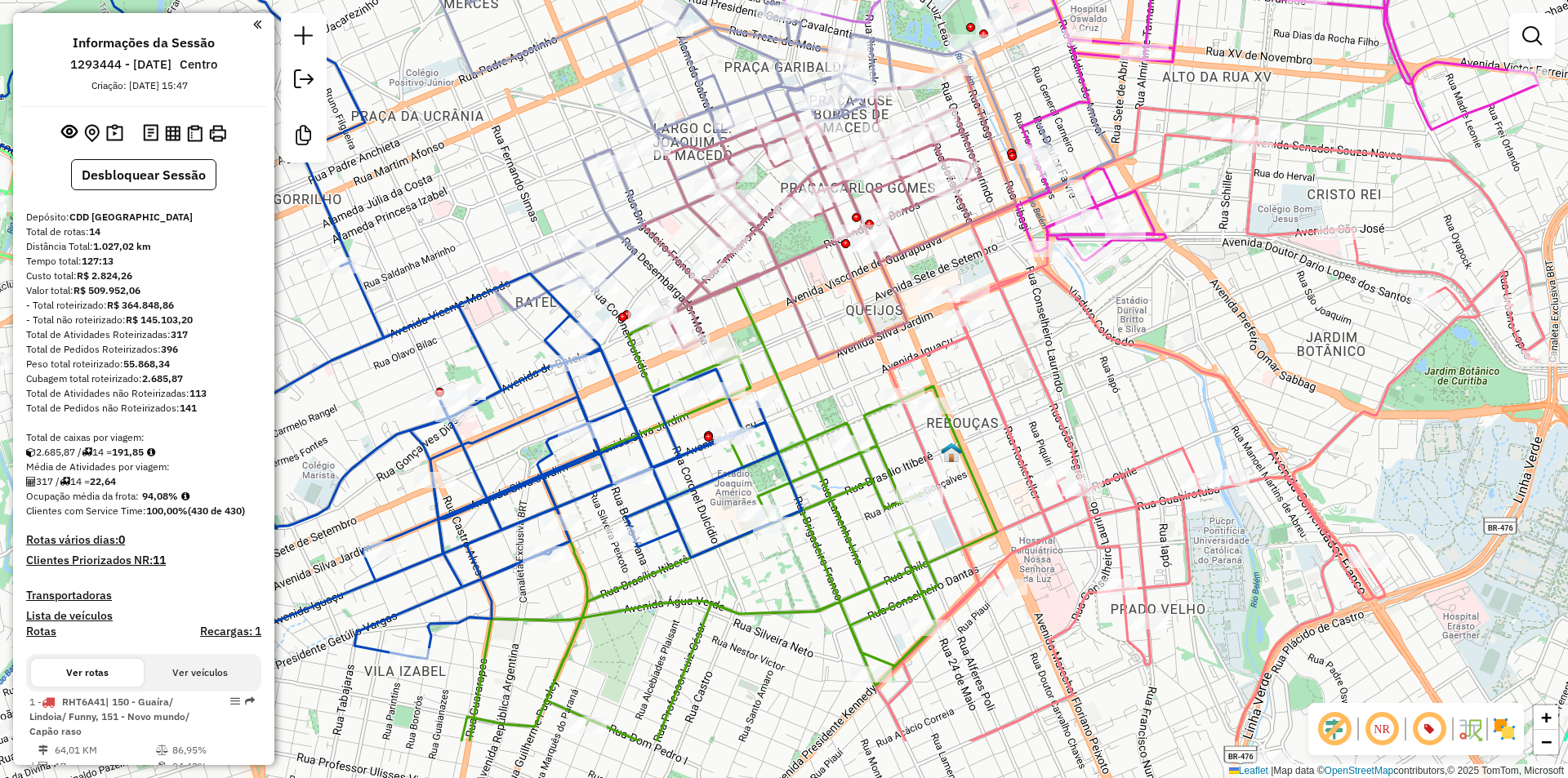
drag, startPoint x: 1141, startPoint y: 495, endPoint x: 1073, endPoint y: 380, distance: 133.6
click at [1073, 380] on div "Janela de atendimento Grade de atendimento Capacidade Transportadoras Veículos …" at bounding box center [784, 389] width 1568 height 778
click at [1528, 36] on em at bounding box center [1532, 36] width 20 height 20
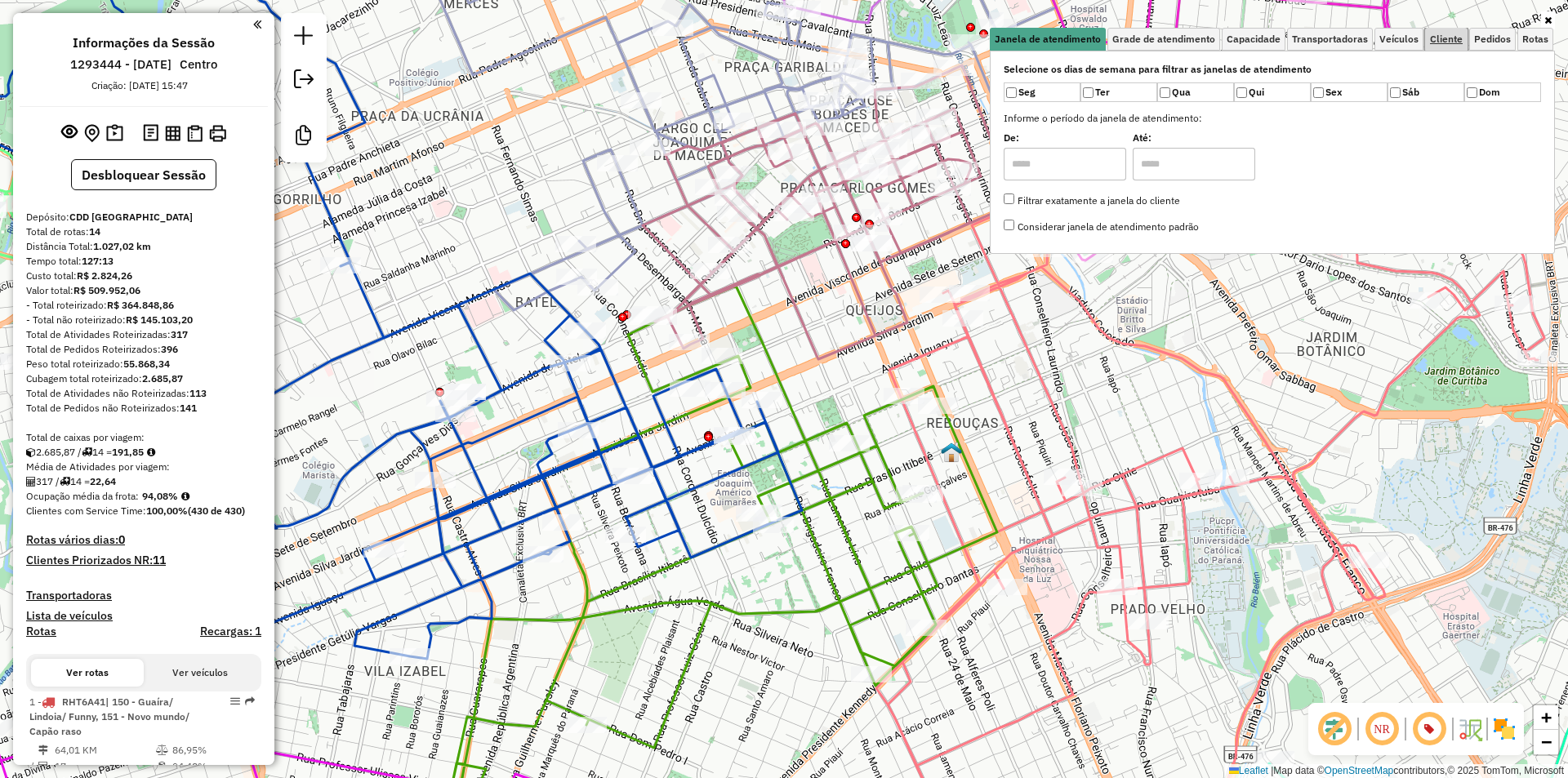
click at [1447, 39] on span "Cliente" at bounding box center [1446, 40] width 33 height 10
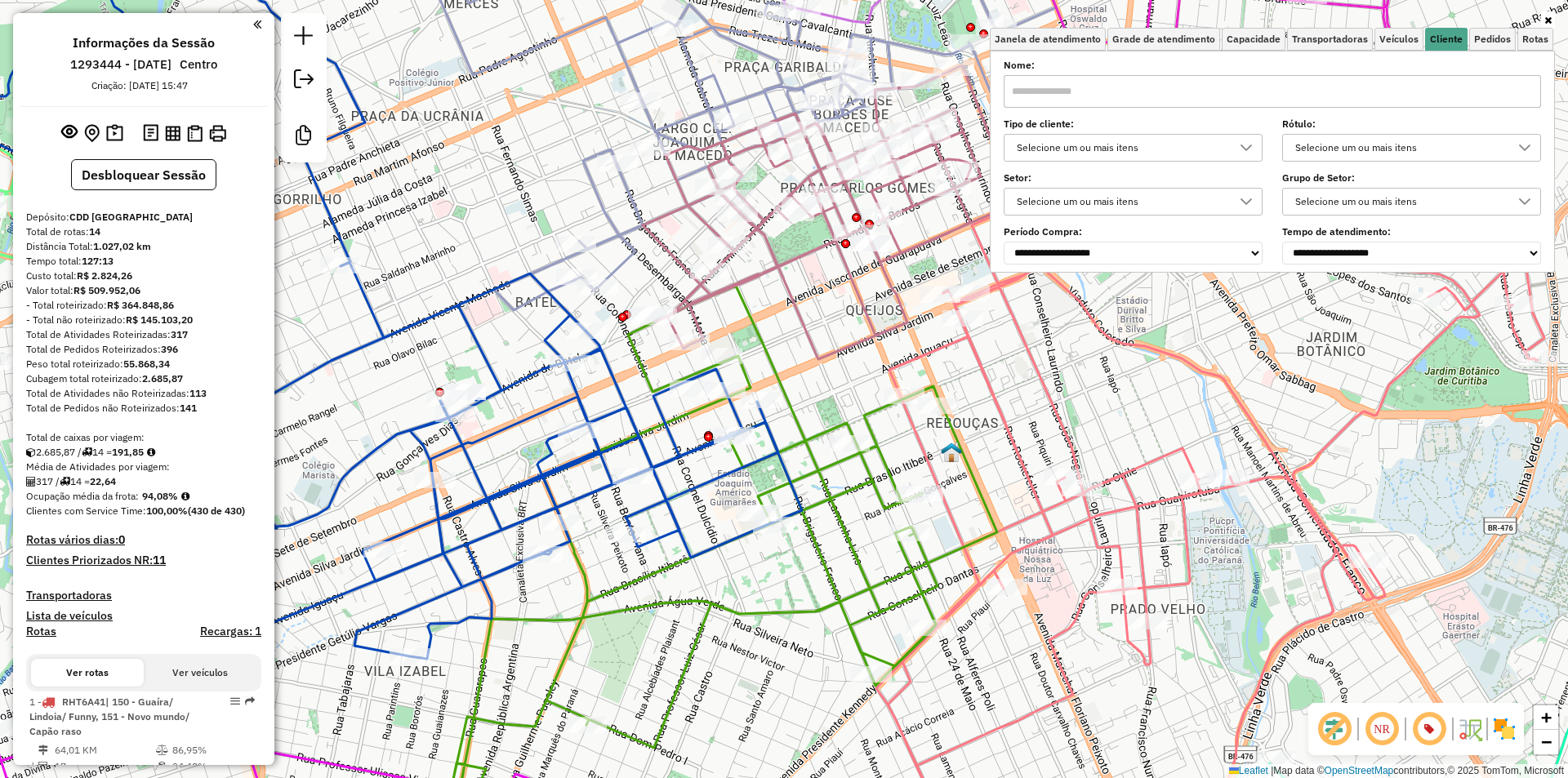
click at [1181, 144] on div "Selecione um ou mais itens" at bounding box center [1121, 148] width 220 height 26
type input "***"
click at [1100, 222] on li "700 - Shopping (M)" at bounding box center [1141, 223] width 247 height 31
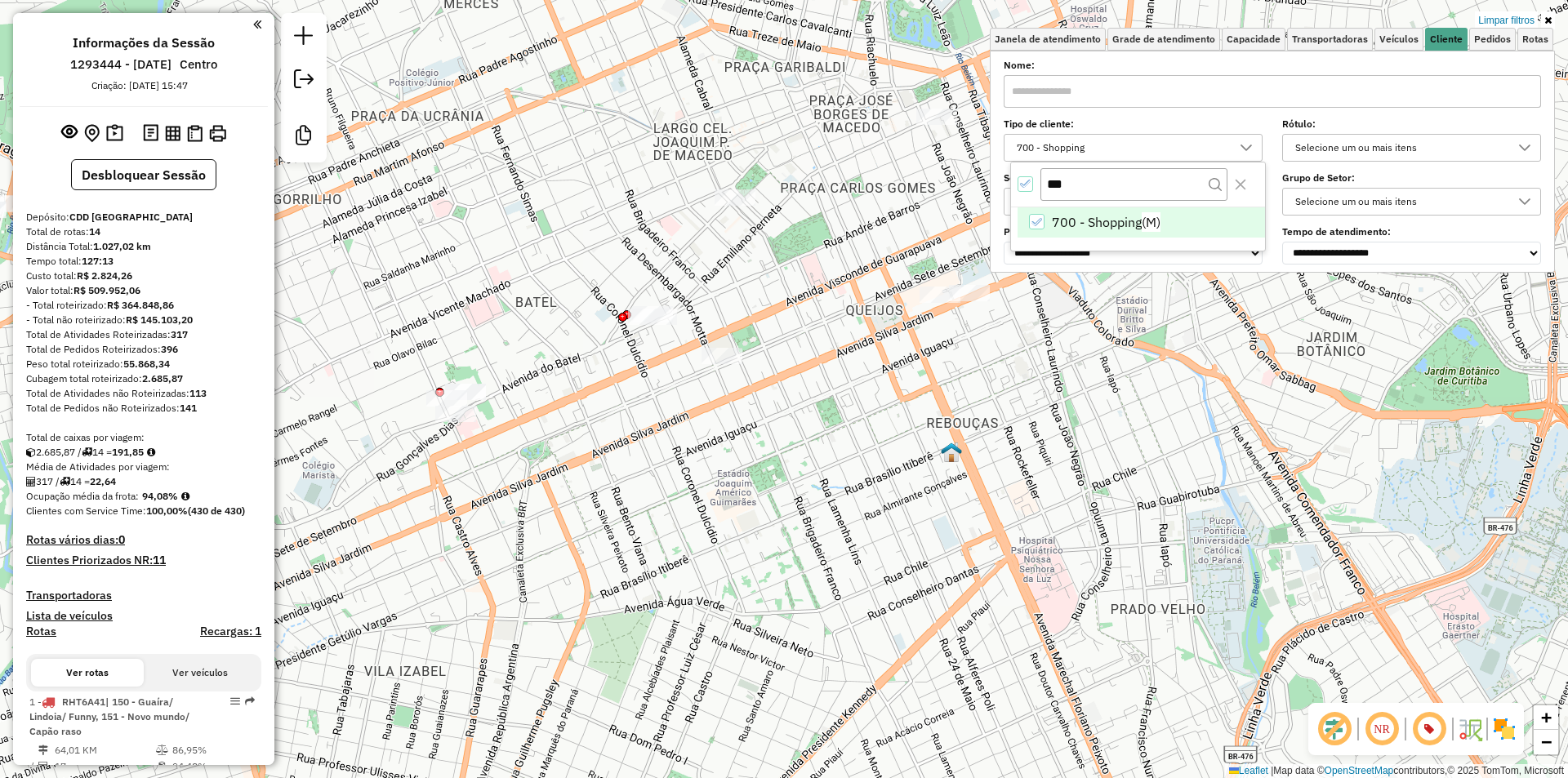
click at [512, 316] on div "Limpar filtros Janela de atendimento Grade de atendimento Capacidade Transporta…" at bounding box center [784, 389] width 1568 height 778
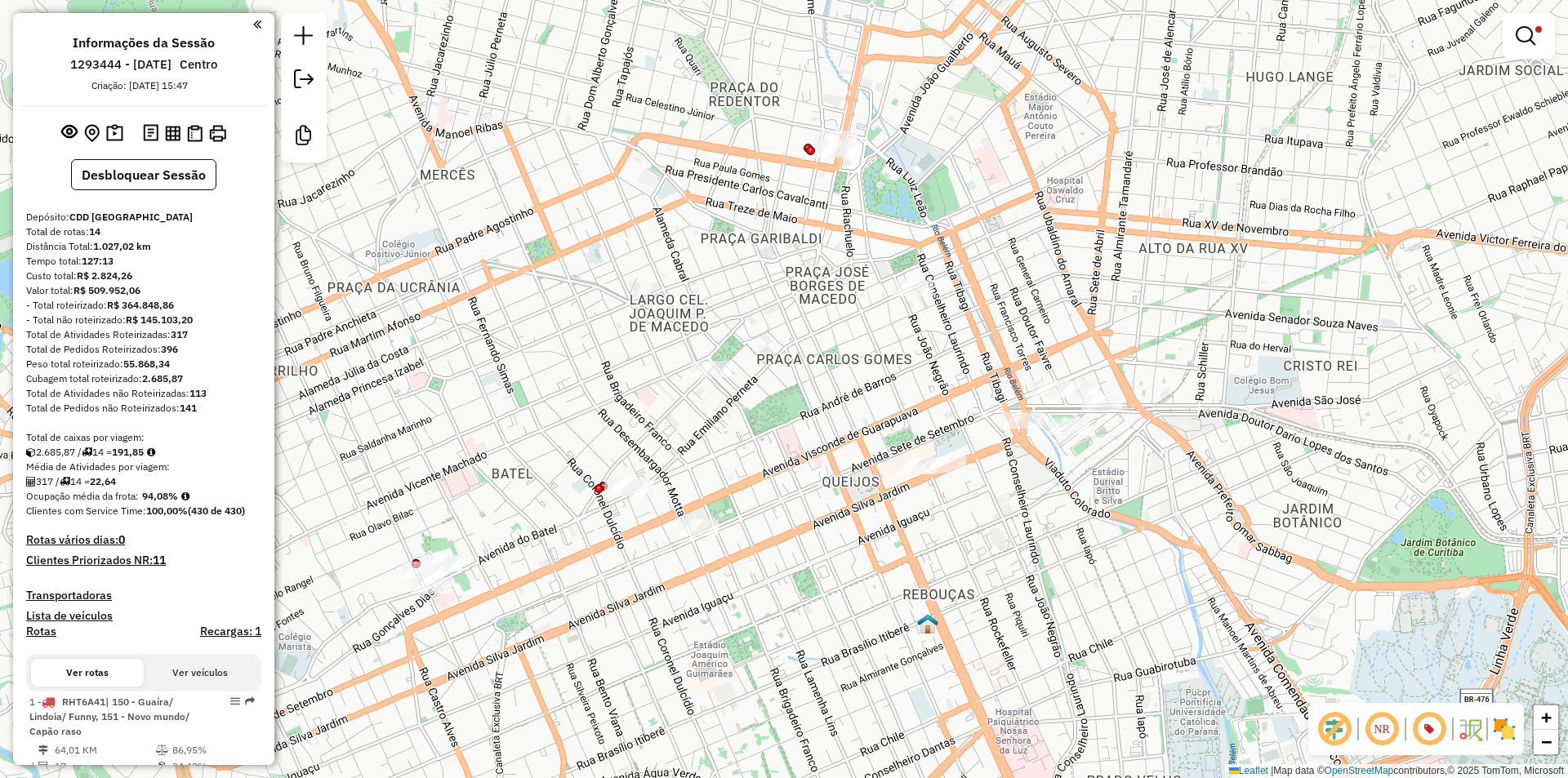
drag, startPoint x: 842, startPoint y: 283, endPoint x: 787, endPoint y: 475, distance: 199.7
click at [817, 484] on div "Limpar filtros Janela de atendimento Grade de atendimento Capacidade Transporta…" at bounding box center [784, 389] width 1568 height 778
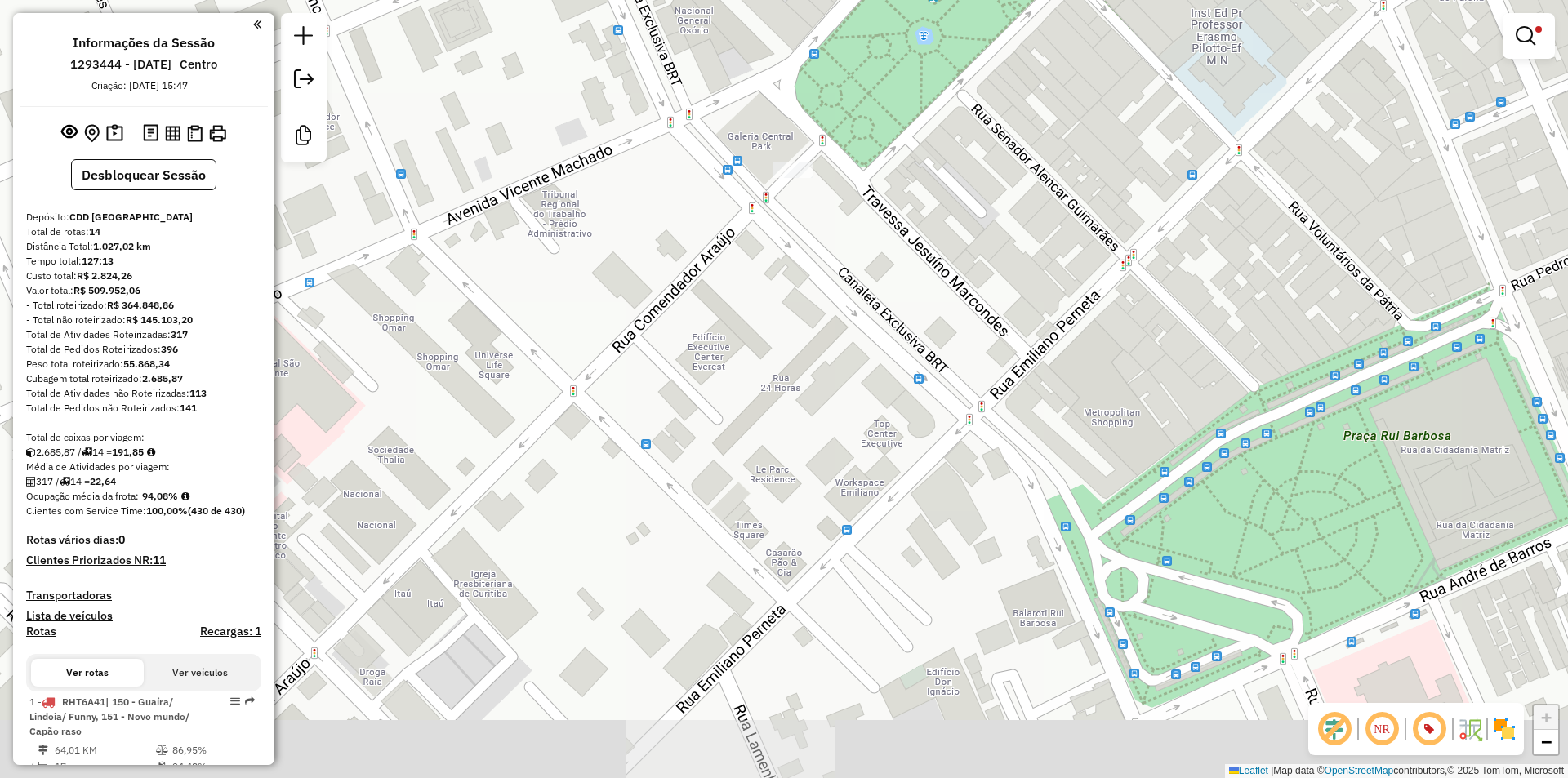
drag, startPoint x: 776, startPoint y: 388, endPoint x: 1024, endPoint y: 253, distance: 282.4
click at [1024, 253] on div "Limpar filtros Janela de atendimento Grade de atendimento Capacidade Transporta…" at bounding box center [784, 389] width 1568 height 778
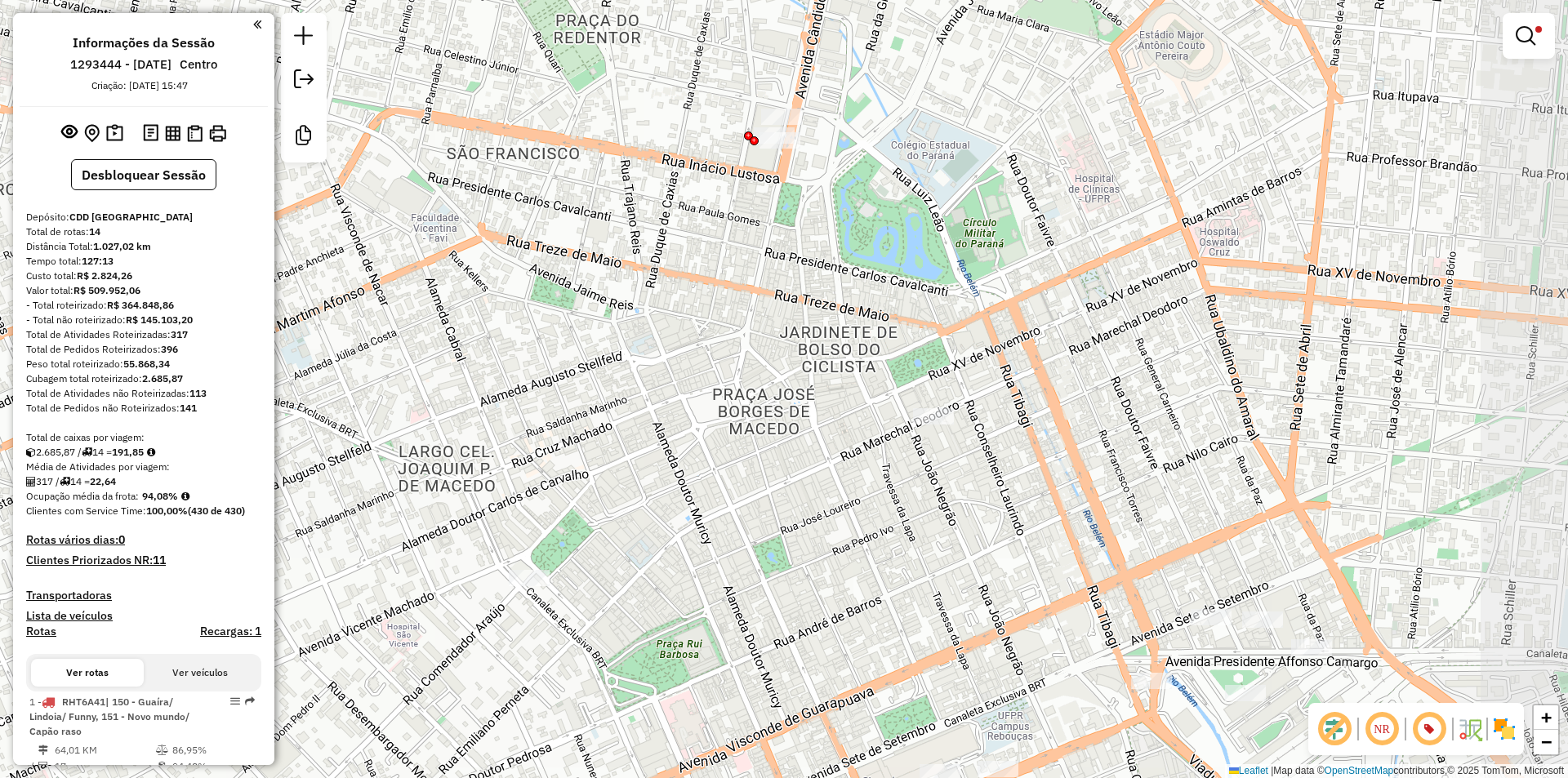
drag, startPoint x: 991, startPoint y: 351, endPoint x: 694, endPoint y: 545, distance: 354.7
click at [695, 545] on div "Limpar filtros Janela de atendimento Grade de atendimento Capacidade Transporta…" at bounding box center [784, 389] width 1568 height 778
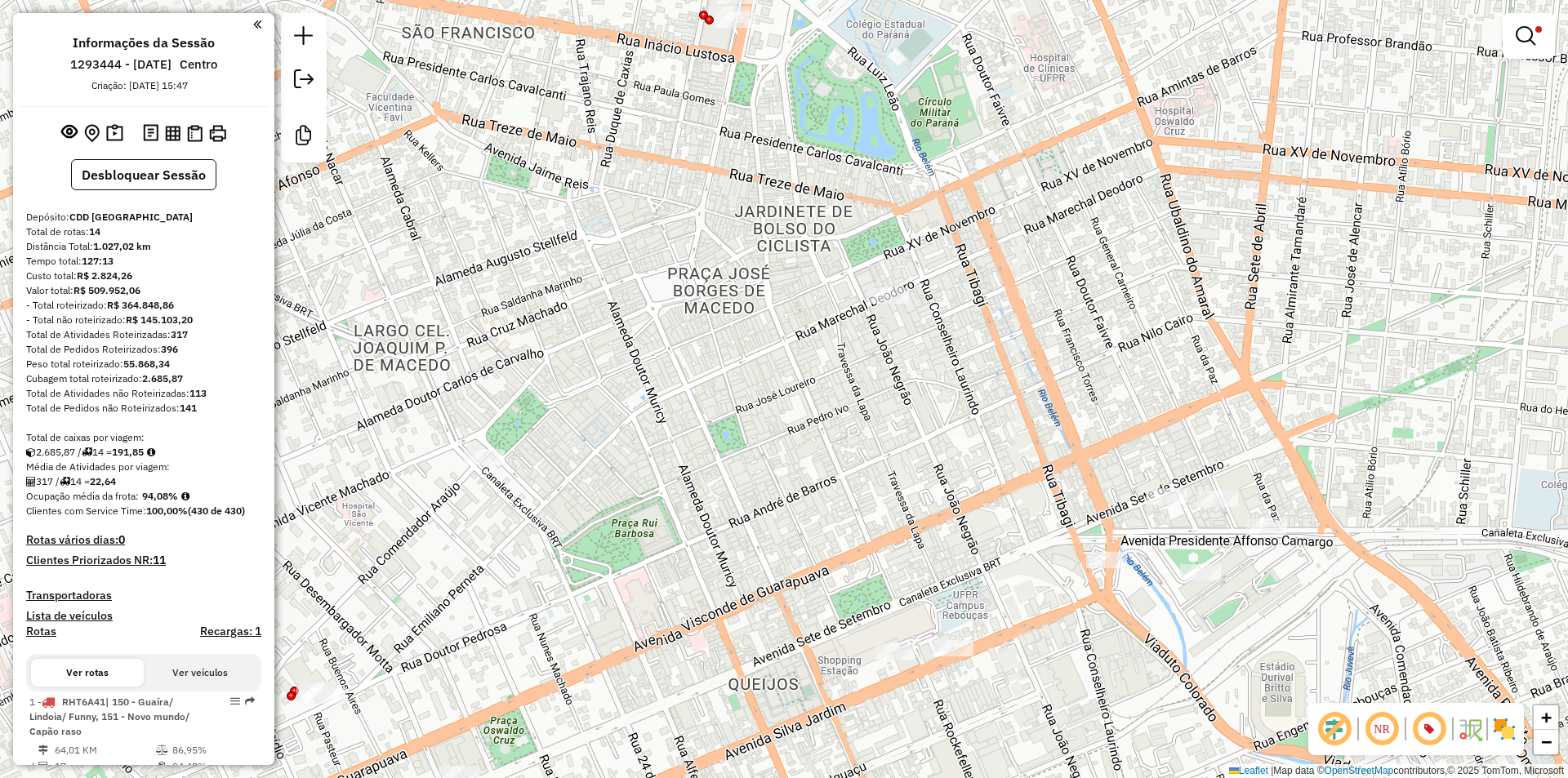
drag, startPoint x: 807, startPoint y: 504, endPoint x: 844, endPoint y: 394, distance: 116.1
click at [844, 394] on div "Limpar filtros Janela de atendimento Grade de atendimento Capacidade Transporta…" at bounding box center [784, 389] width 1568 height 778
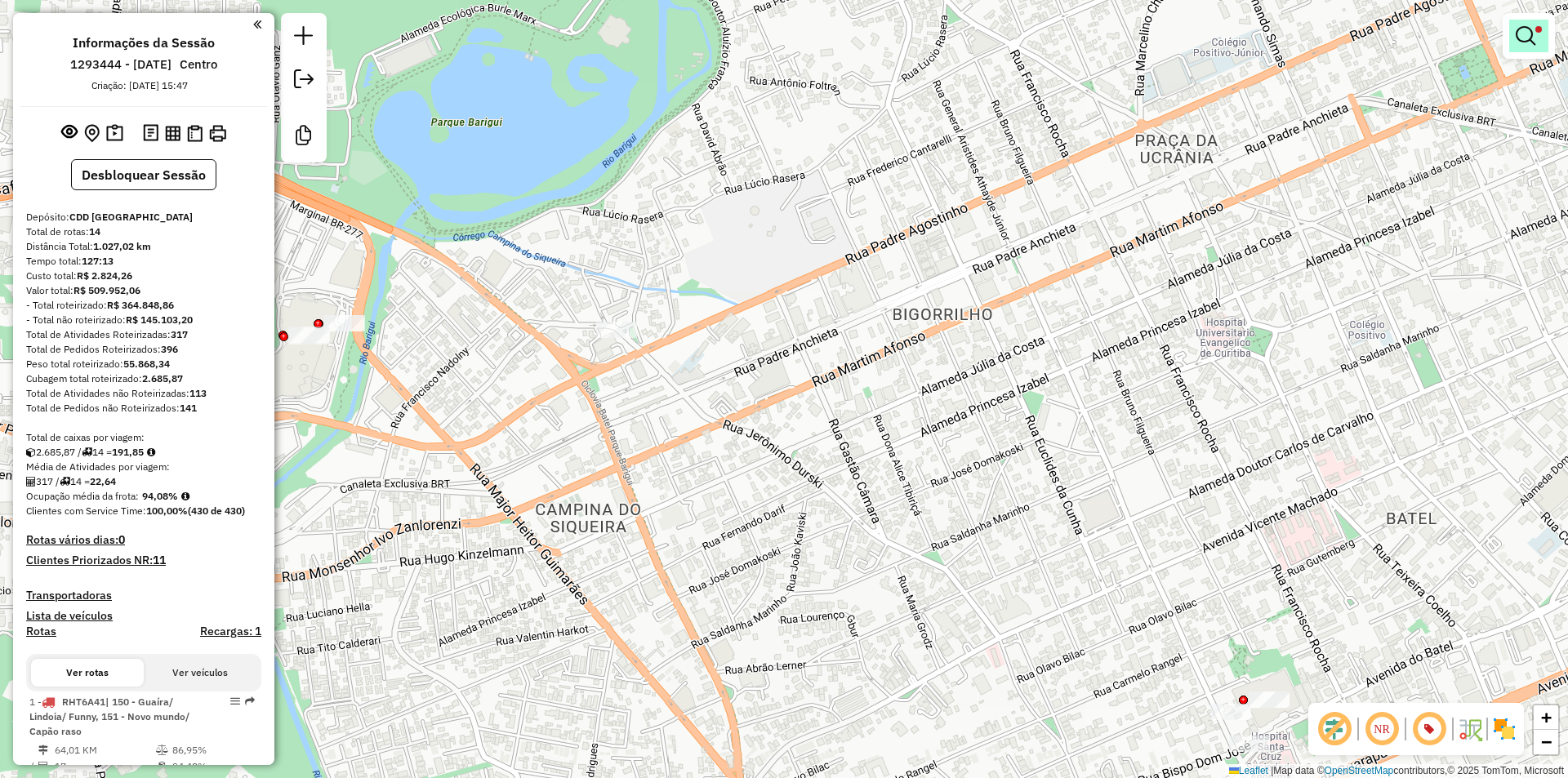
click at [1516, 28] on em at bounding box center [1526, 36] width 20 height 20
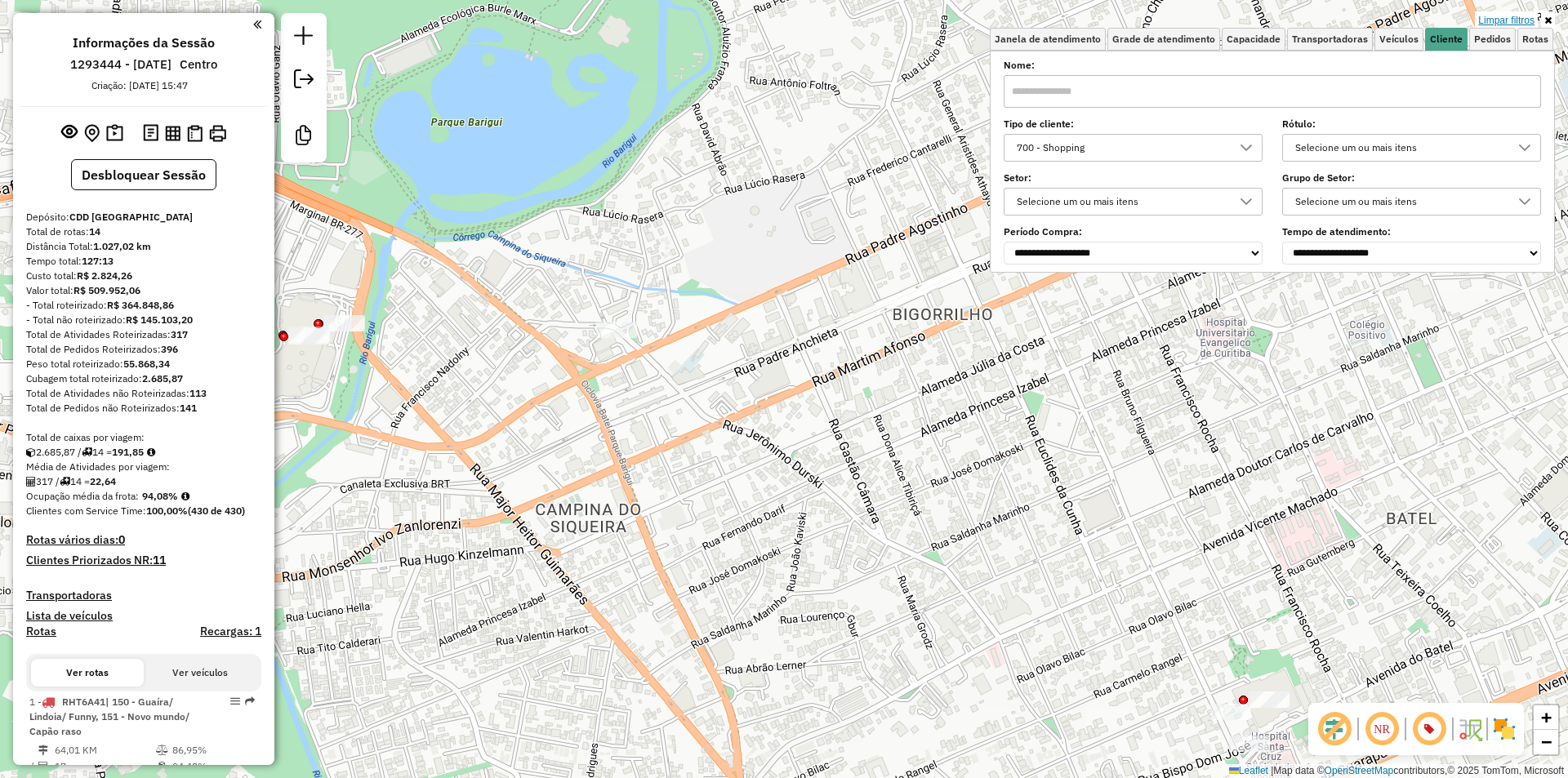
click at [1481, 17] on link "Limpar filtros" at bounding box center [1506, 21] width 63 height 18
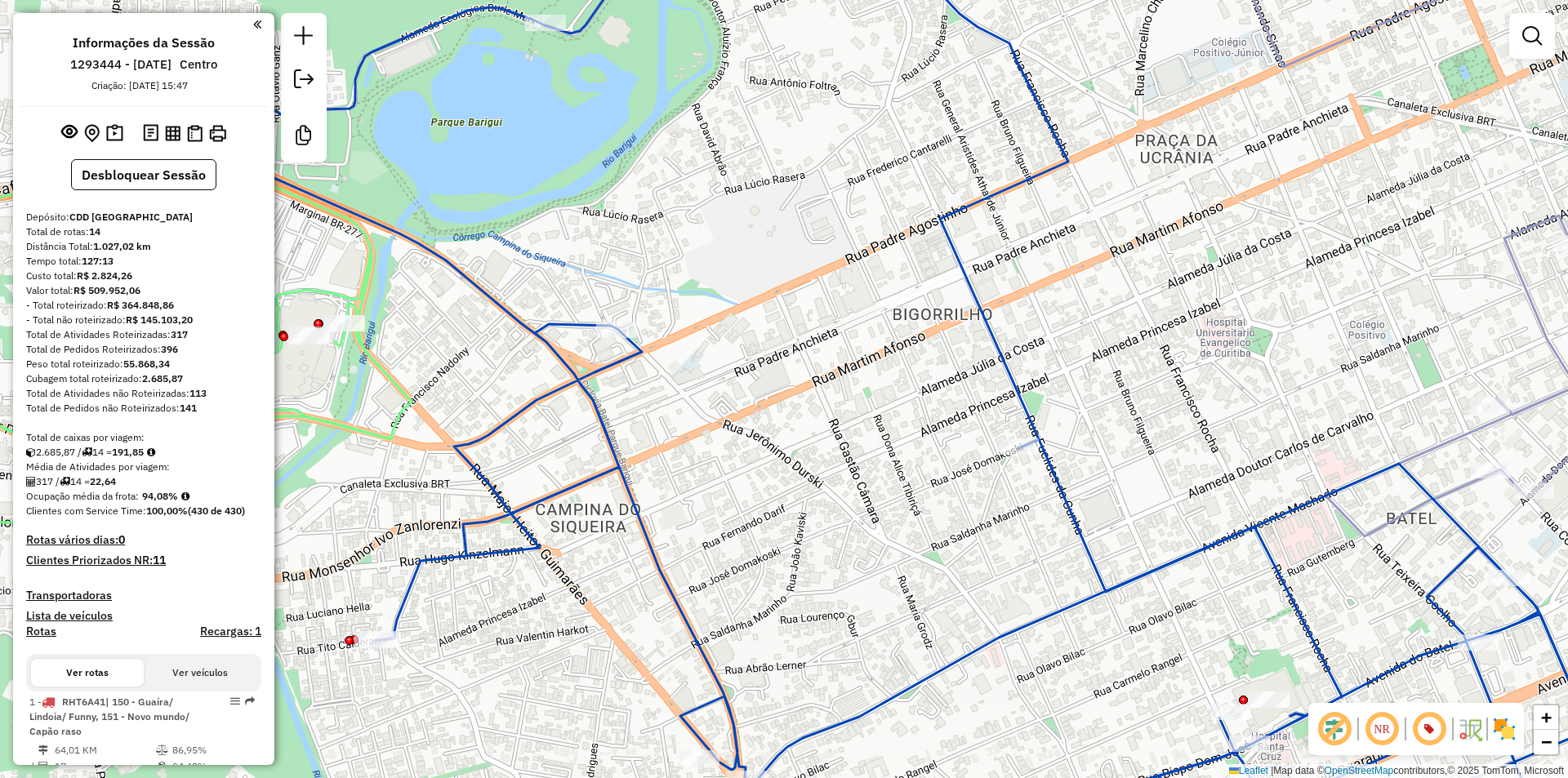
drag, startPoint x: 673, startPoint y: 144, endPoint x: 792, endPoint y: 179, distance: 124.0
click at [681, 144] on div "Janela de atendimento Grade de atendimento Capacidade Transportadoras Veículos …" at bounding box center [784, 389] width 1568 height 778
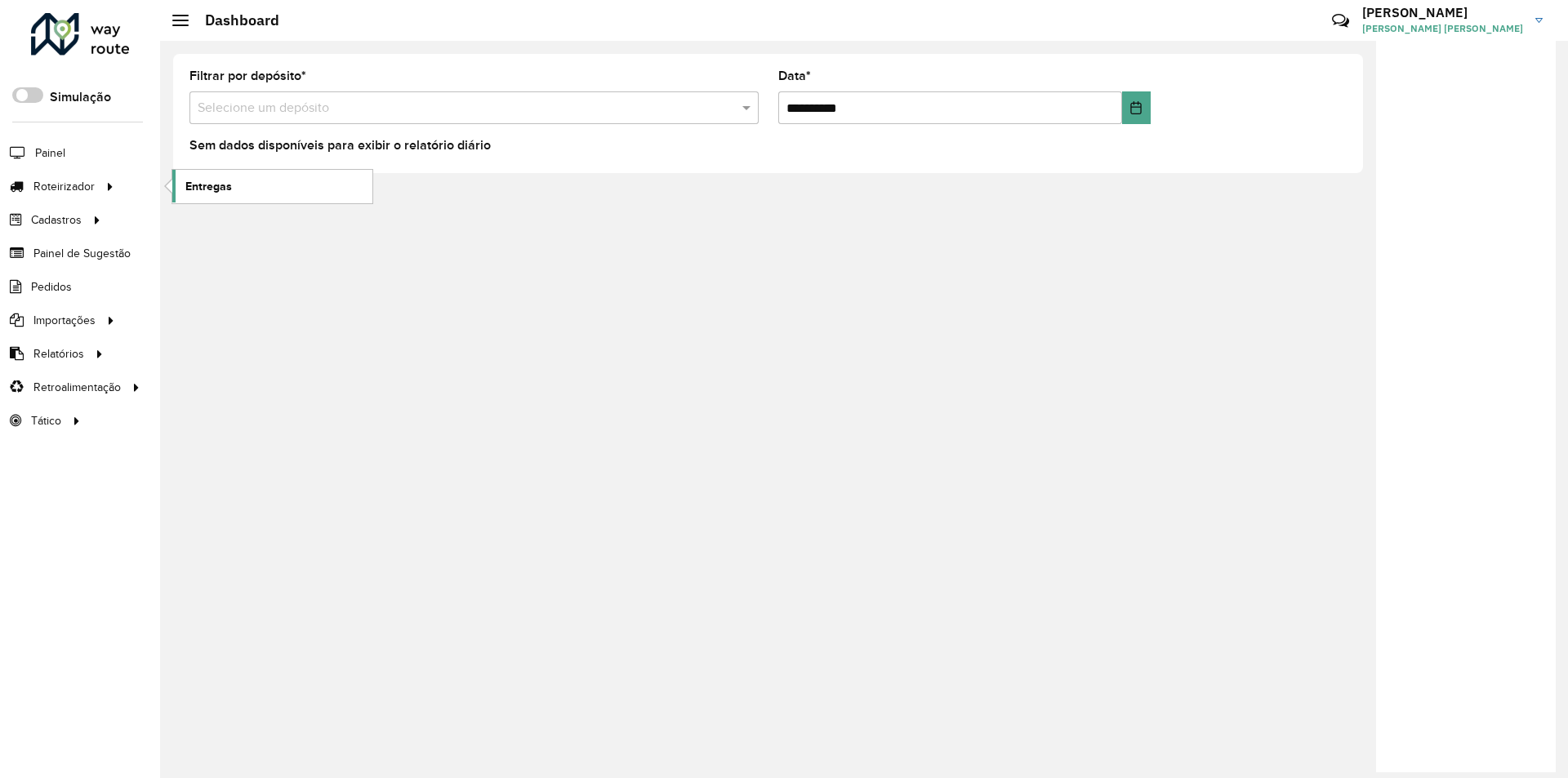
click at [213, 181] on span "Entregas" at bounding box center [209, 186] width 47 height 17
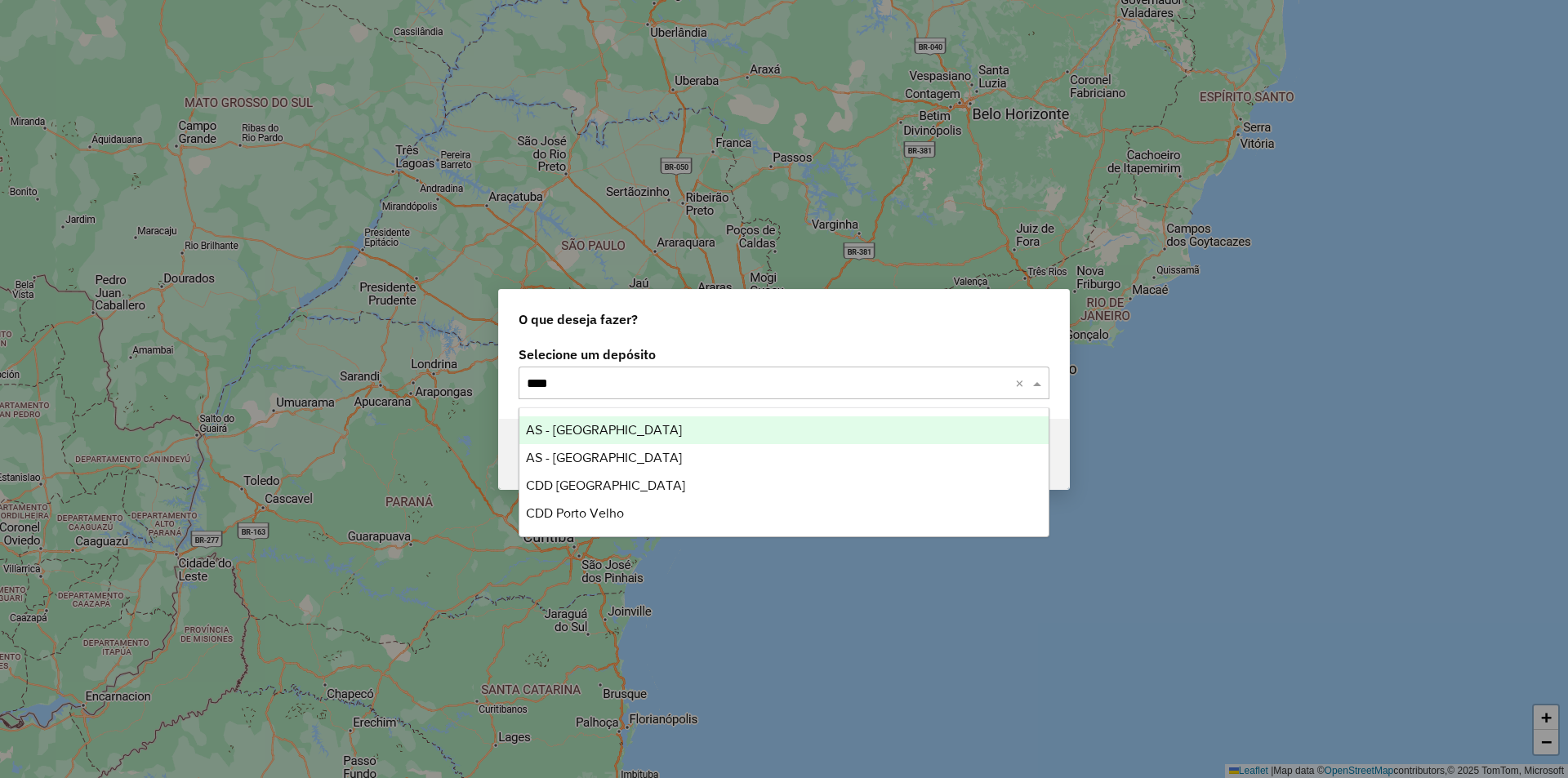
type input "*****"
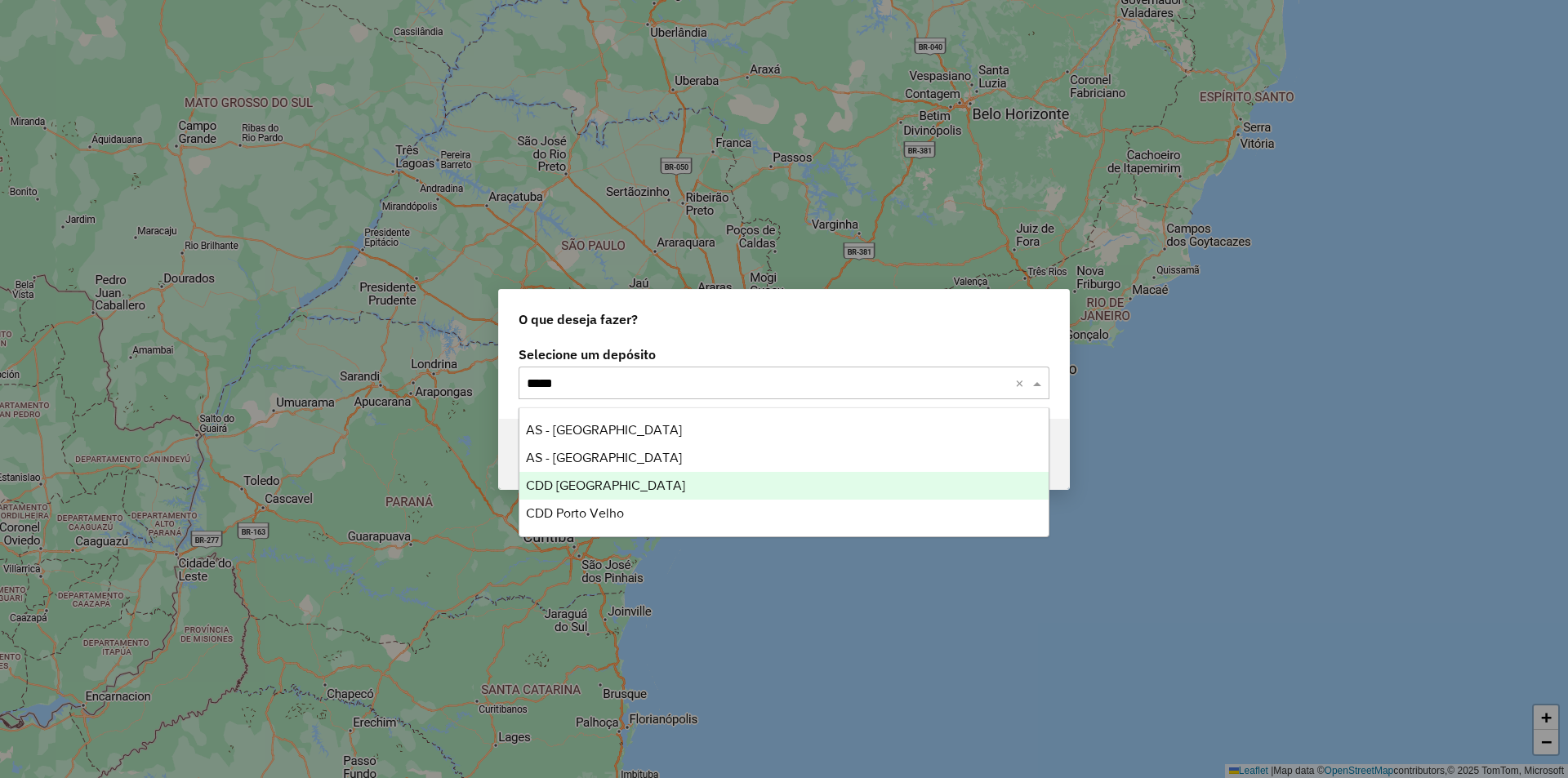
click at [581, 492] on span "CDD [GEOGRAPHIC_DATA]" at bounding box center [605, 486] width 159 height 14
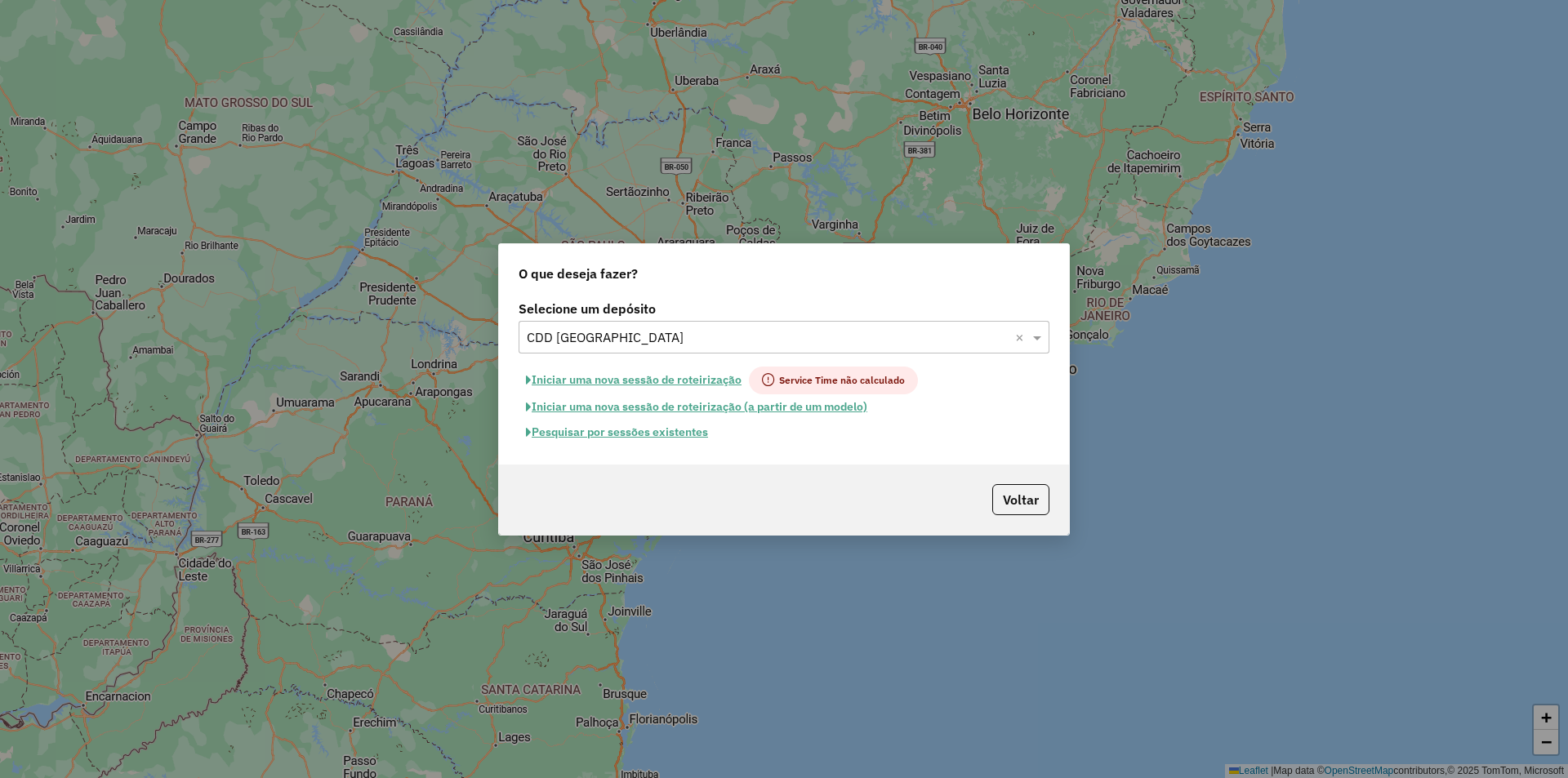
click at [614, 429] on button "Pesquisar por sessões existentes" at bounding box center [617, 432] width 197 height 25
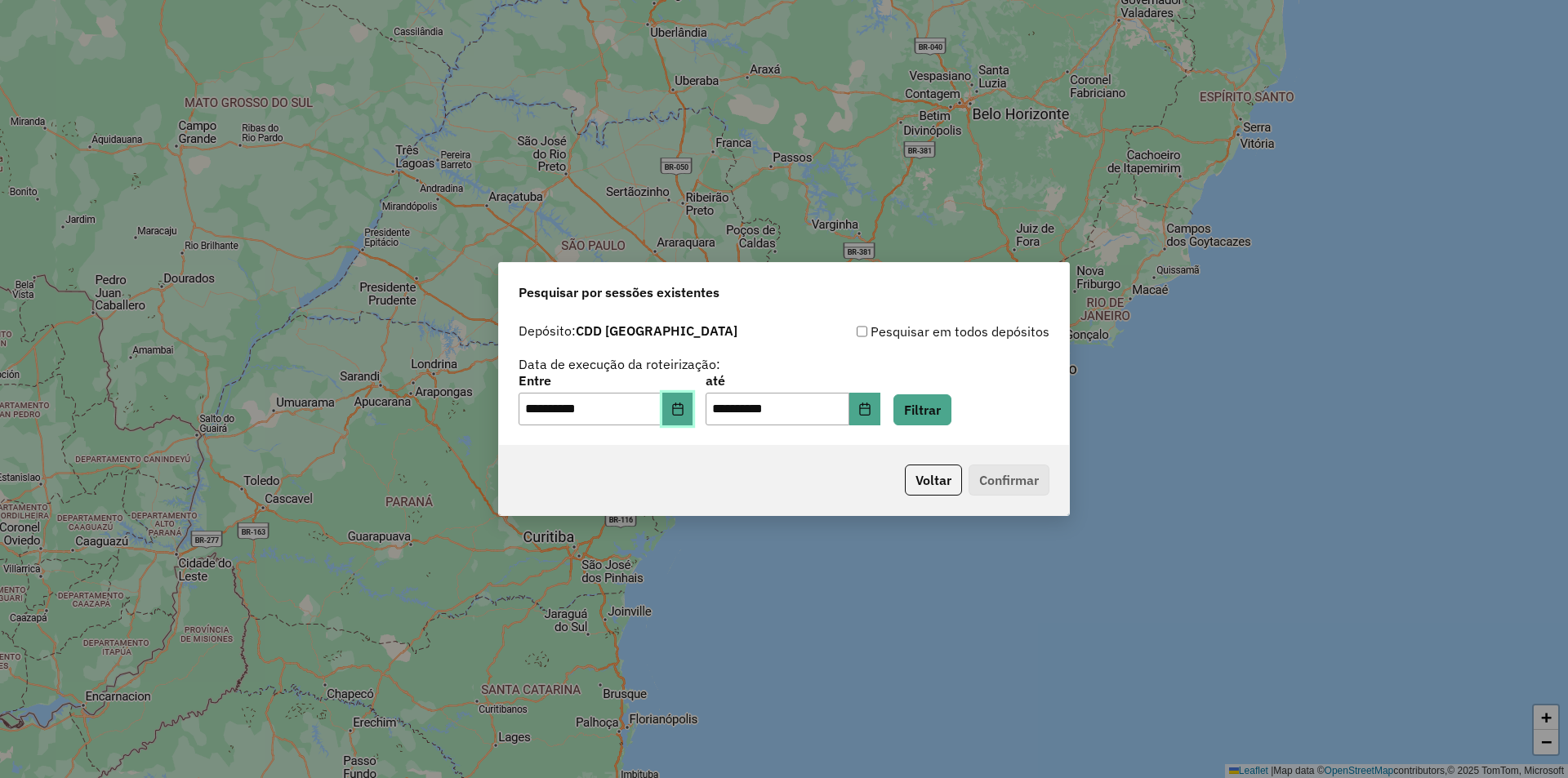
click at [685, 404] on icon "Choose Date" at bounding box center [678, 408] width 13 height 13
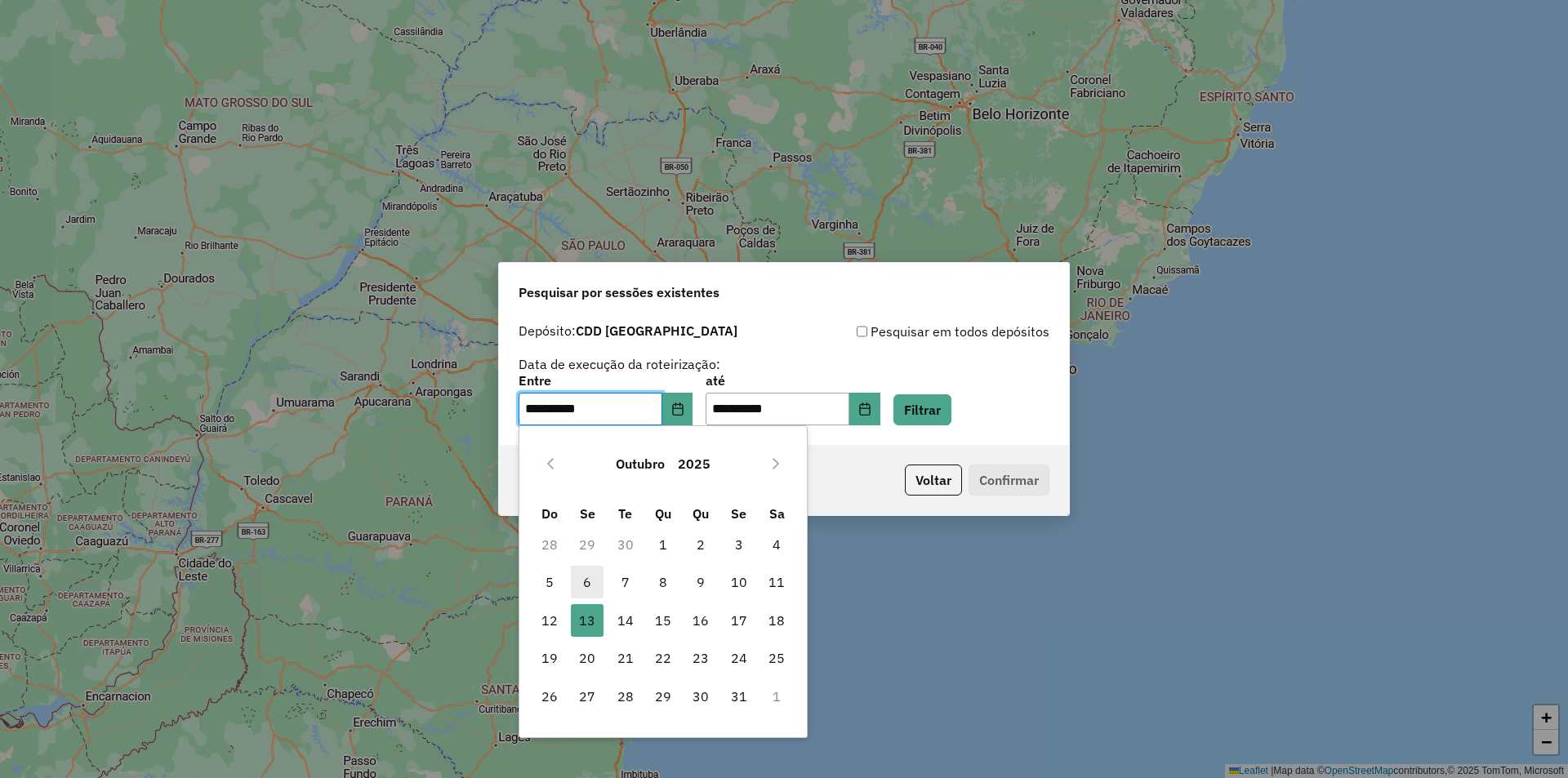
click at [592, 580] on span "6" at bounding box center [587, 582] width 33 height 33
type input "**********"
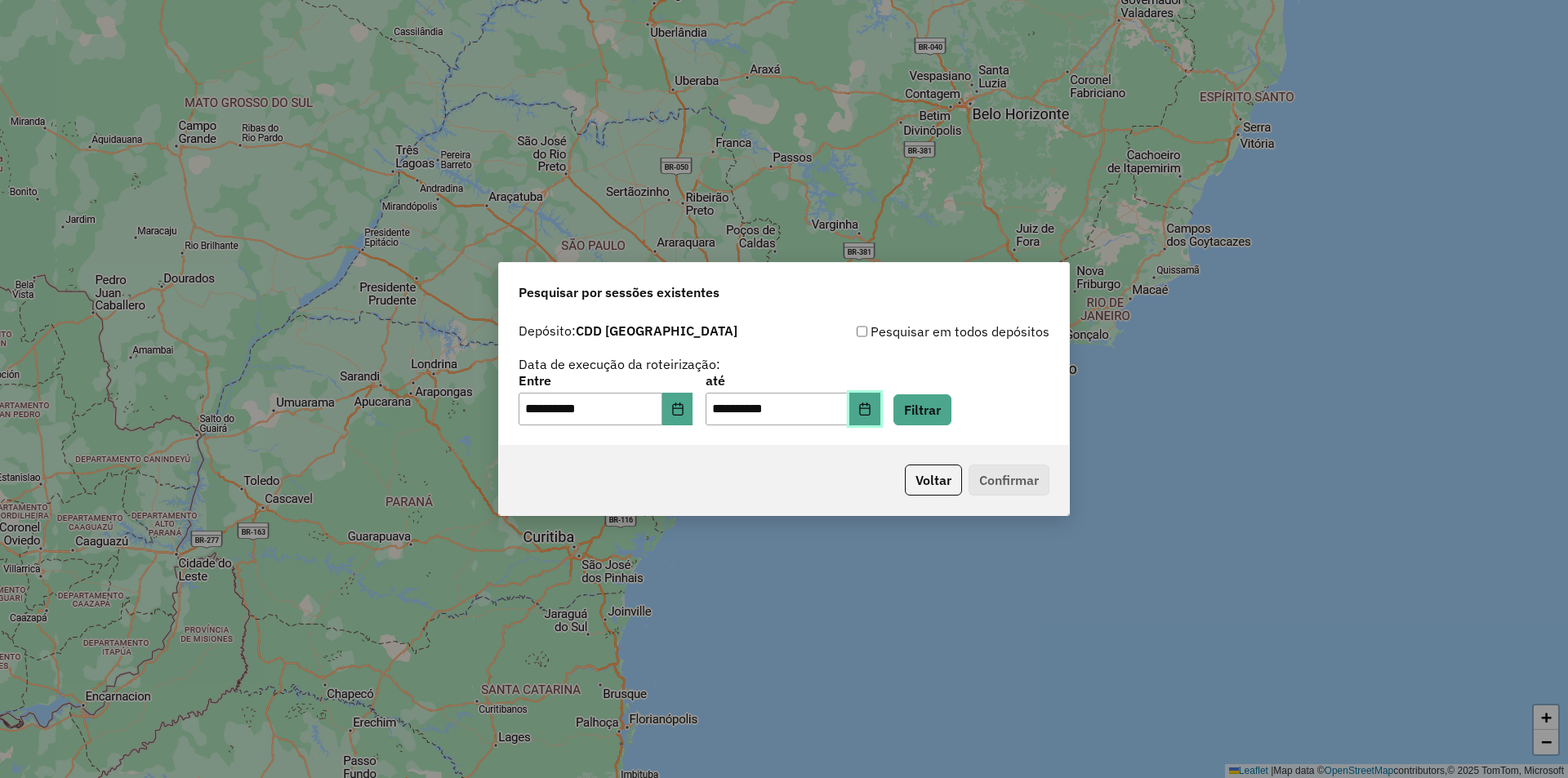
click at [869, 408] on icon "Choose Date" at bounding box center [864, 408] width 11 height 13
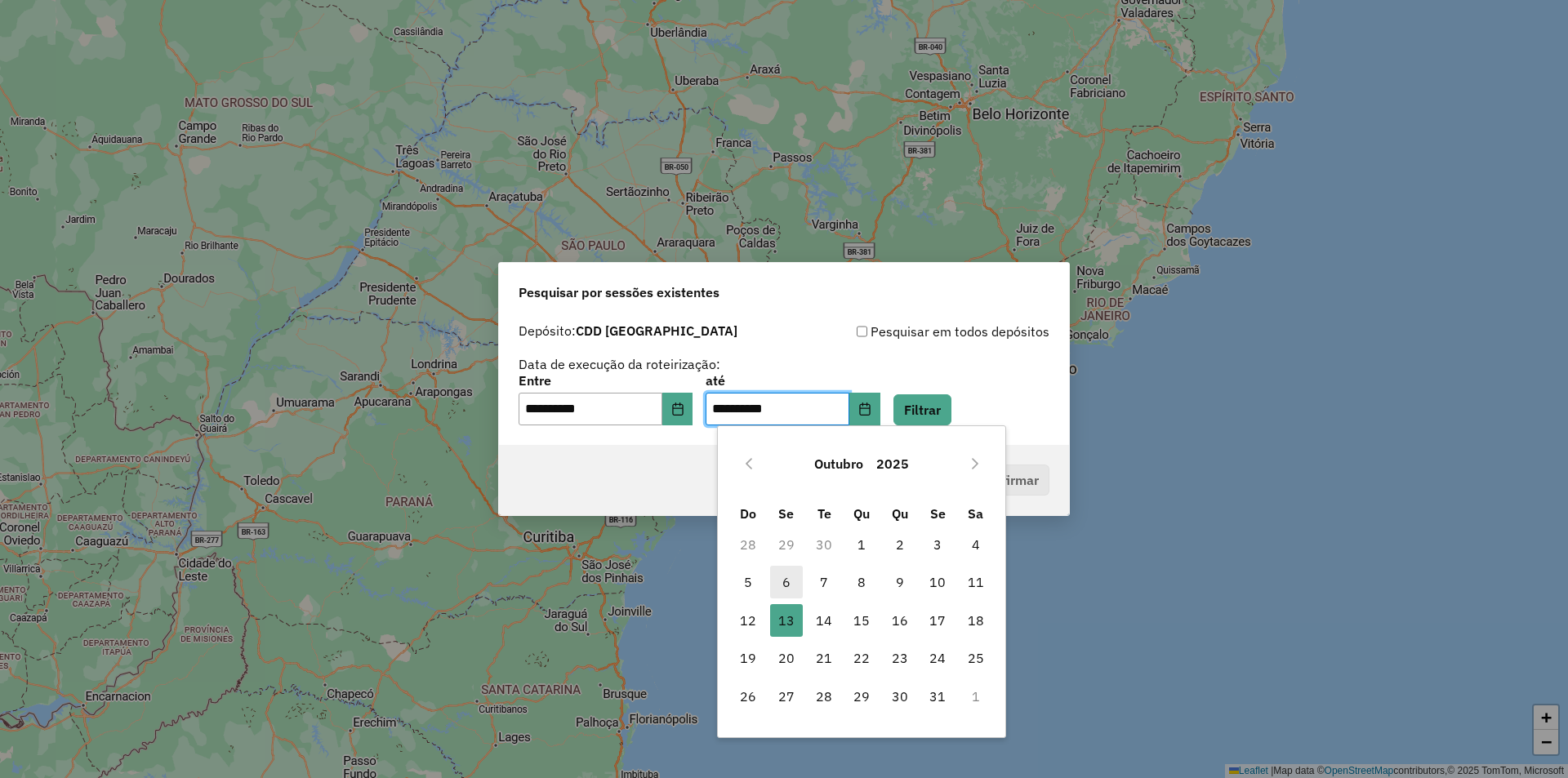
click at [791, 580] on span "6" at bounding box center [786, 582] width 33 height 33
type input "**********"
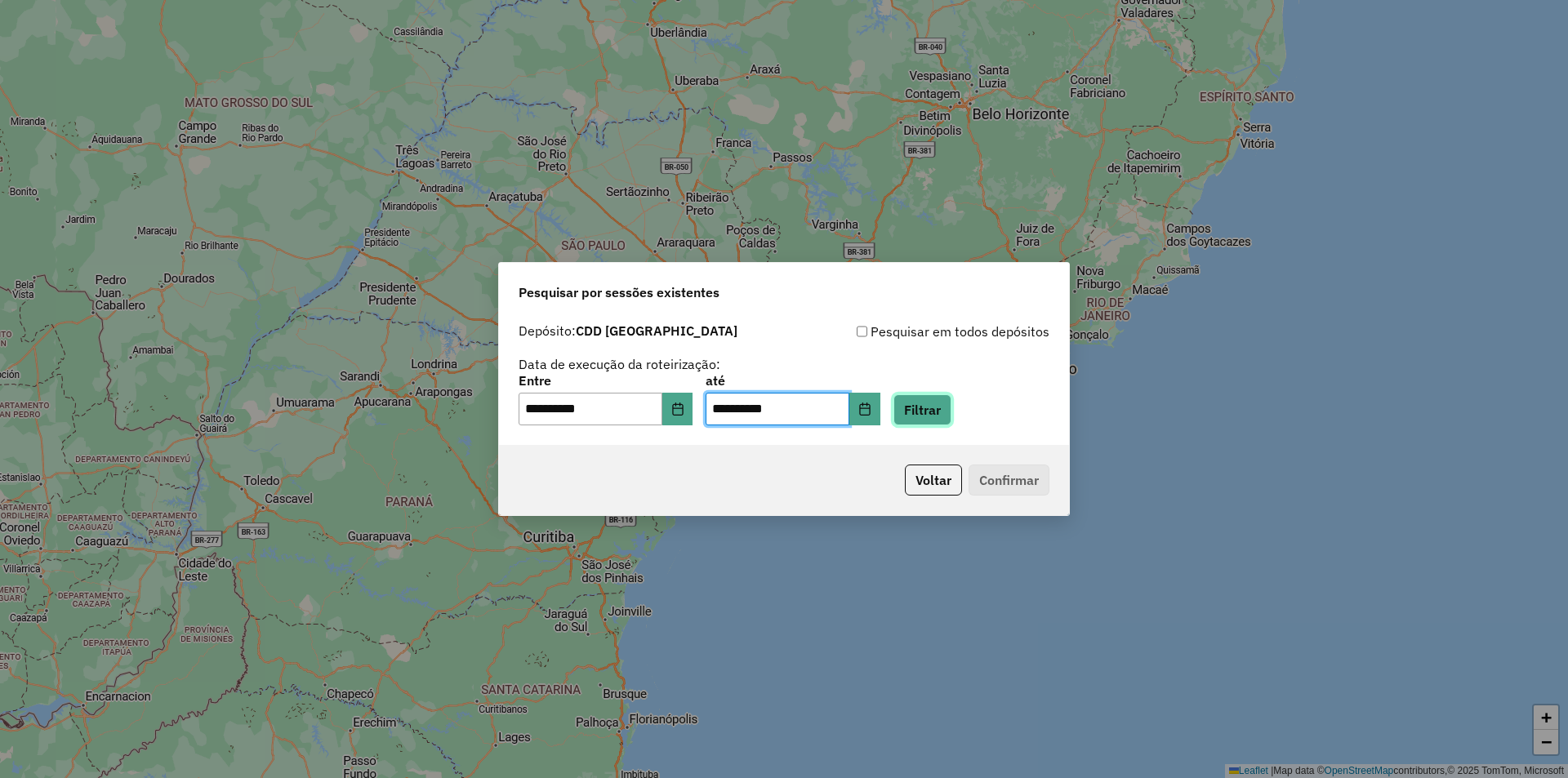
click at [951, 403] on button "Filtrar" at bounding box center [922, 409] width 58 height 31
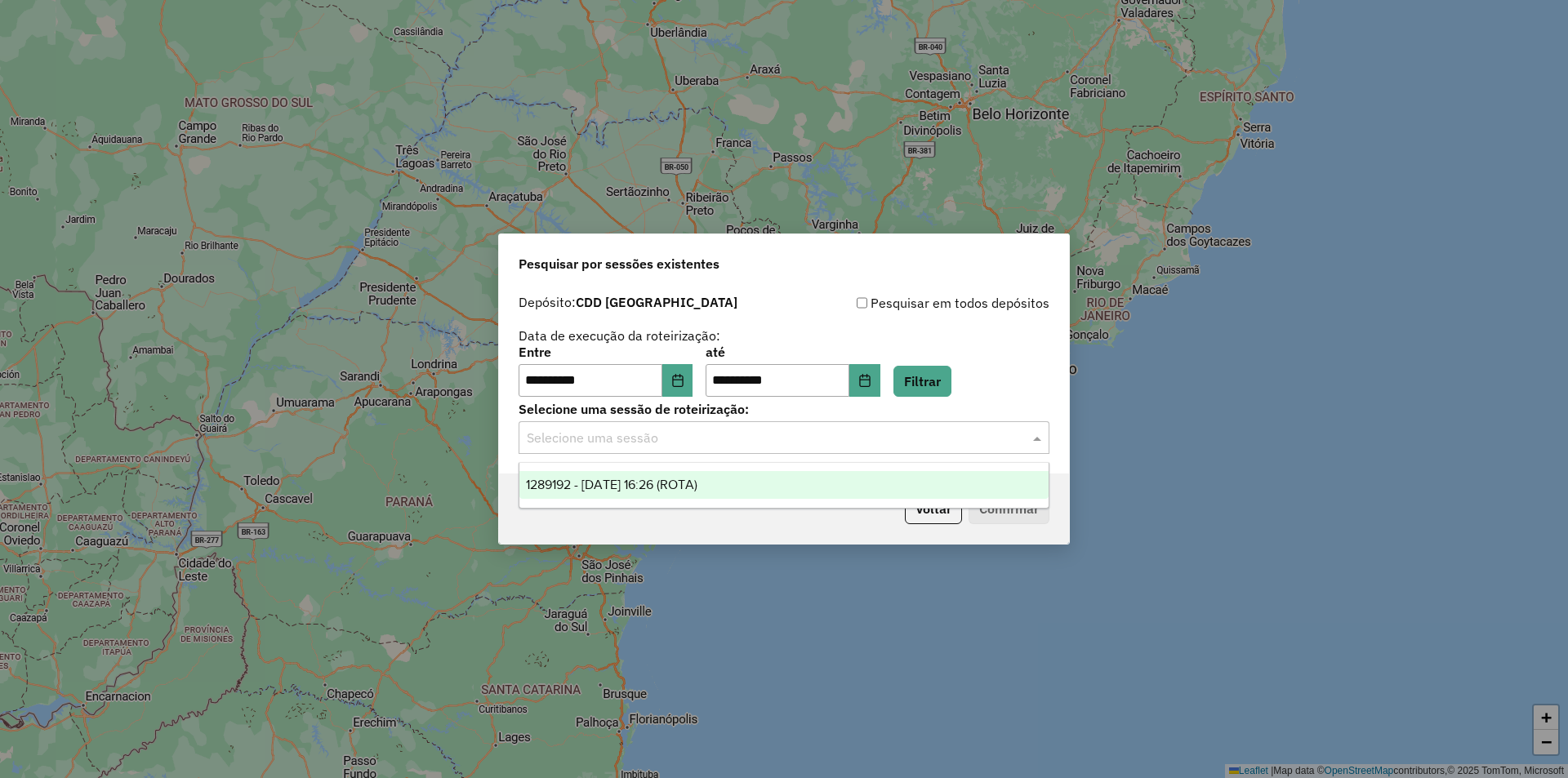
click at [1036, 436] on span at bounding box center [1039, 438] width 21 height 20
click at [740, 477] on div "1289192 - 06/10/2025 16:26 (ROTA)" at bounding box center [784, 485] width 530 height 28
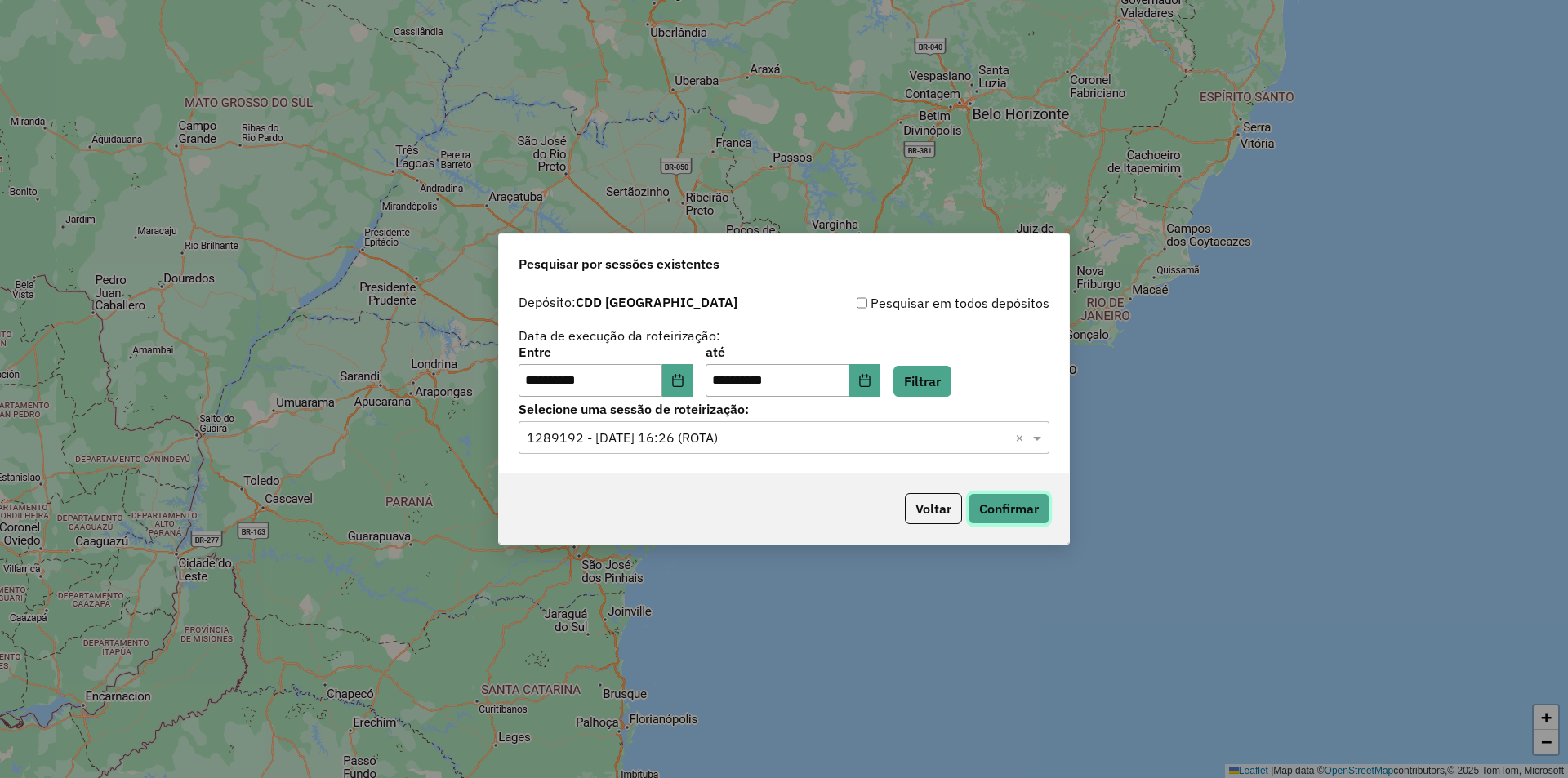
click at [1019, 514] on button "Confirmar" at bounding box center [1009, 509] width 80 height 31
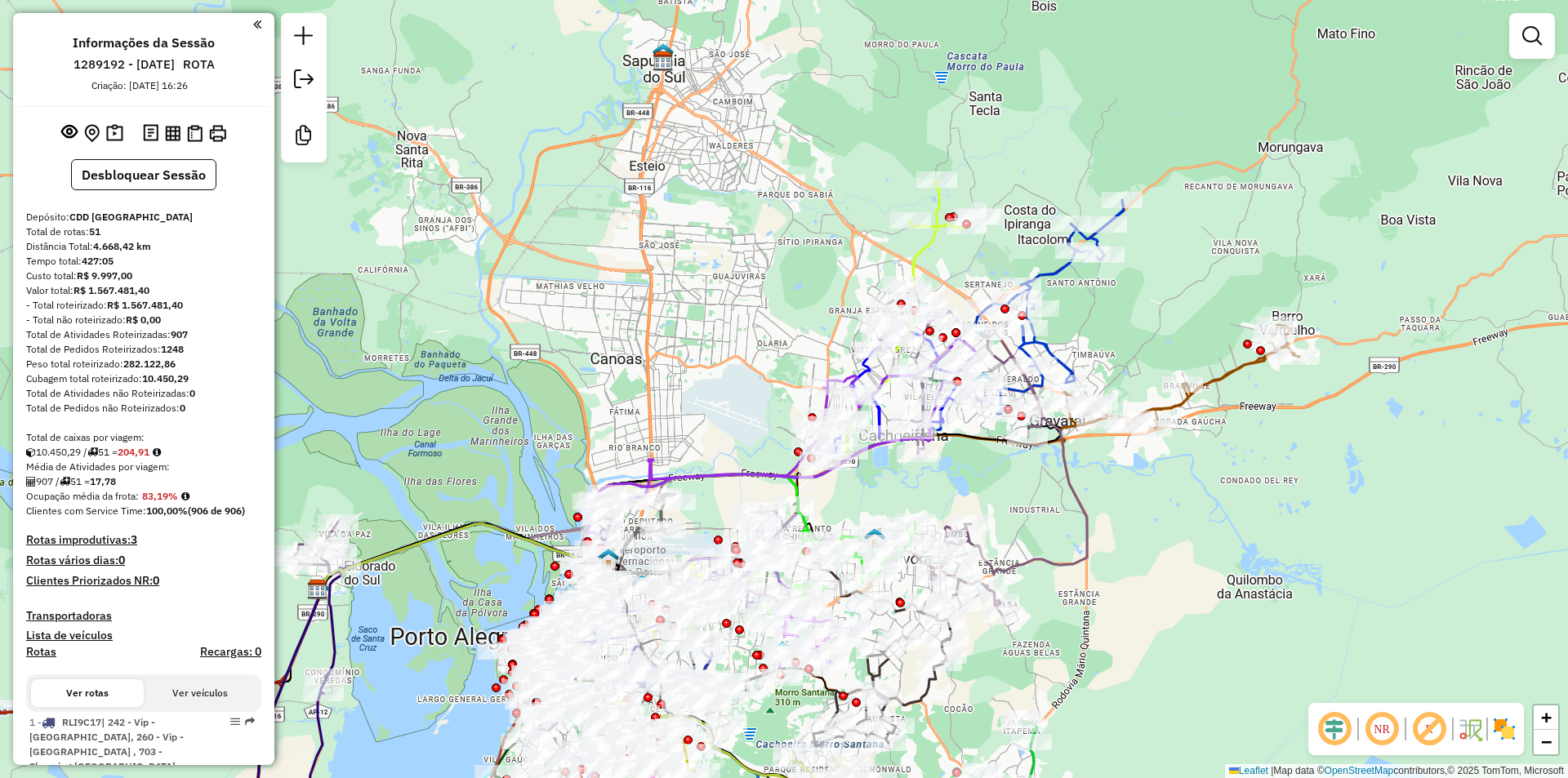
click at [1321, 720] on em at bounding box center [1333, 728] width 39 height 39
click at [1428, 723] on em at bounding box center [1429, 728] width 39 height 39
click at [1069, 486] on icon at bounding box center [1009, 474] width 156 height 282
select select "**********"
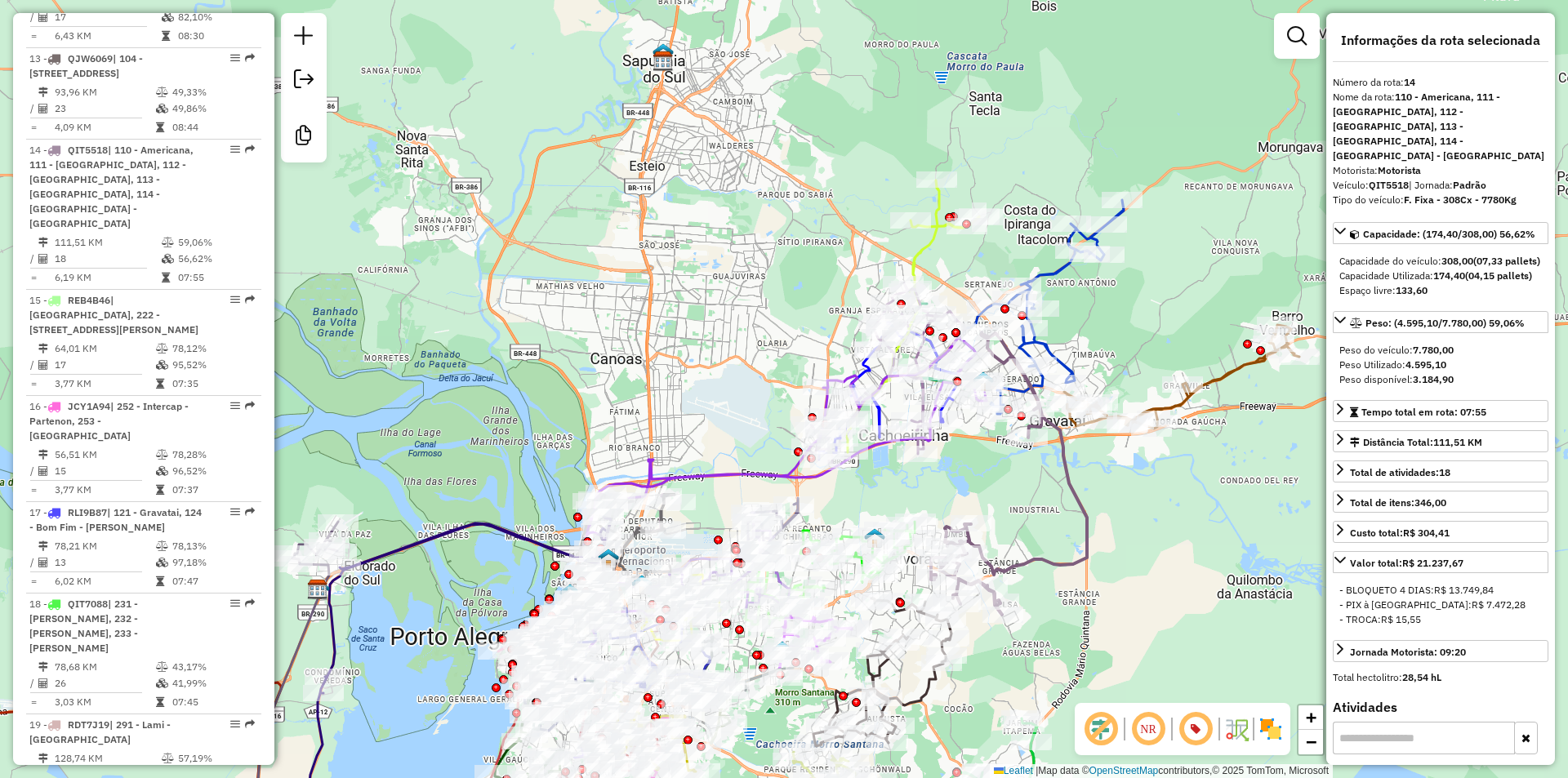
scroll to position [1947, 0]
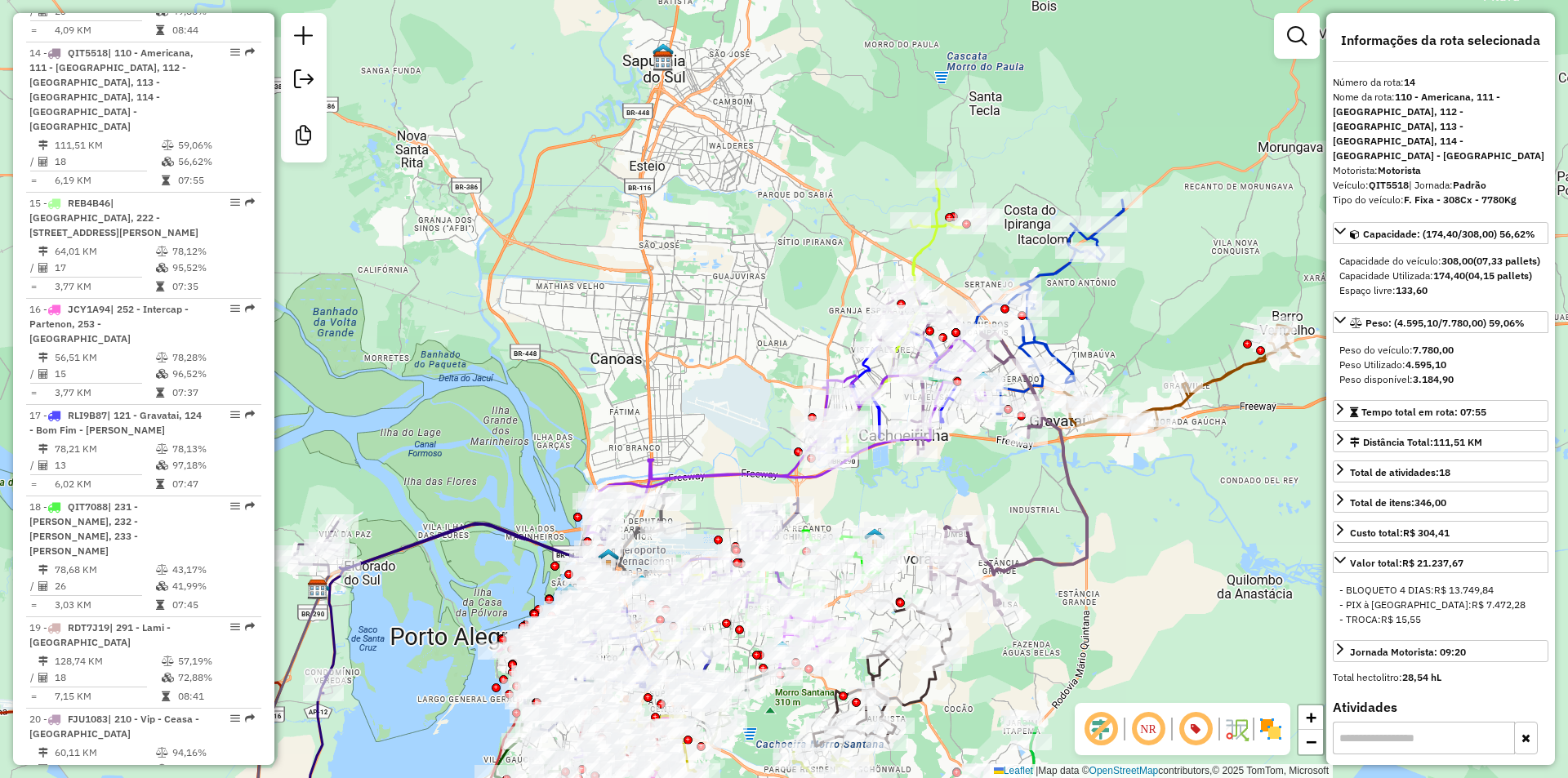
click at [1067, 484] on icon at bounding box center [1009, 474] width 156 height 282
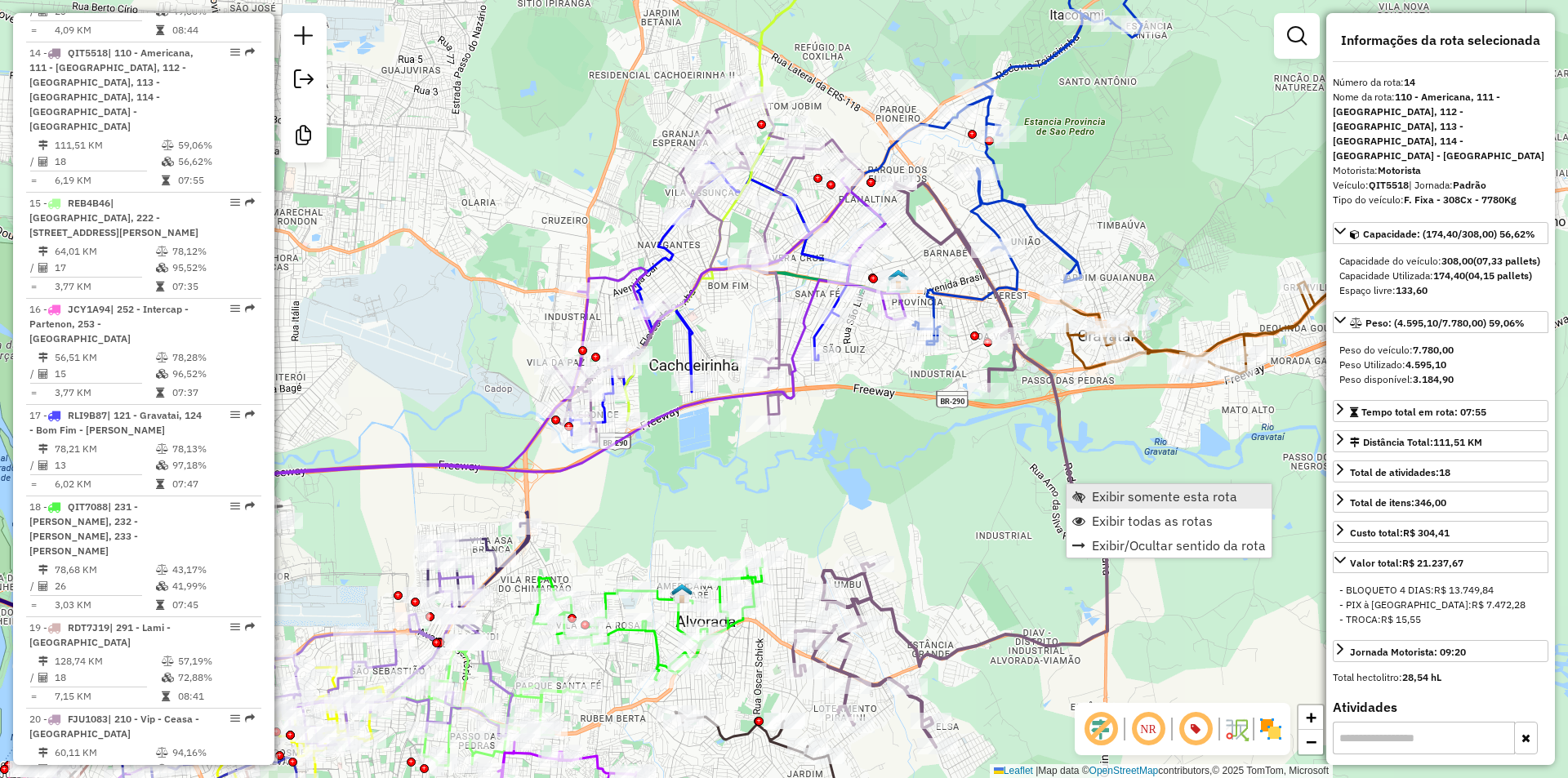
click at [1121, 494] on span "Exibir somente esta rota" at bounding box center [1165, 496] width 145 height 13
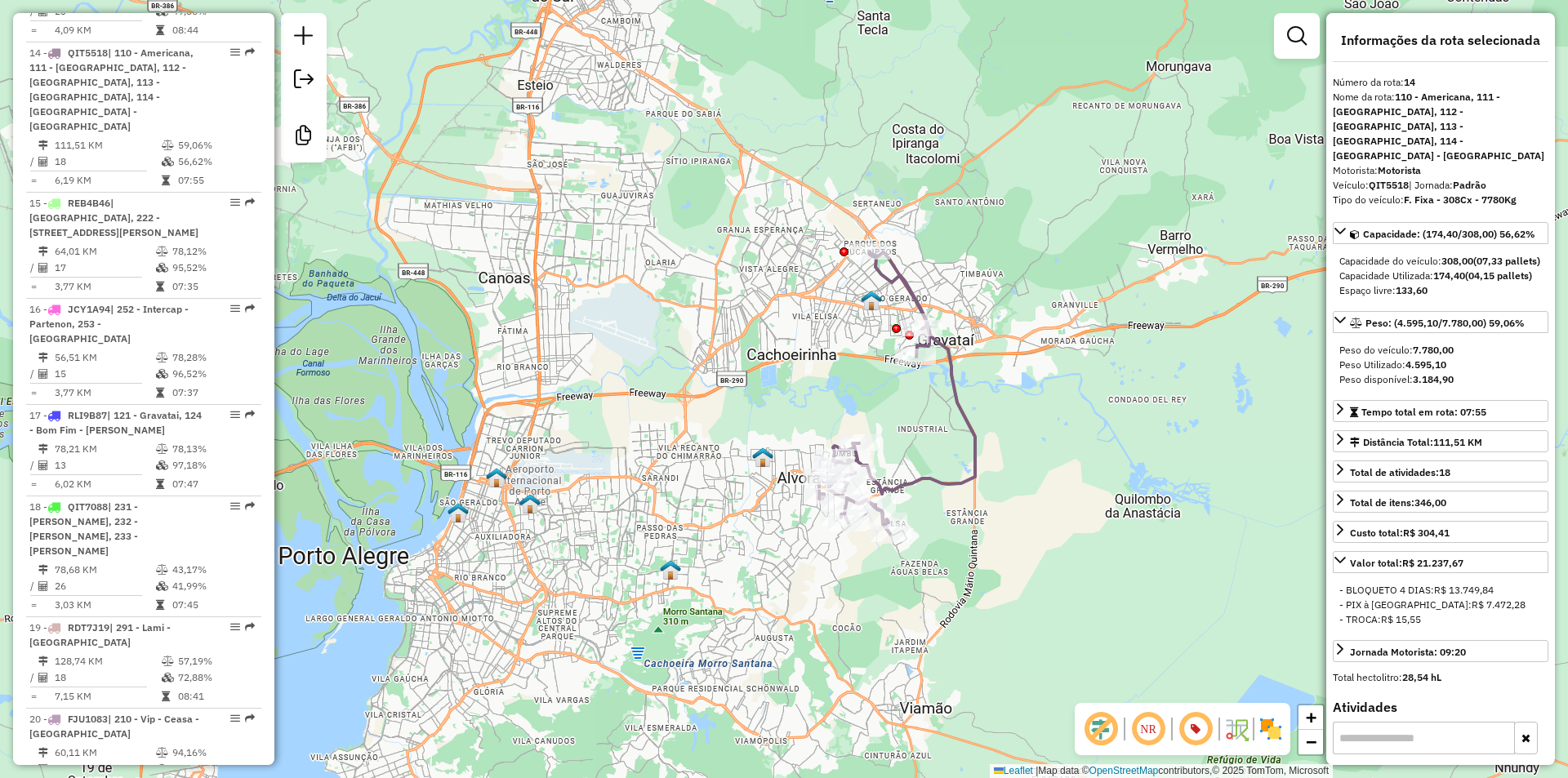
click at [949, 377] on icon at bounding box center [897, 392] width 156 height 282
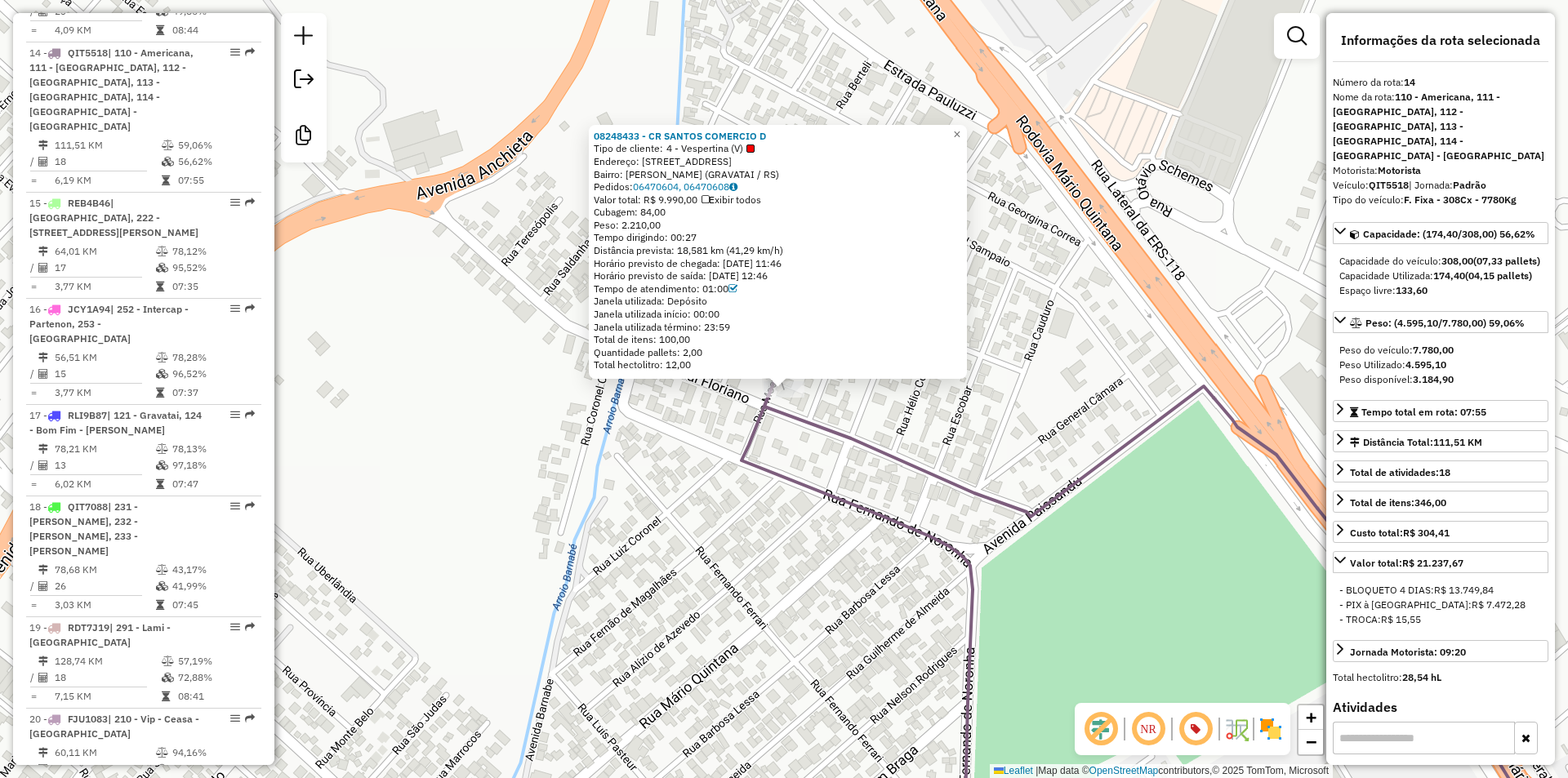
click at [687, 432] on div "08248433 - CR SANTOS COMERCIO D Tipo de cliente: 4 - Vespertina (V) Endereço: A…" at bounding box center [784, 389] width 1568 height 778
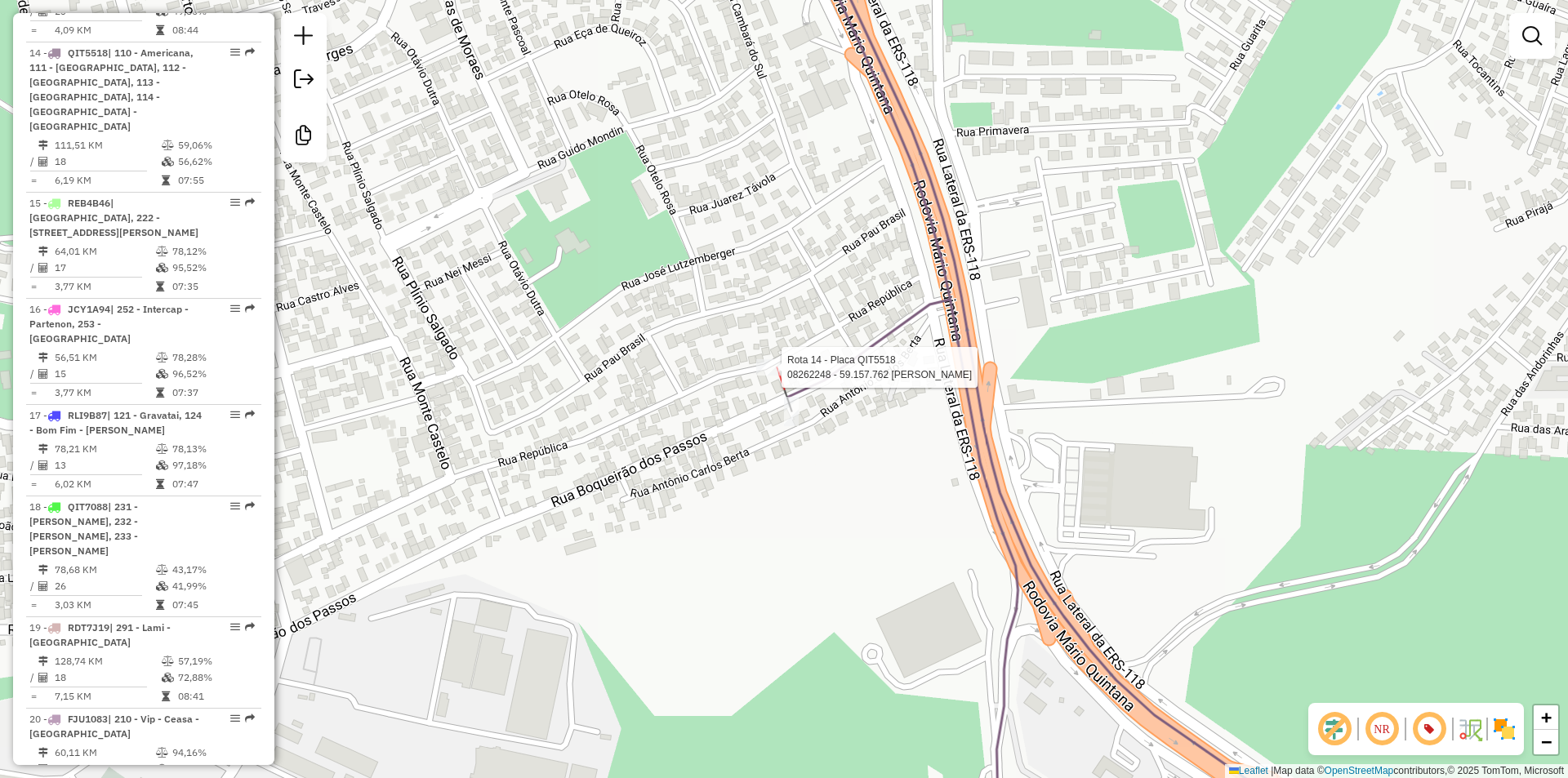
select select "**********"
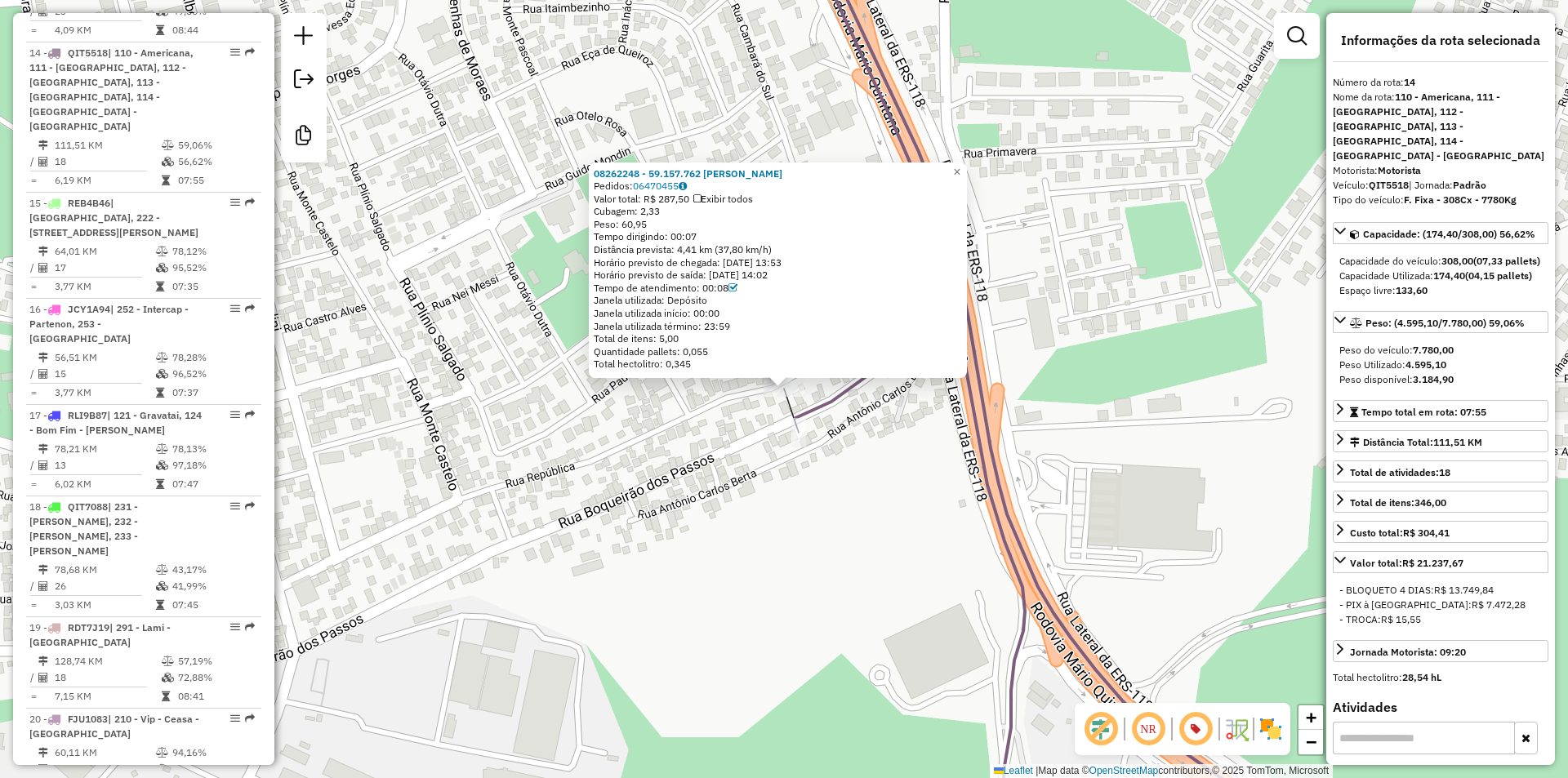
drag, startPoint x: 749, startPoint y: 478, endPoint x: 770, endPoint y: 475, distance: 21.2
click at [750, 478] on div "08262248 - 59.157.762 NERI JOSE DIAS Pedidos: 06470455 Valor total: R$ 287,50 E…" at bounding box center [784, 389] width 1568 height 778
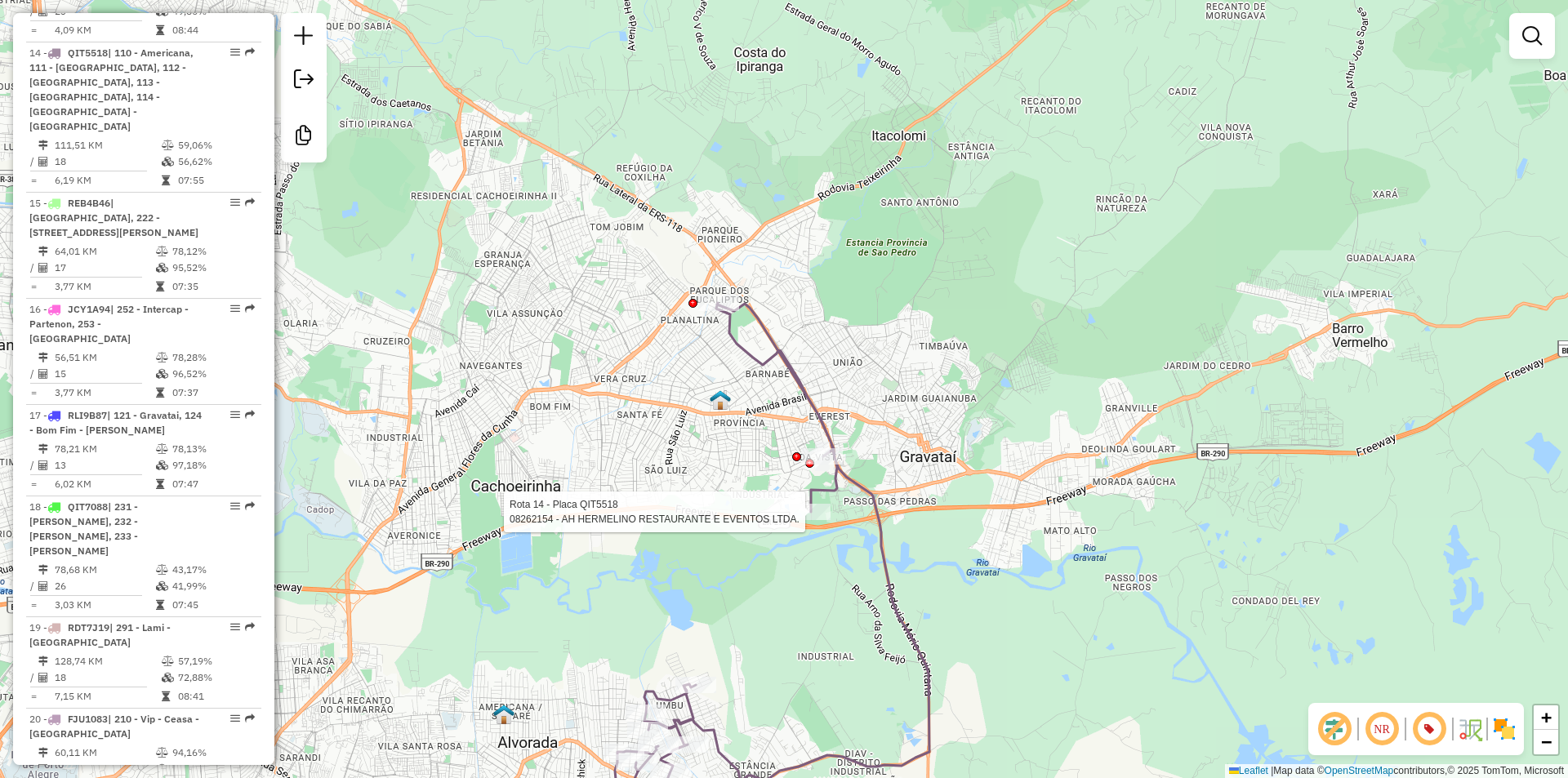
select select "**********"
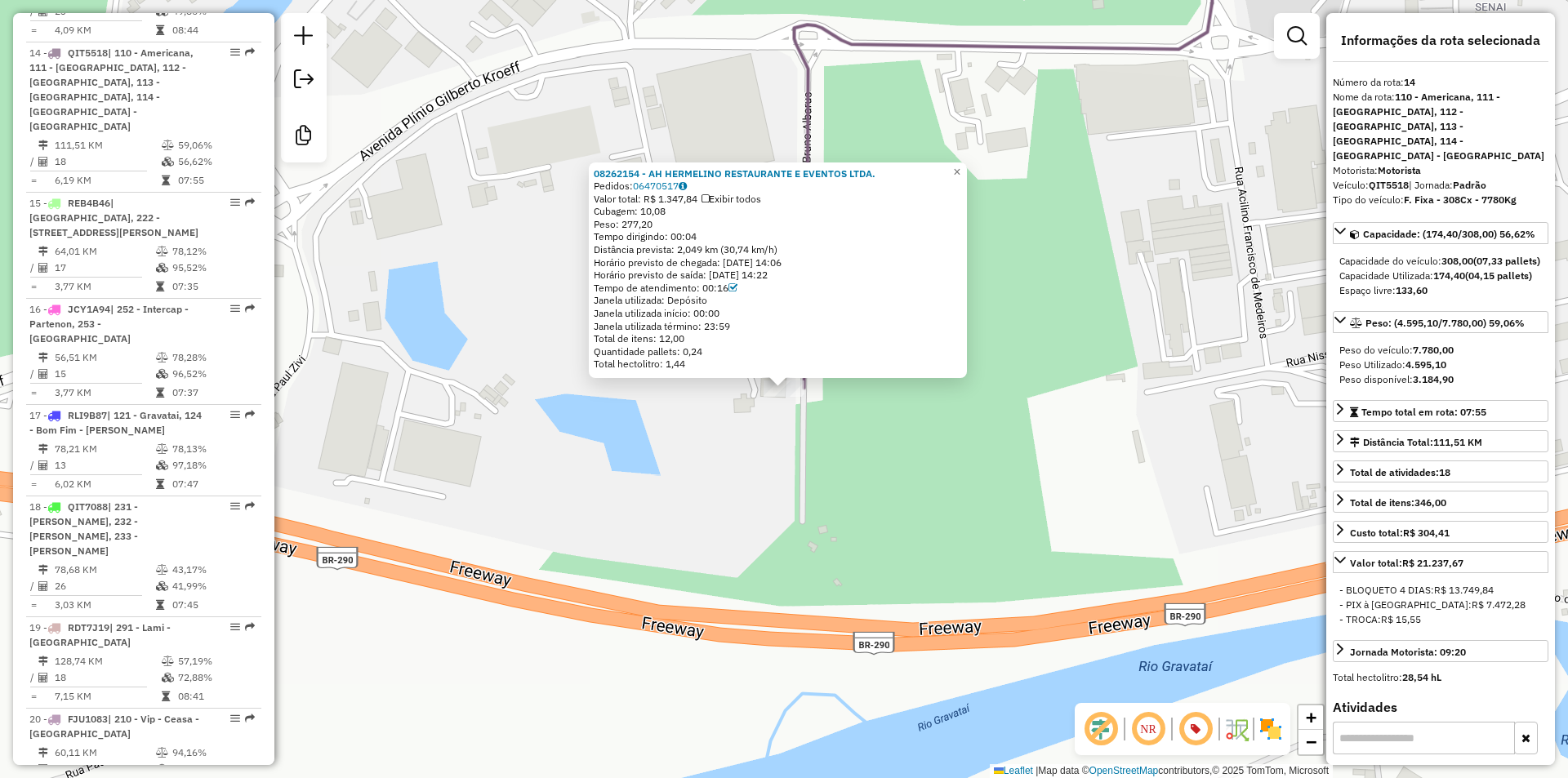
click at [915, 481] on div "08262154 - AH HERMELINO RESTAURANTE E EVENTOS LTDA. Pedidos: 06470517 Valor tot…" at bounding box center [784, 389] width 1568 height 778
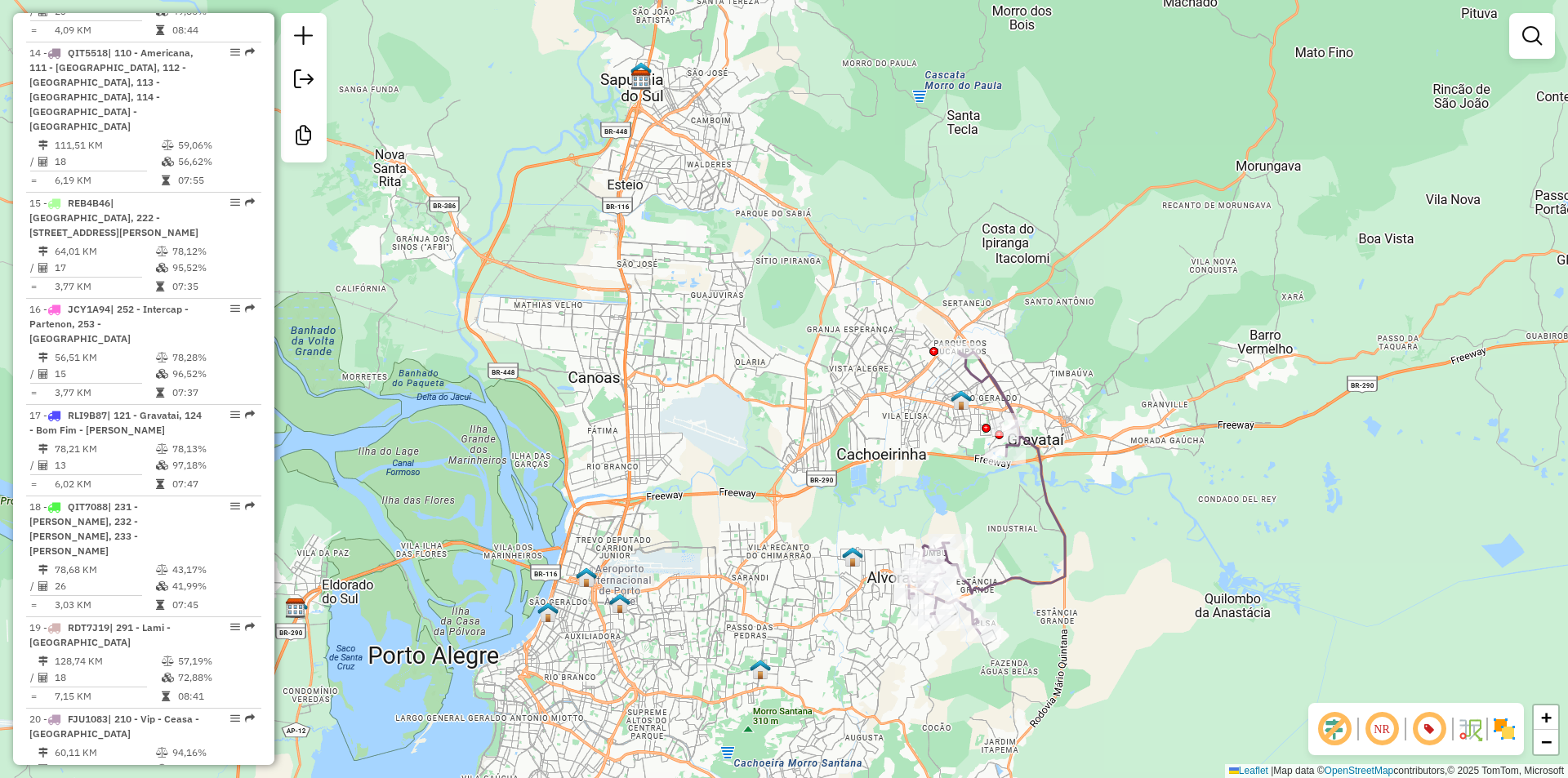
click at [1025, 580] on icon at bounding box center [987, 492] width 156 height 282
select select "**********"
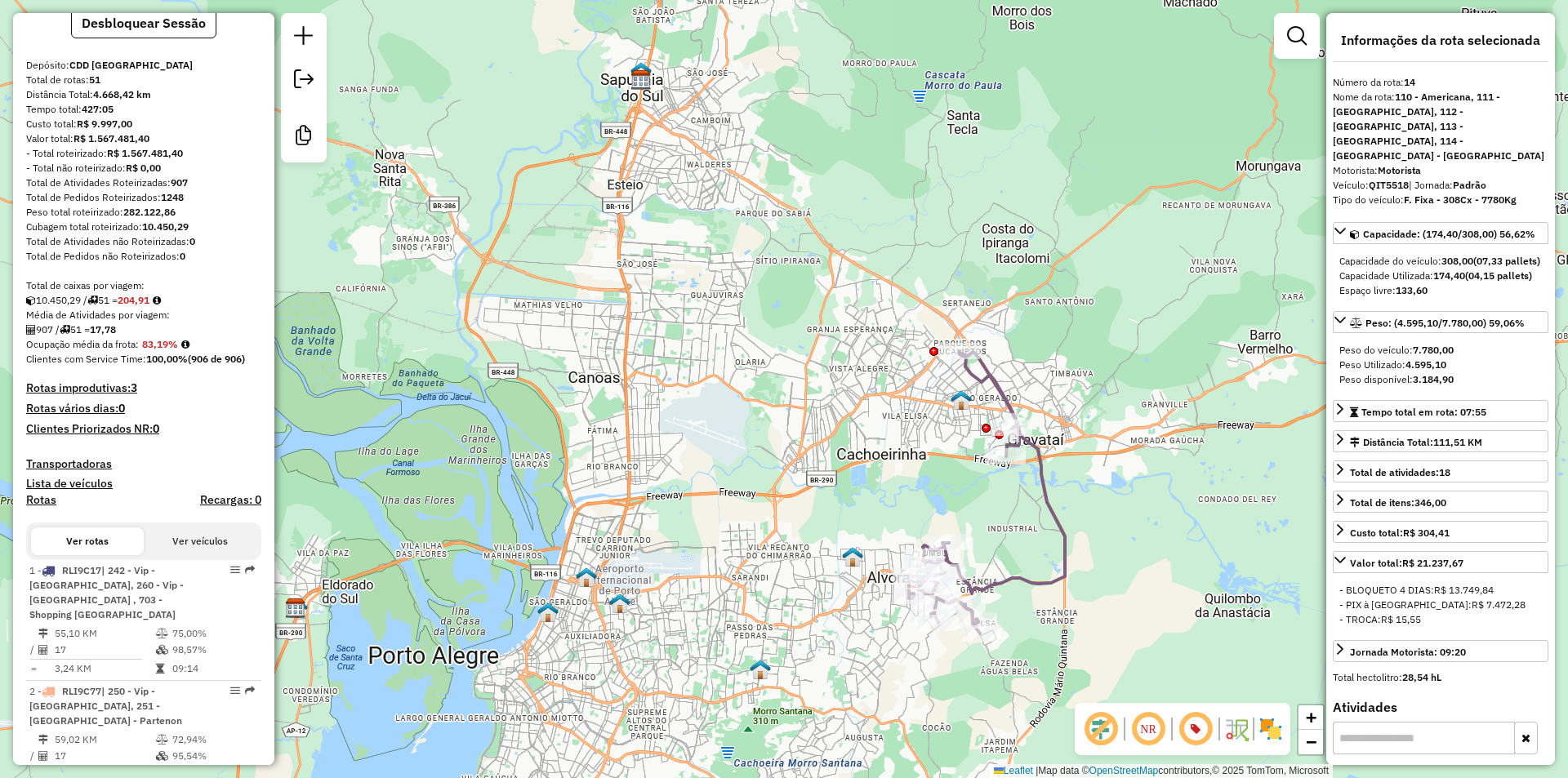
scroll to position [69, 0]
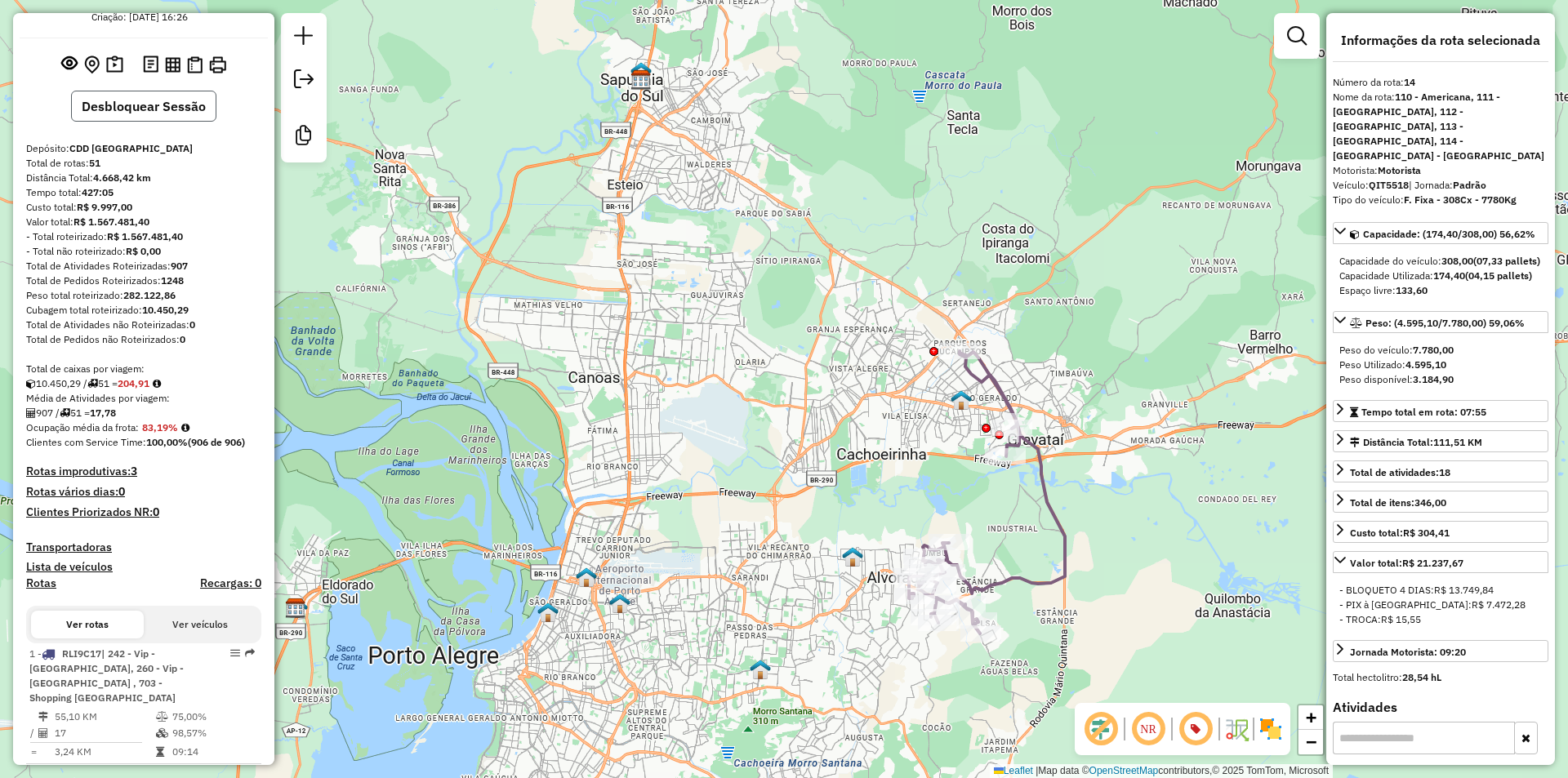
click at [146, 108] on button "Desbloquear Sessão" at bounding box center [144, 105] width 145 height 31
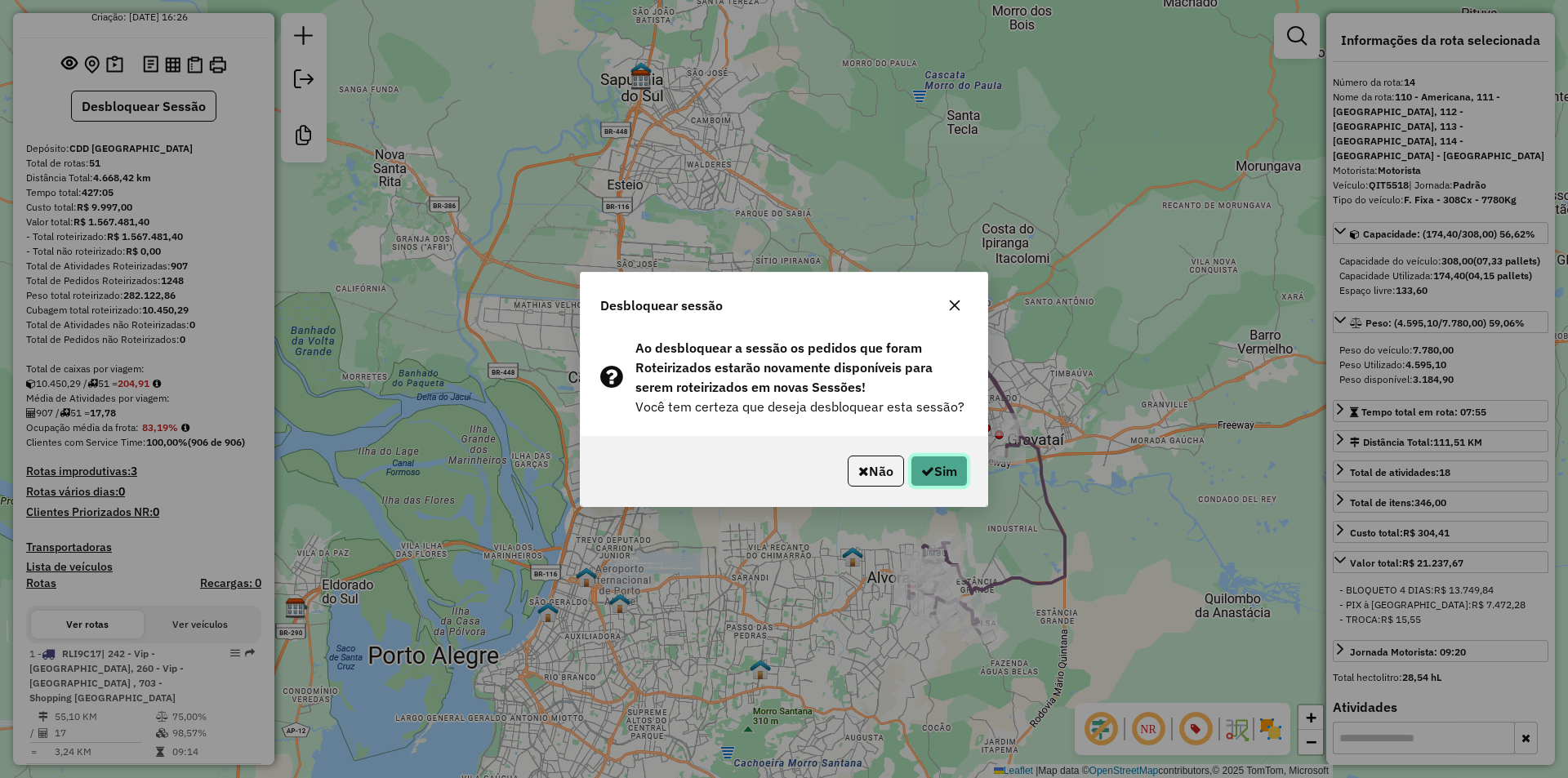
click at [936, 474] on button "Sim" at bounding box center [940, 471] width 58 height 31
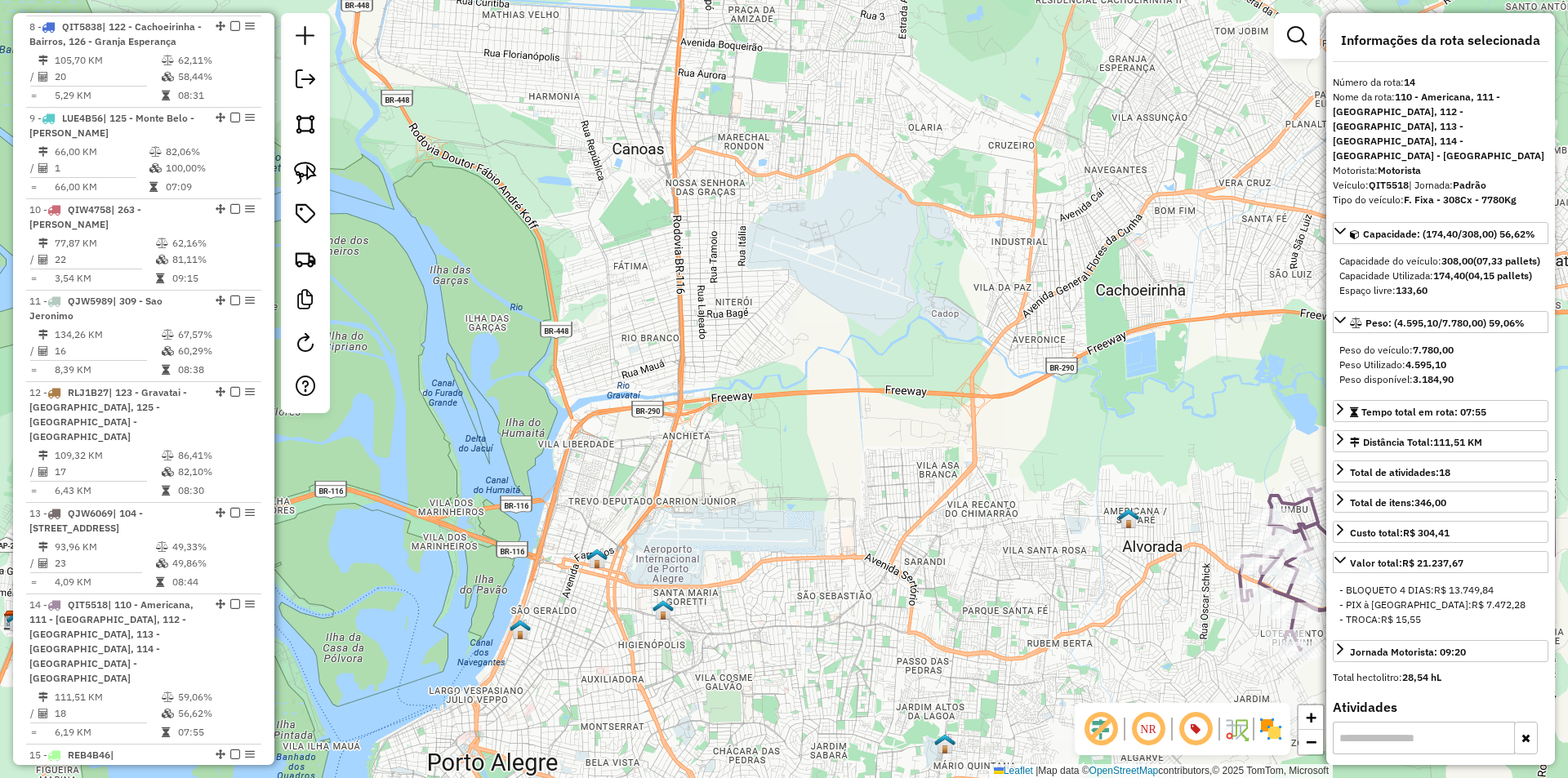
scroll to position [1947, 0]
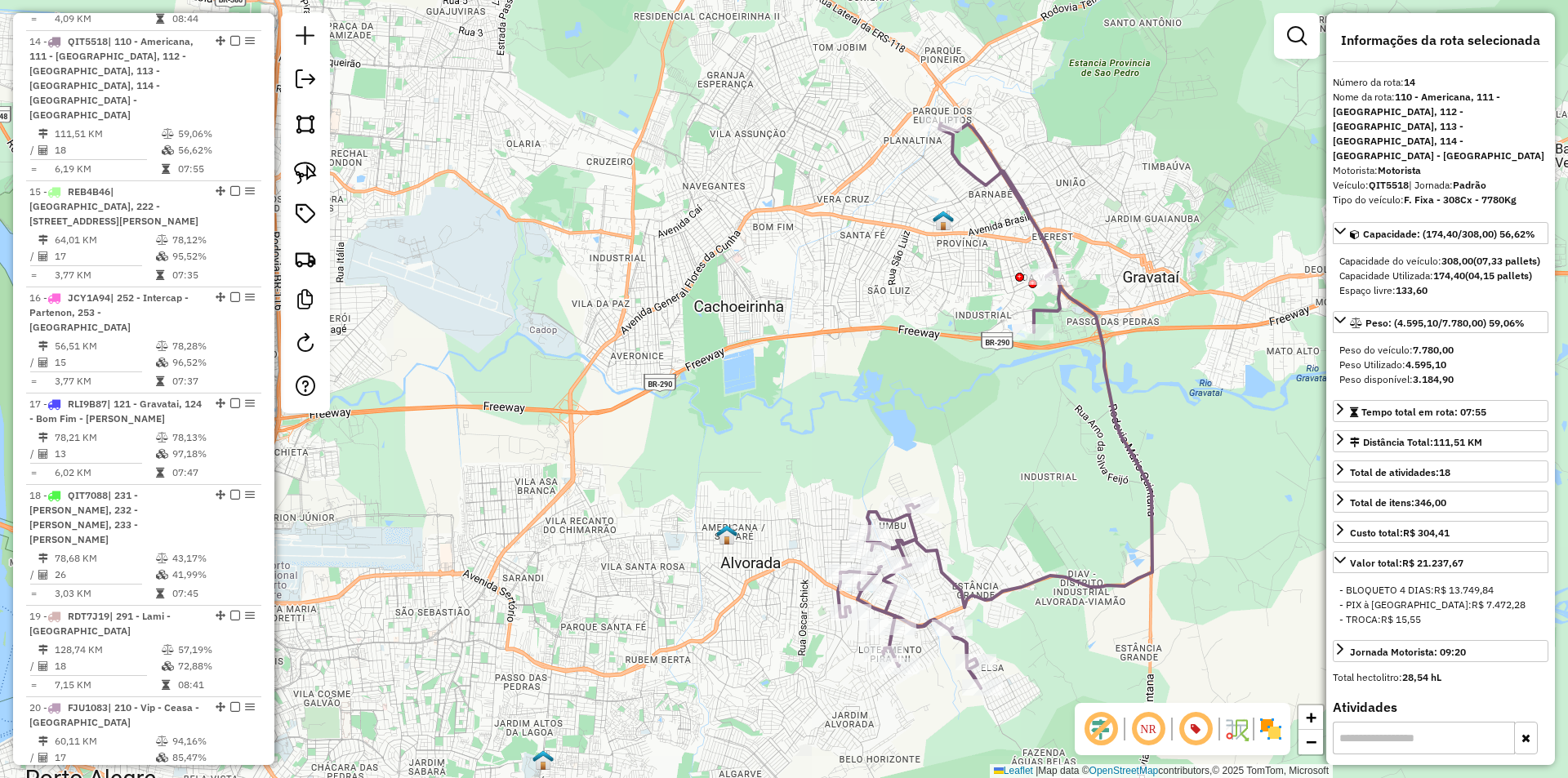
drag, startPoint x: 1085, startPoint y: 397, endPoint x: 747, endPoint y: 401, distance: 338.0
click at [717, 413] on div "Janela de atendimento Grade de atendimento Capacidade Transportadoras Veículos …" at bounding box center [784, 389] width 1568 height 778
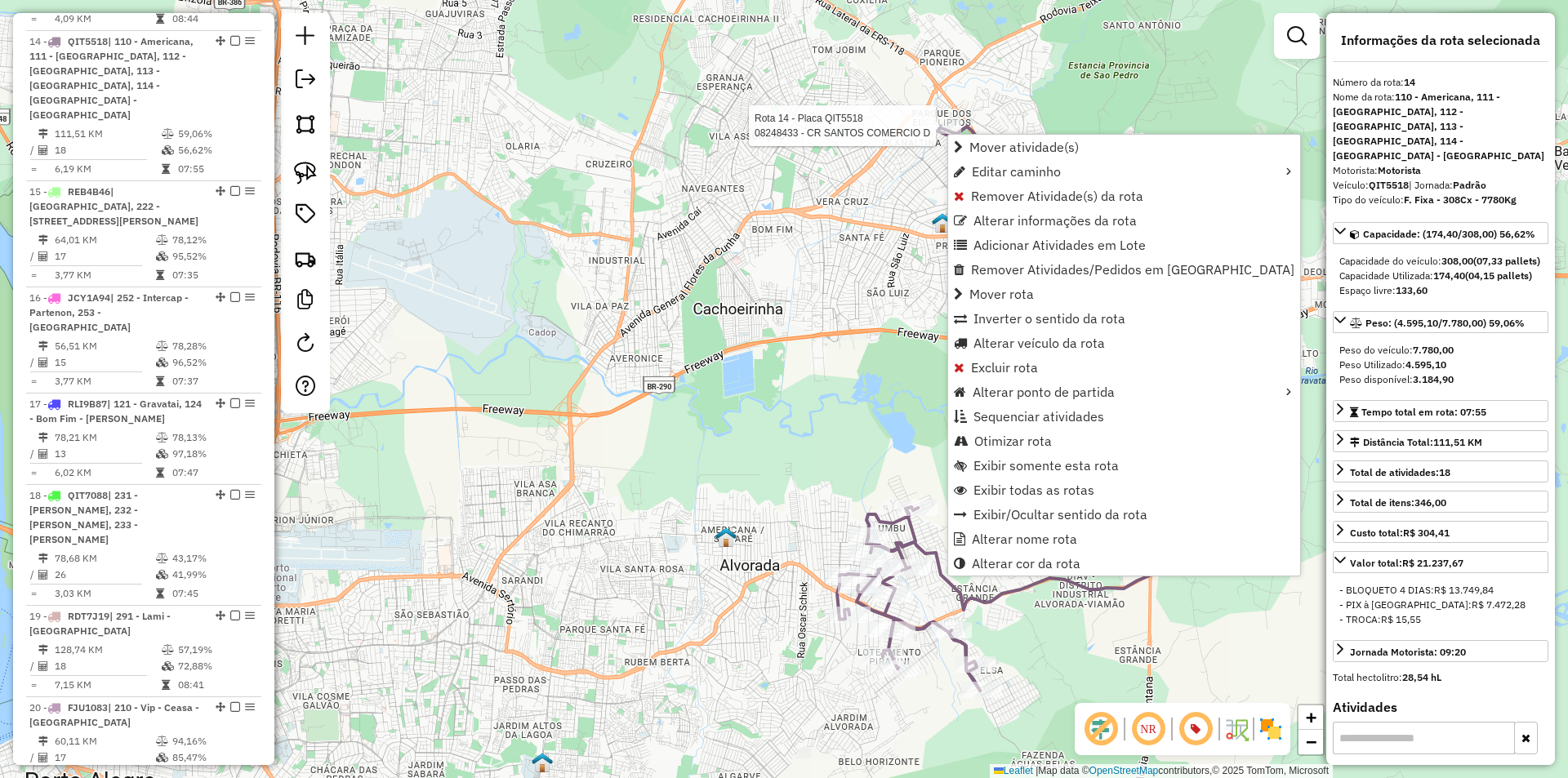
scroll to position [1936, 0]
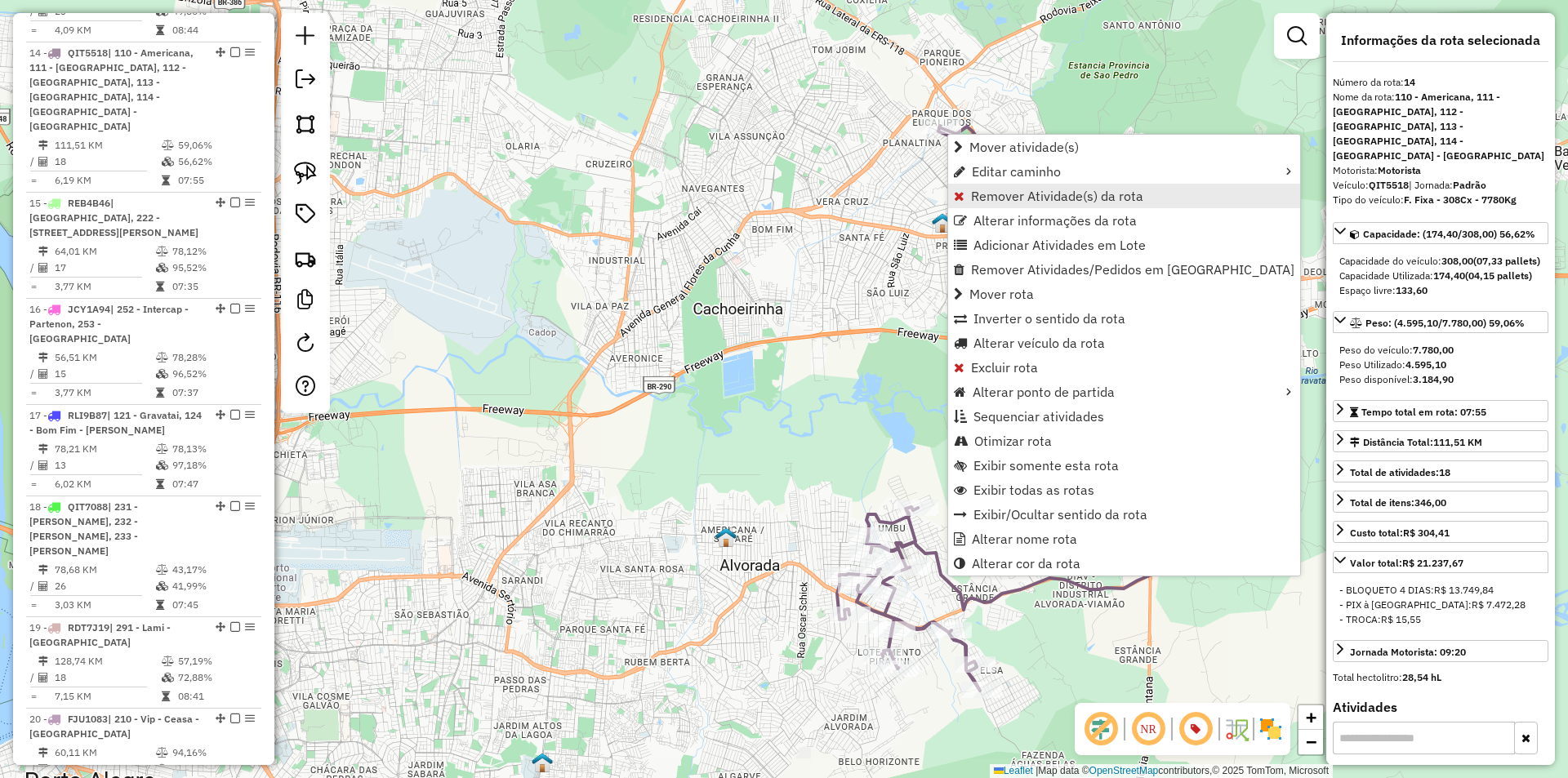
click at [1015, 200] on span "Remover Atividade(s) da rota" at bounding box center [1056, 196] width 172 height 13
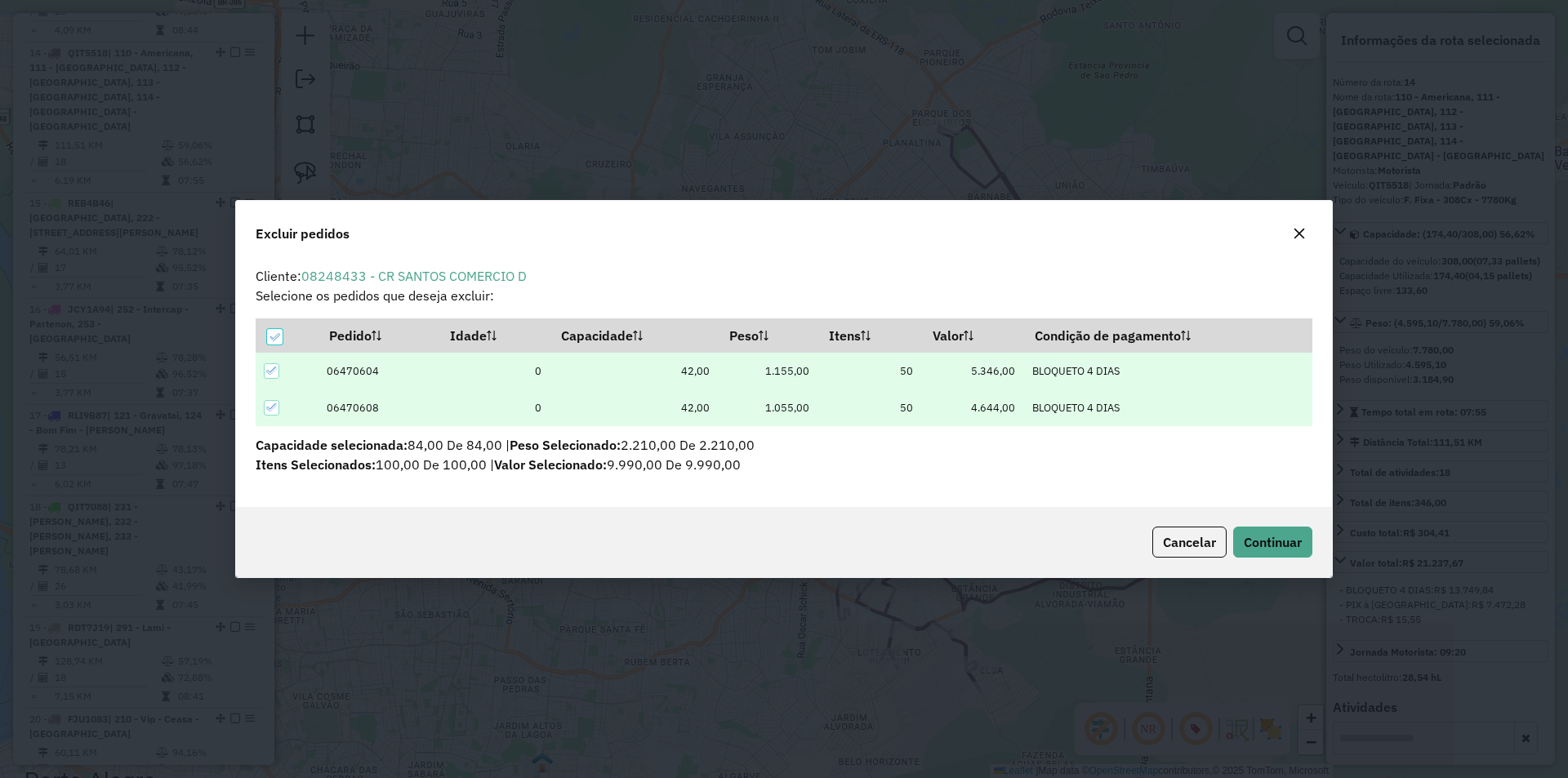
scroll to position [0, 0]
click at [1272, 547] on span "Continuar" at bounding box center [1273, 543] width 58 height 16
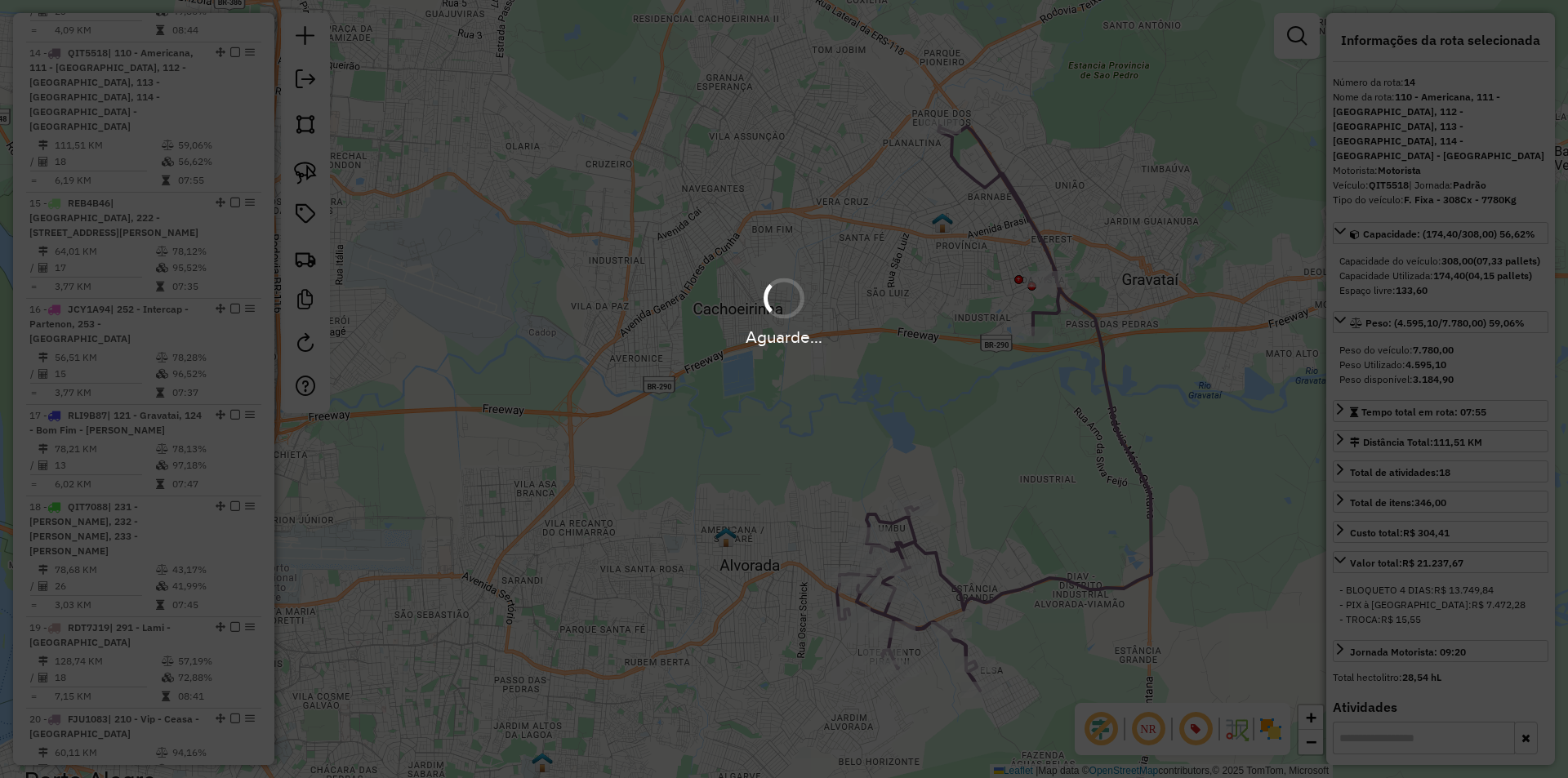
click at [951, 498] on div "Aguarde..." at bounding box center [784, 389] width 1568 height 778
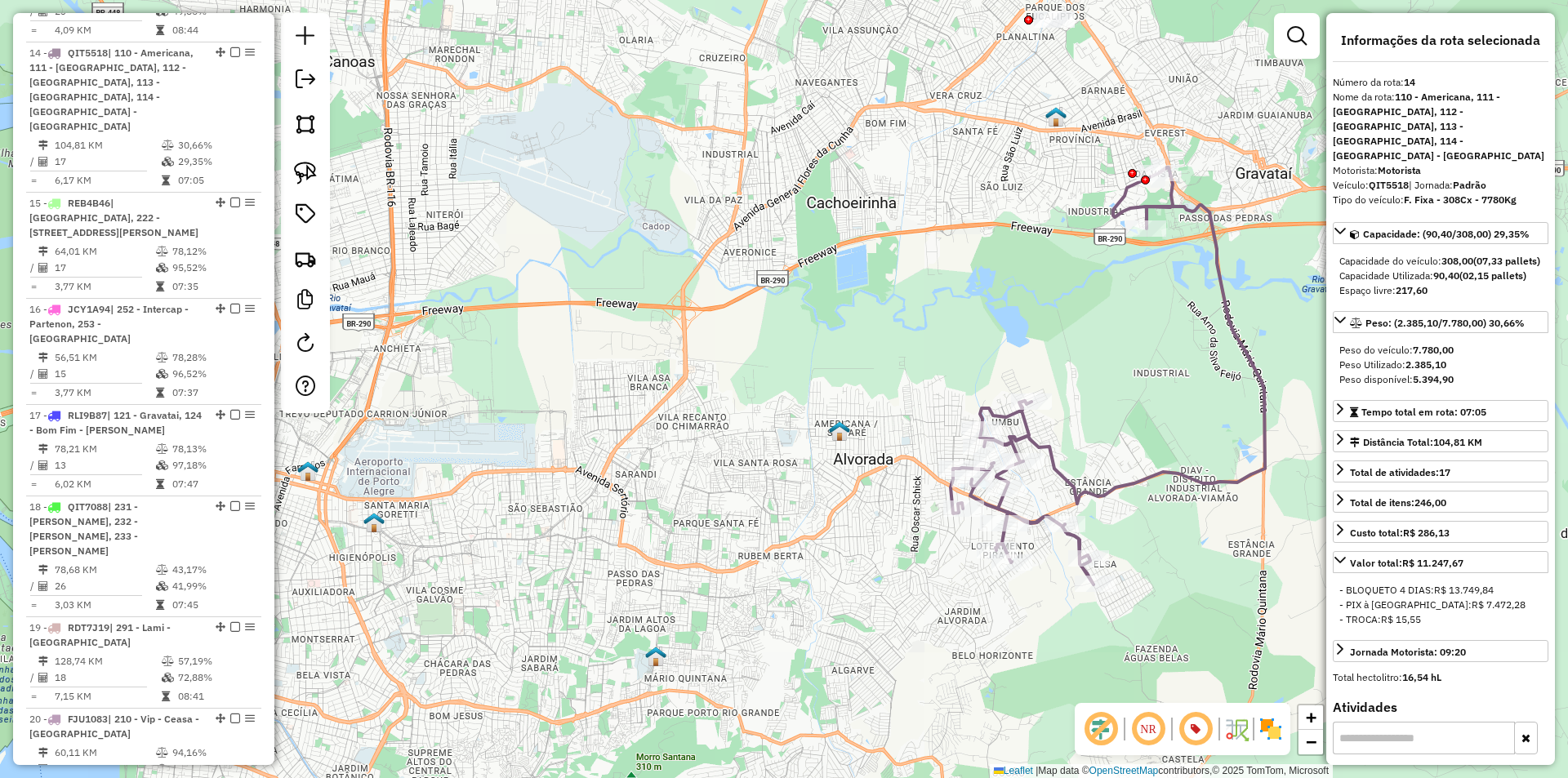
drag, startPoint x: 1060, startPoint y: 392, endPoint x: 796, endPoint y: 381, distance: 264.2
click at [796, 381] on div "Janela de atendimento Grade de atendimento Capacidade Transportadoras Veículos …" at bounding box center [784, 389] width 1568 height 778
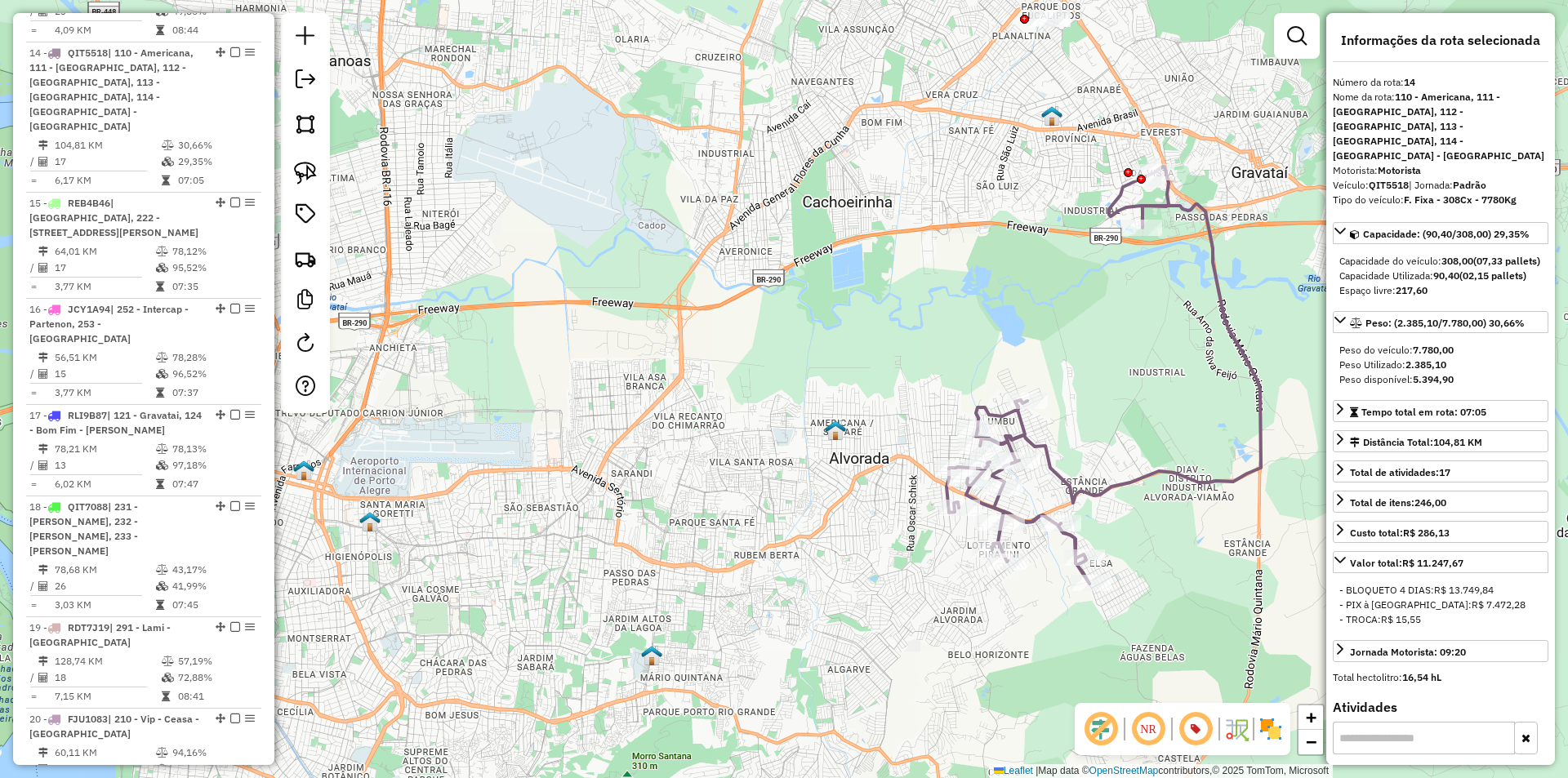
click at [1214, 260] on icon at bounding box center [1104, 376] width 314 height 417
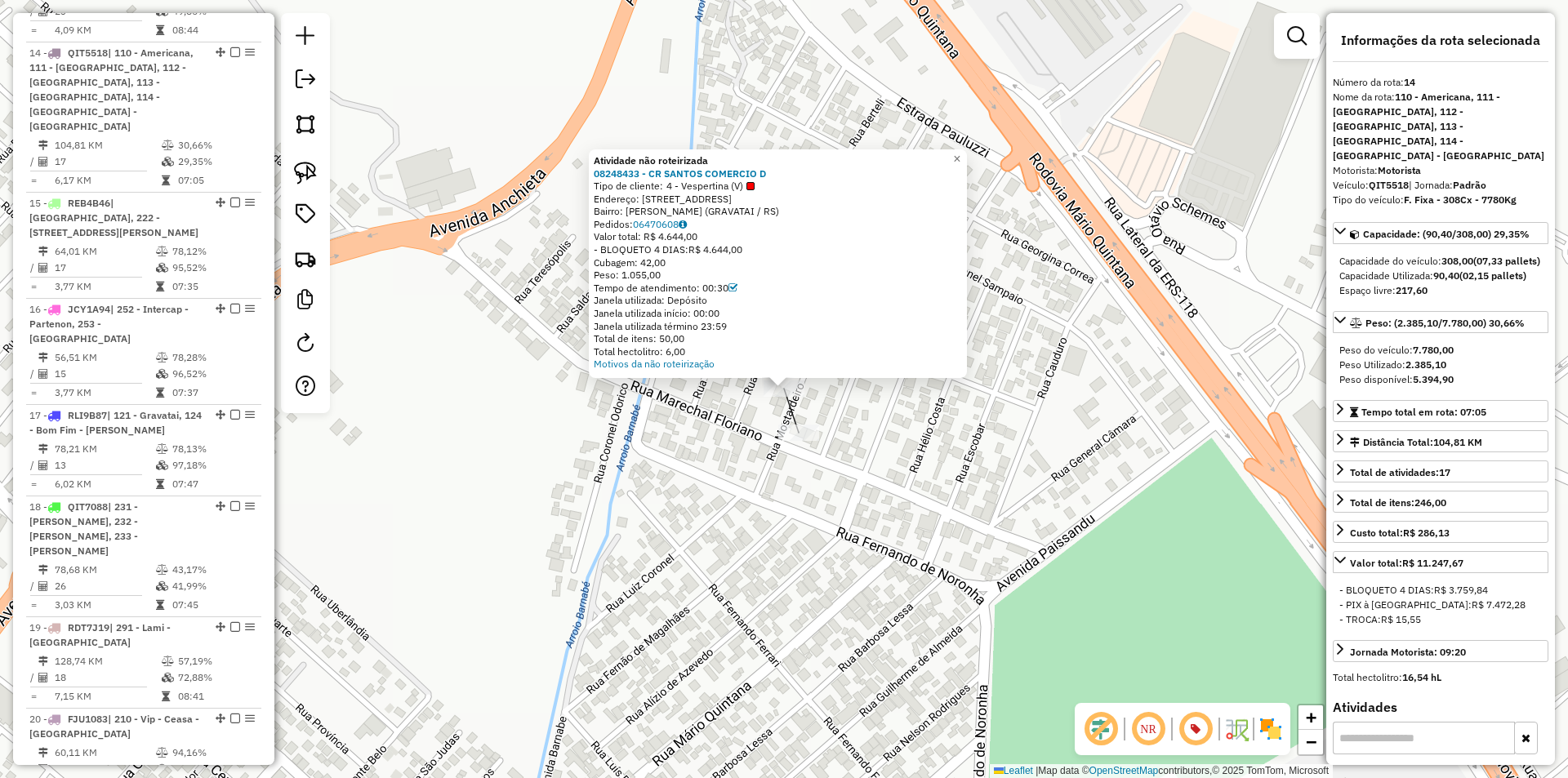
click at [957, 473] on div "Atividade não roteirizada 08248433 - CR SANTOS COMERCIO D Tipo de cliente: 4 - …" at bounding box center [784, 389] width 1568 height 778
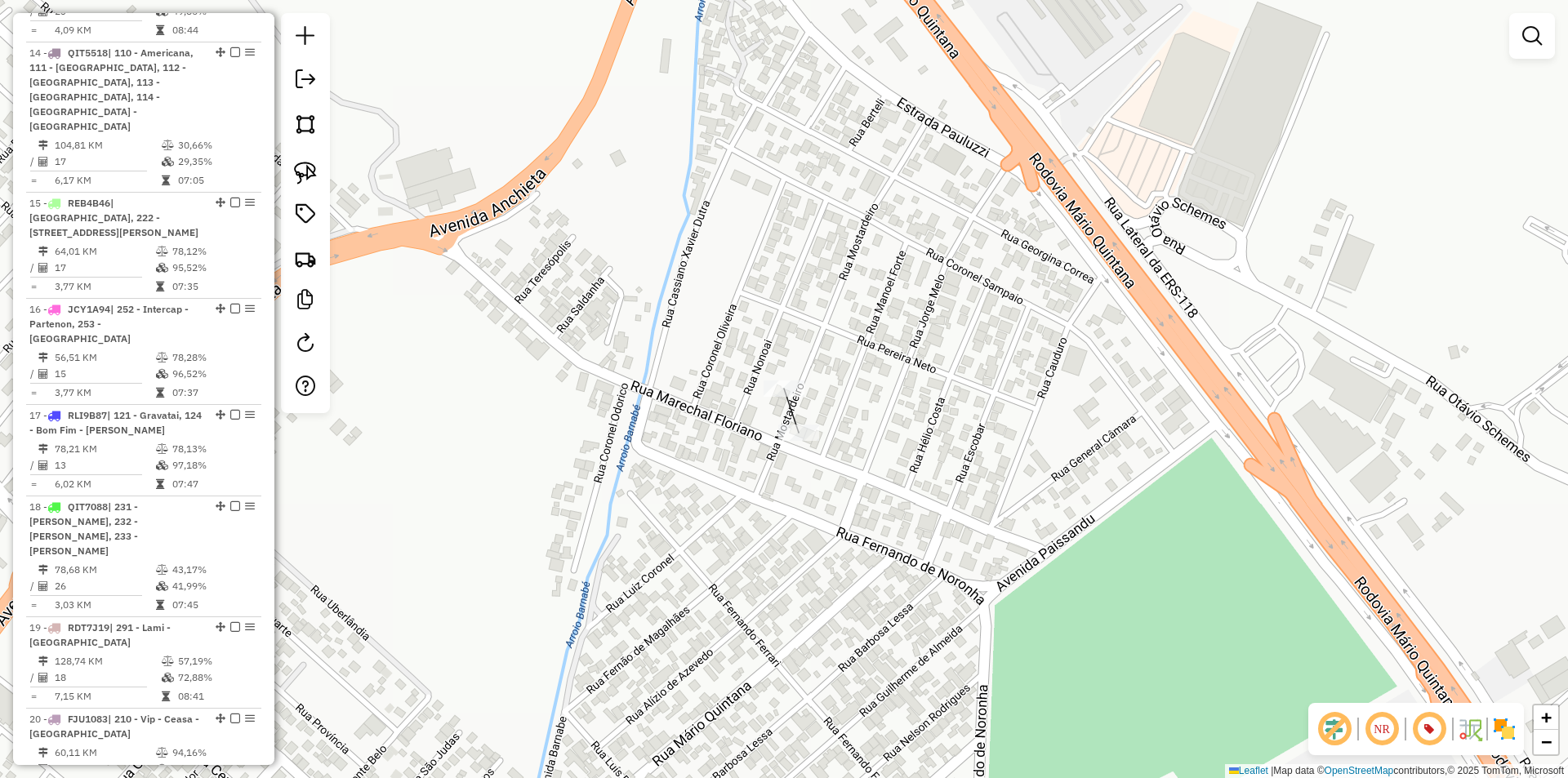
click at [980, 373] on div "Janela de atendimento Grade de atendimento Capacidade Transportadoras Veículos …" at bounding box center [784, 389] width 1568 height 778
click at [892, 388] on div "Janela de atendimento Grade de atendimento Capacidade Transportadoras Veículos …" at bounding box center [784, 389] width 1568 height 778
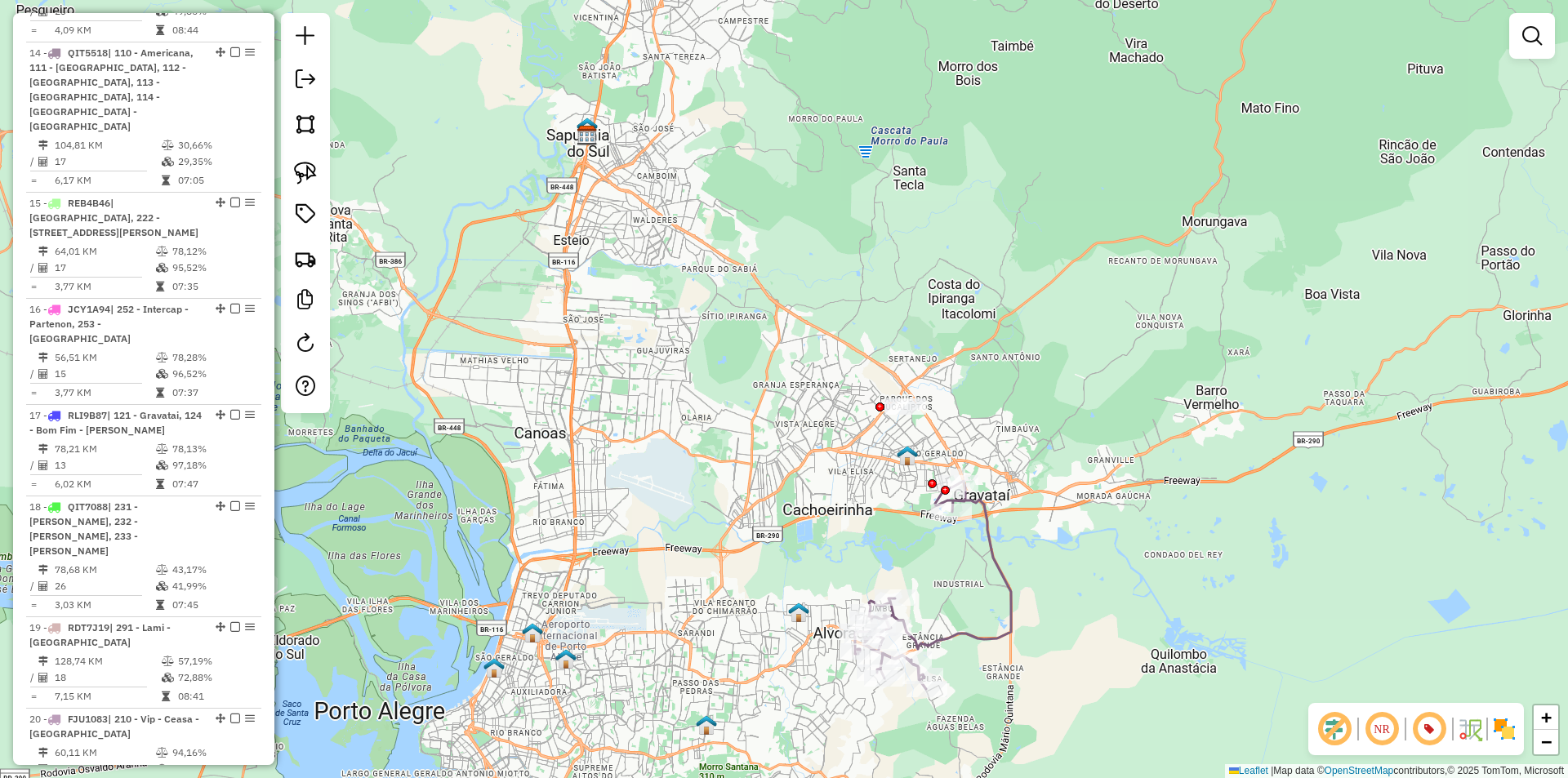
click at [995, 542] on icon at bounding box center [933, 585] width 156 height 209
select select "**********"
